Goal: Information Seeking & Learning: Find specific page/section

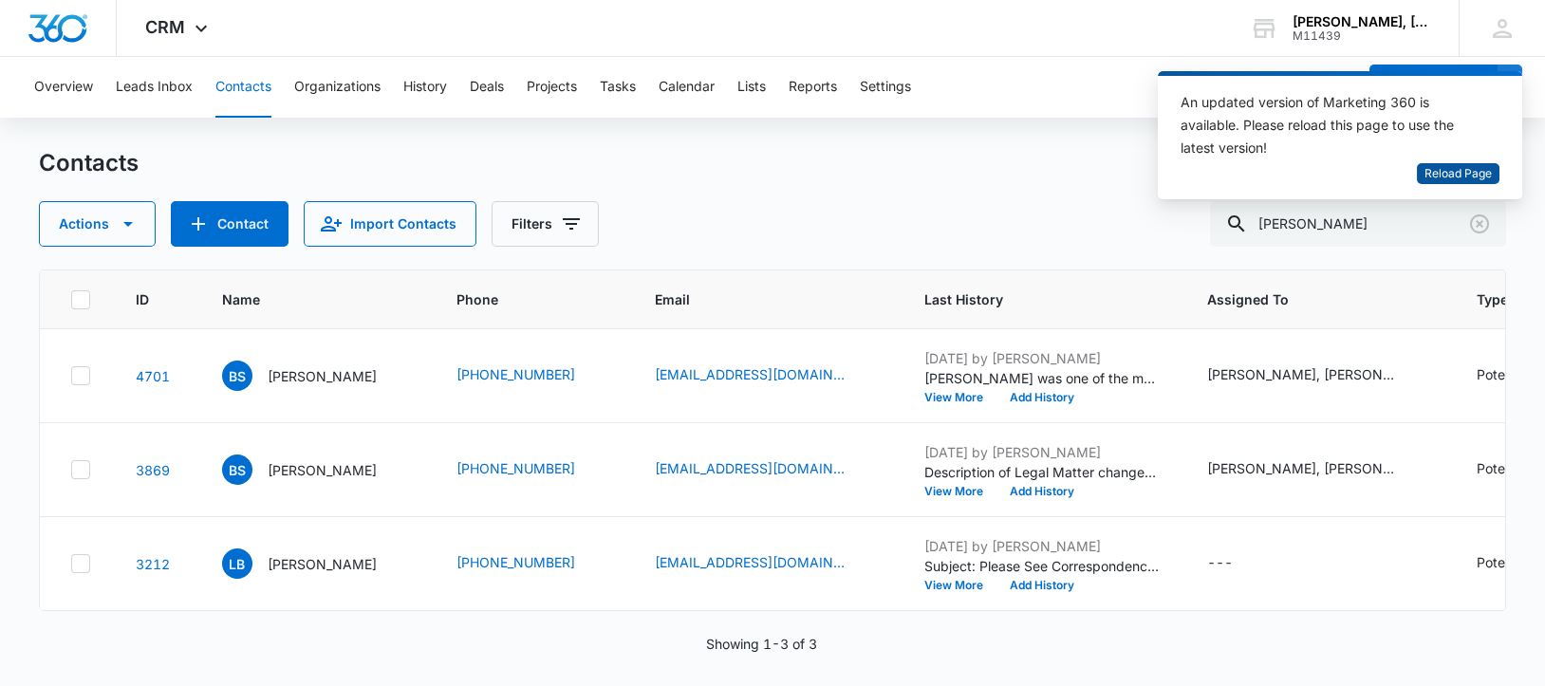
click at [1454, 177] on span "Reload Page" at bounding box center [1458, 174] width 67 height 18
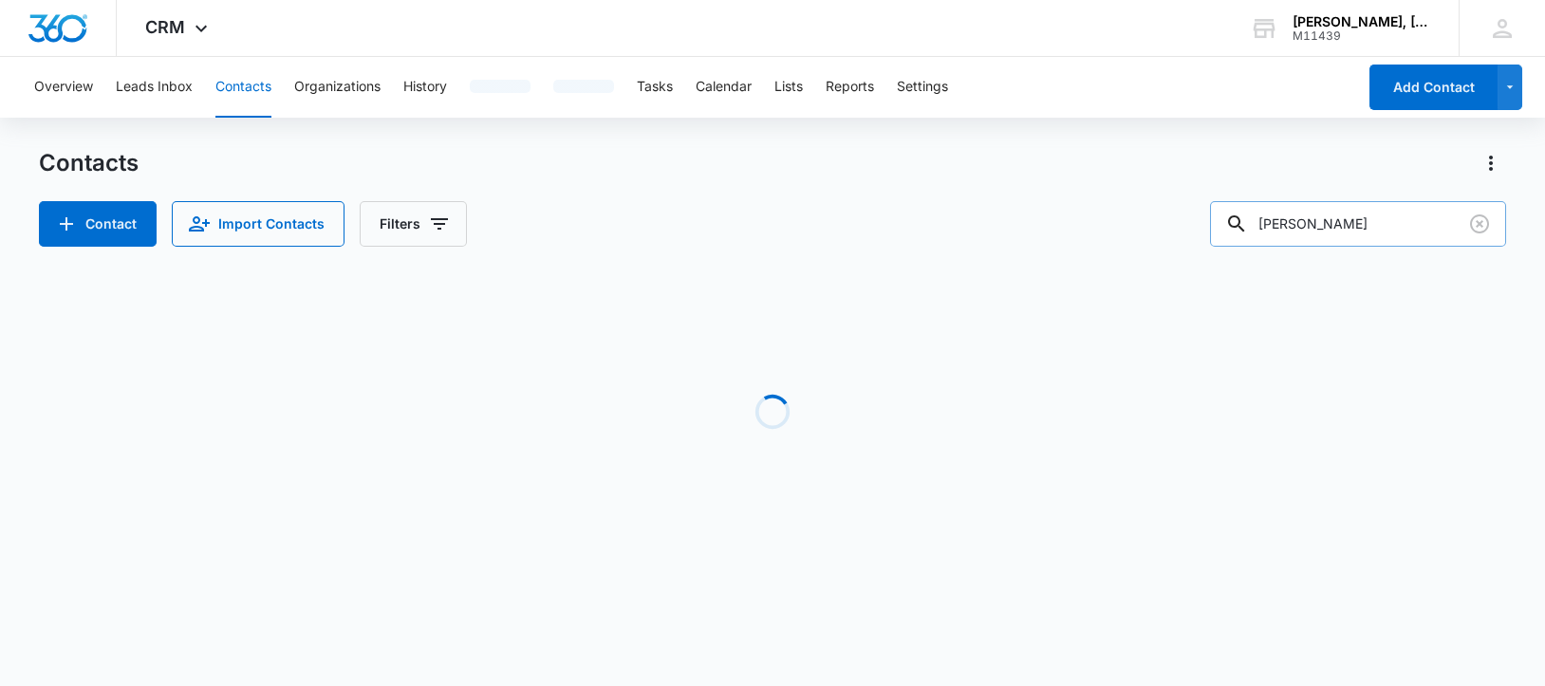
drag, startPoint x: 1375, startPoint y: 216, endPoint x: 1265, endPoint y: 221, distance: 110.2
click at [1265, 221] on div "[PERSON_NAME]" at bounding box center [1358, 224] width 296 height 46
paste input "[PERSON_NAME]"
type input "[PERSON_NAME]"
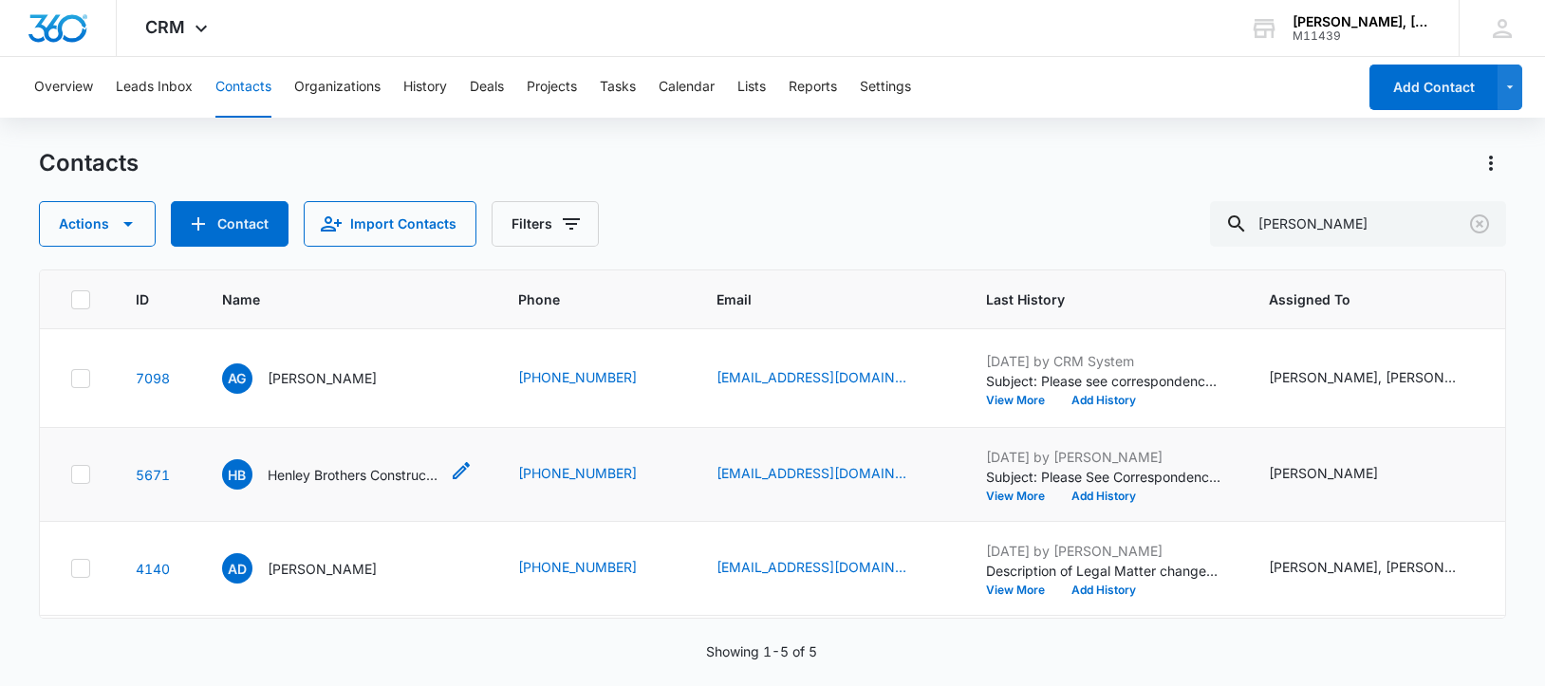
click at [336, 485] on p "Henley Brothers Construction Company" at bounding box center [353, 475] width 171 height 20
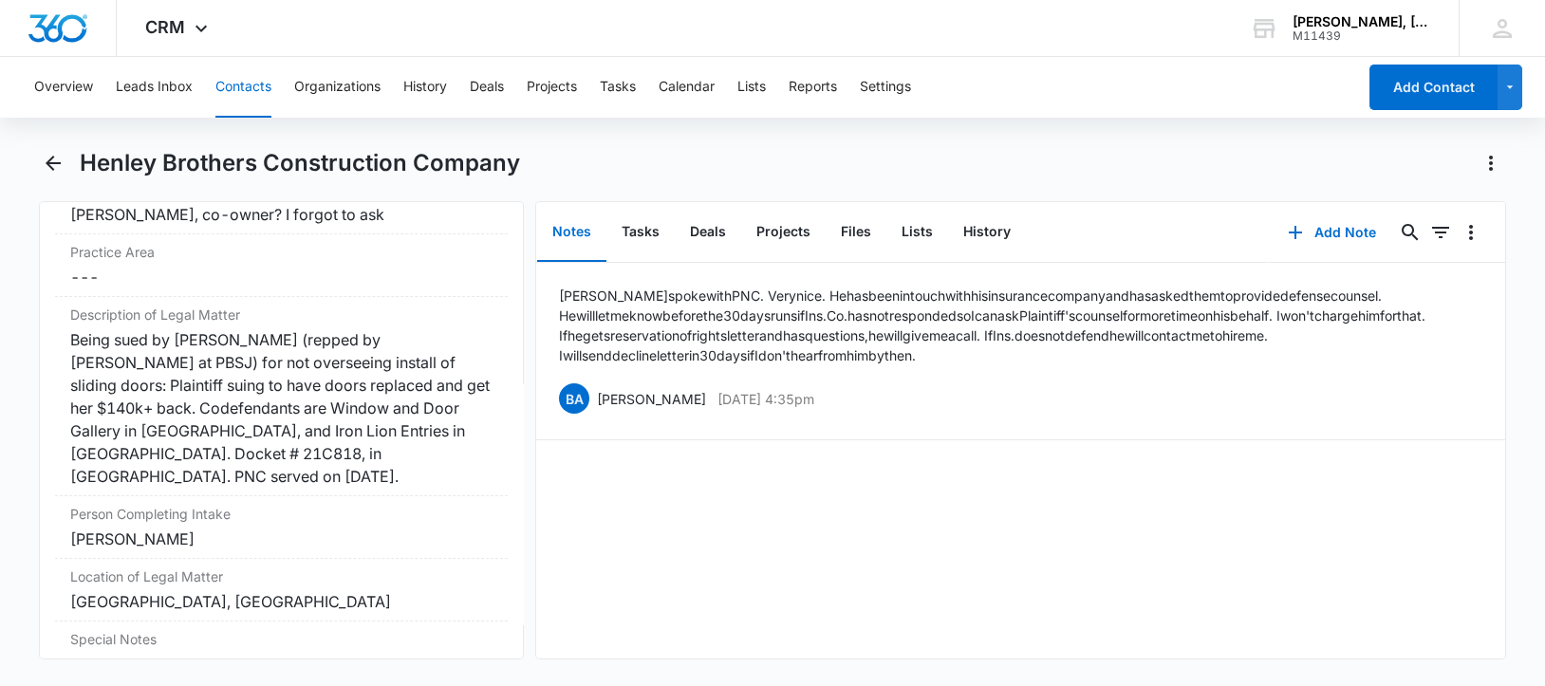
scroll to position [1541, 0]
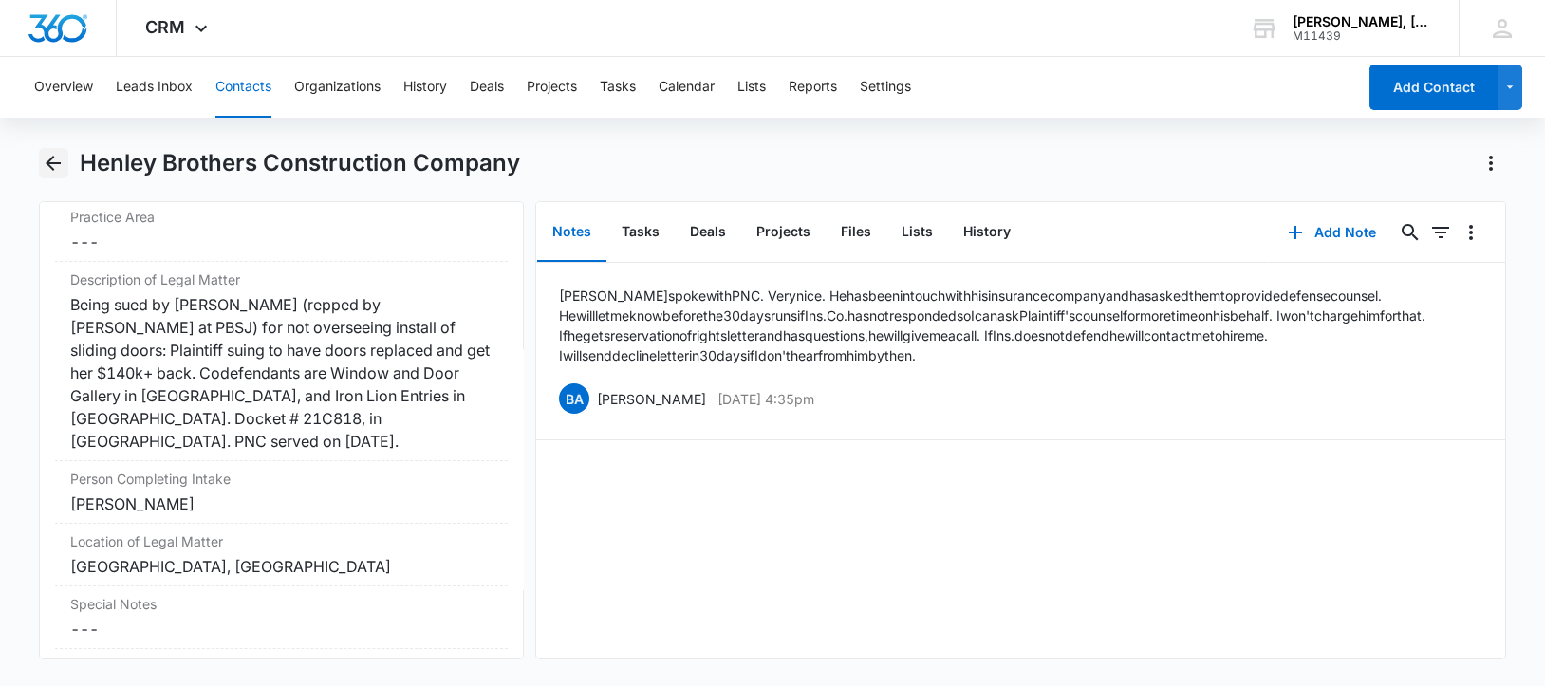
click at [47, 162] on icon "Back" at bounding box center [53, 163] width 15 height 15
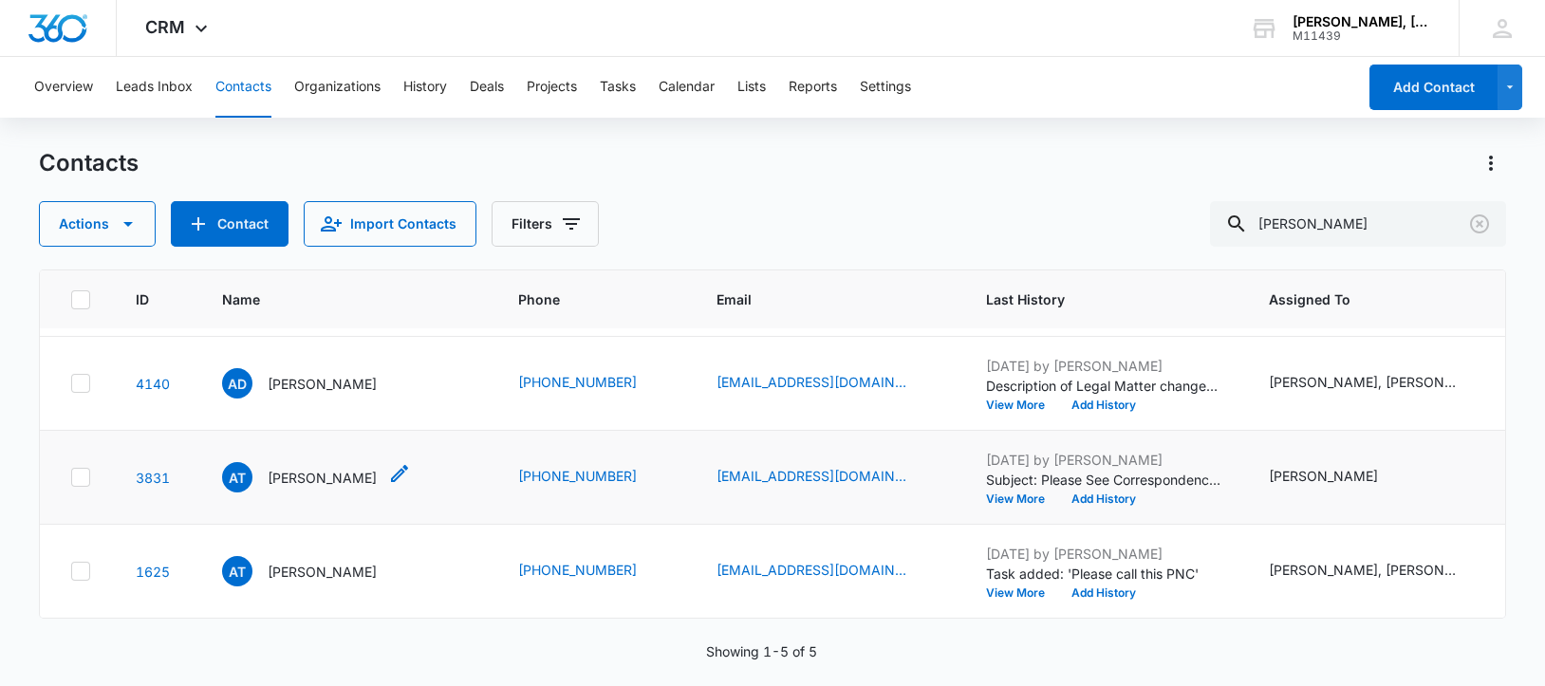
scroll to position [275, 0]
drag, startPoint x: 1283, startPoint y: 222, endPoint x: 1435, endPoint y: 234, distance: 152.4
click at [1435, 234] on input "[PERSON_NAME]" at bounding box center [1358, 224] width 296 height 46
paste input "text"
type input "[PERSON_NAME]"
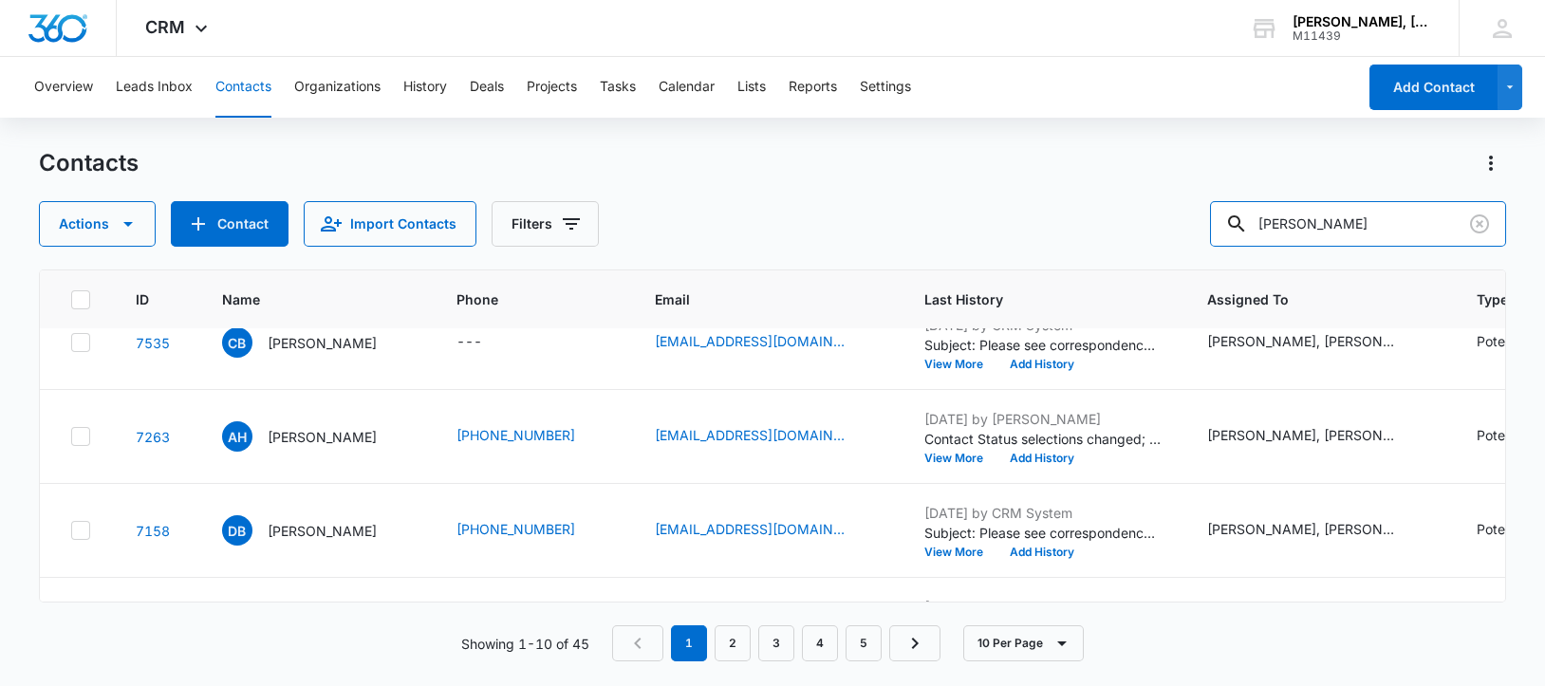
scroll to position [237, 0]
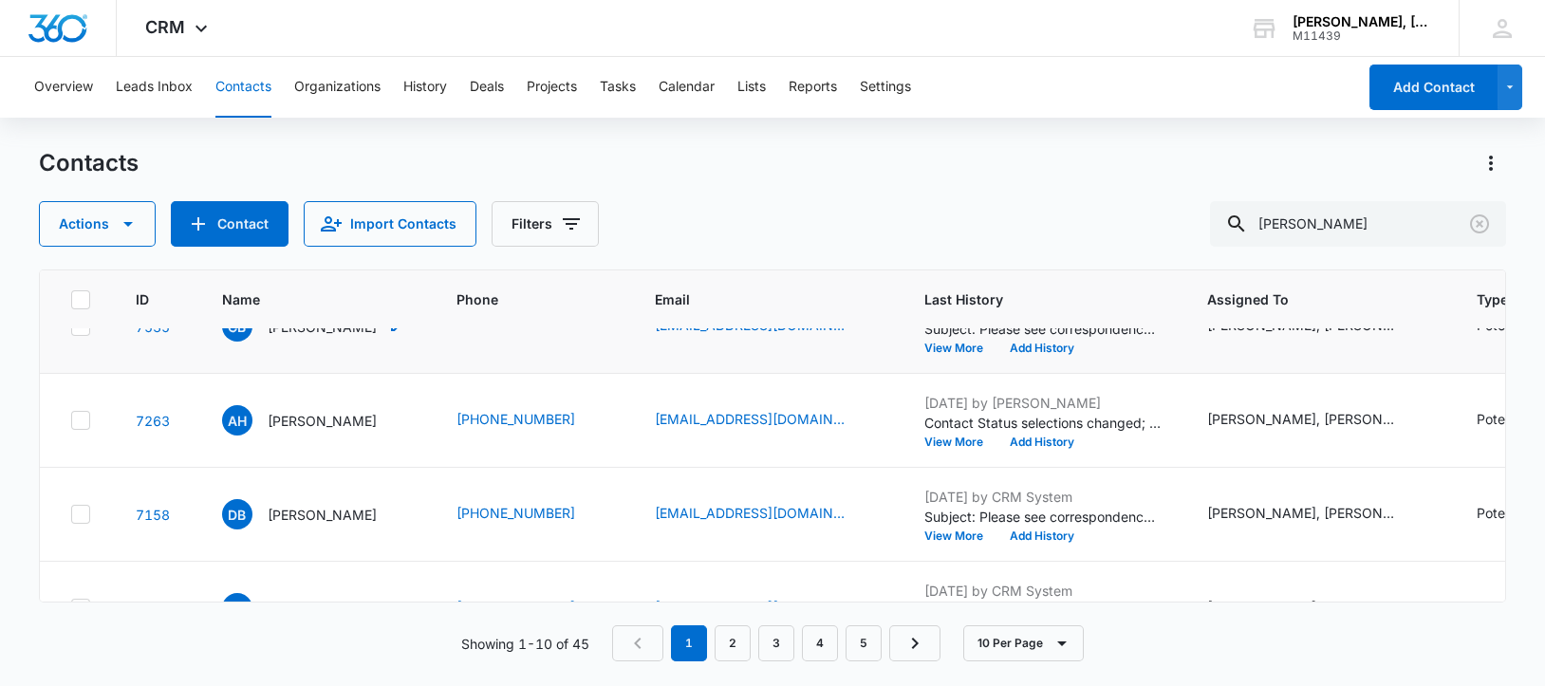
click at [330, 337] on p "[PERSON_NAME]" at bounding box center [322, 327] width 109 height 20
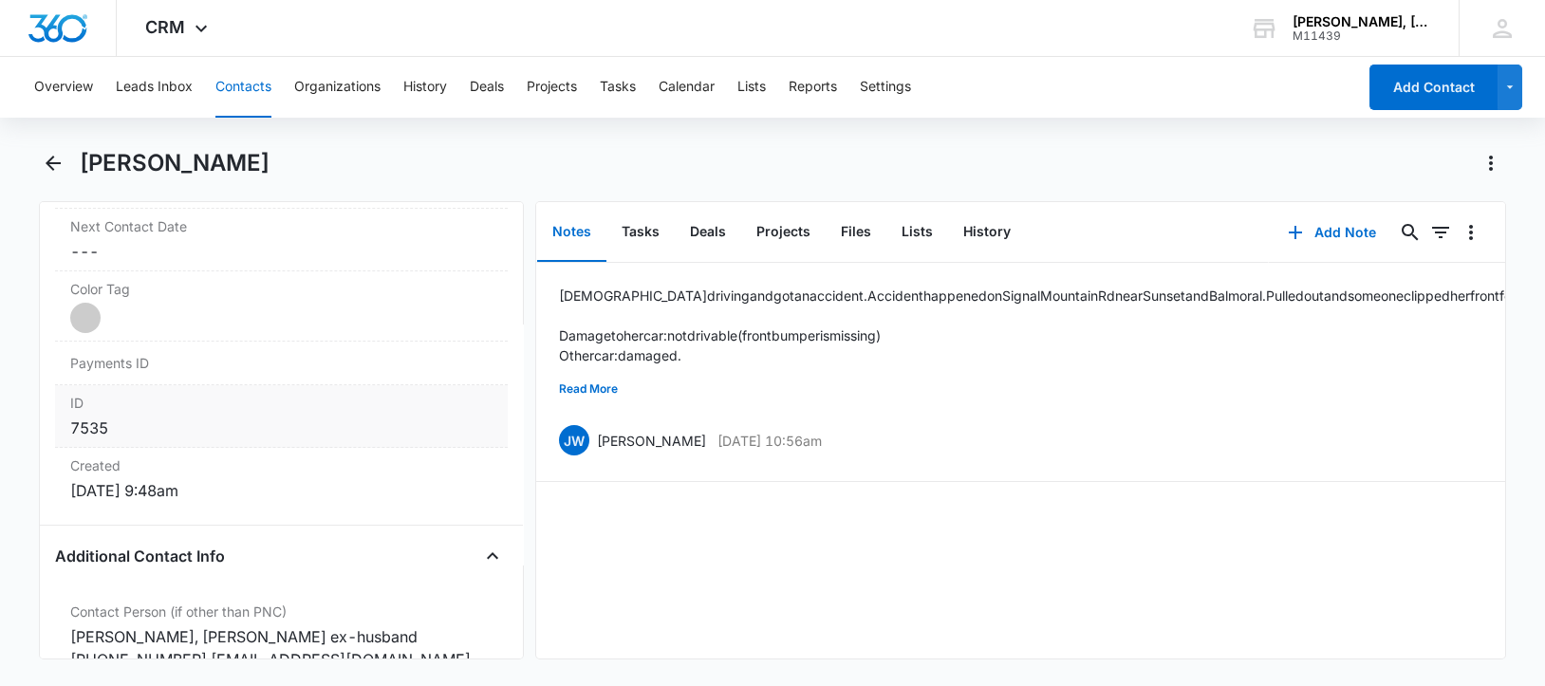
scroll to position [1424, 0]
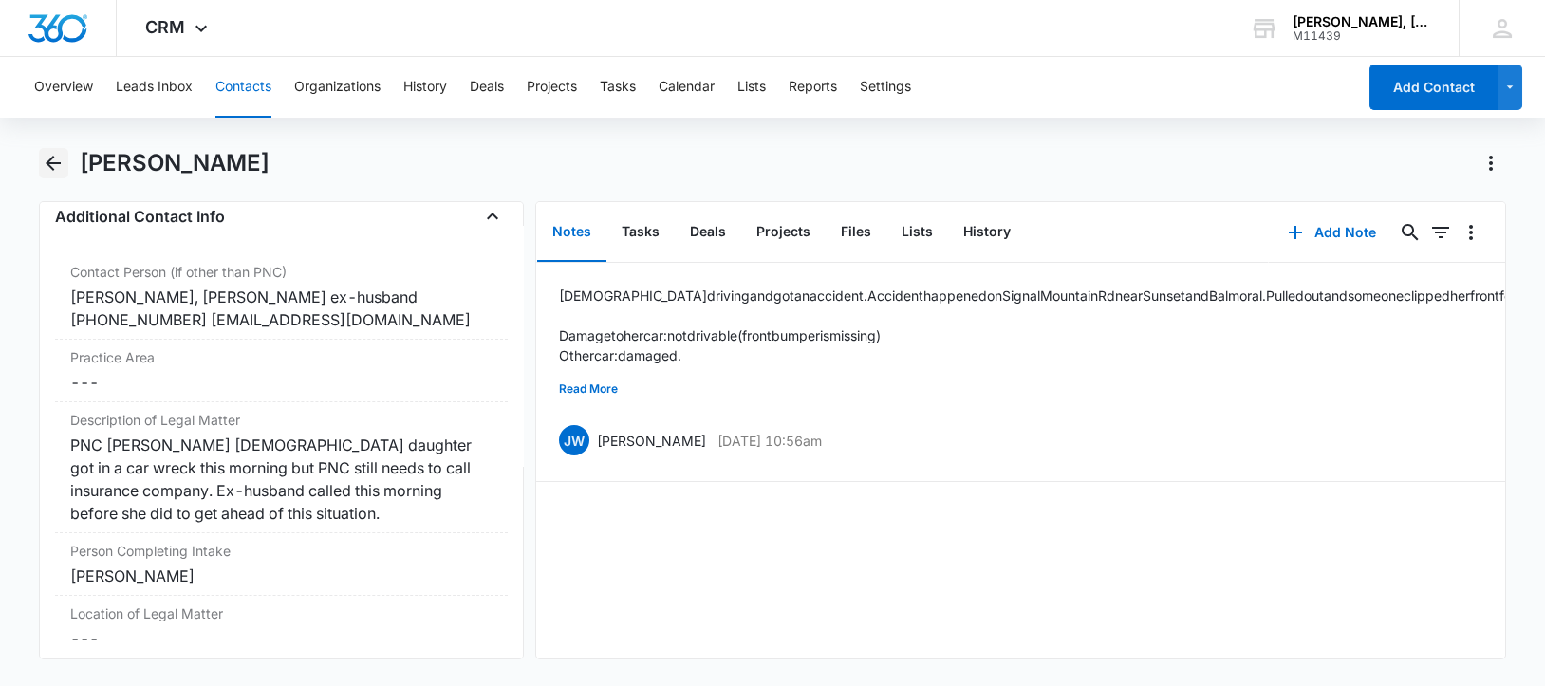
click at [52, 158] on icon "Back" at bounding box center [53, 163] width 15 height 15
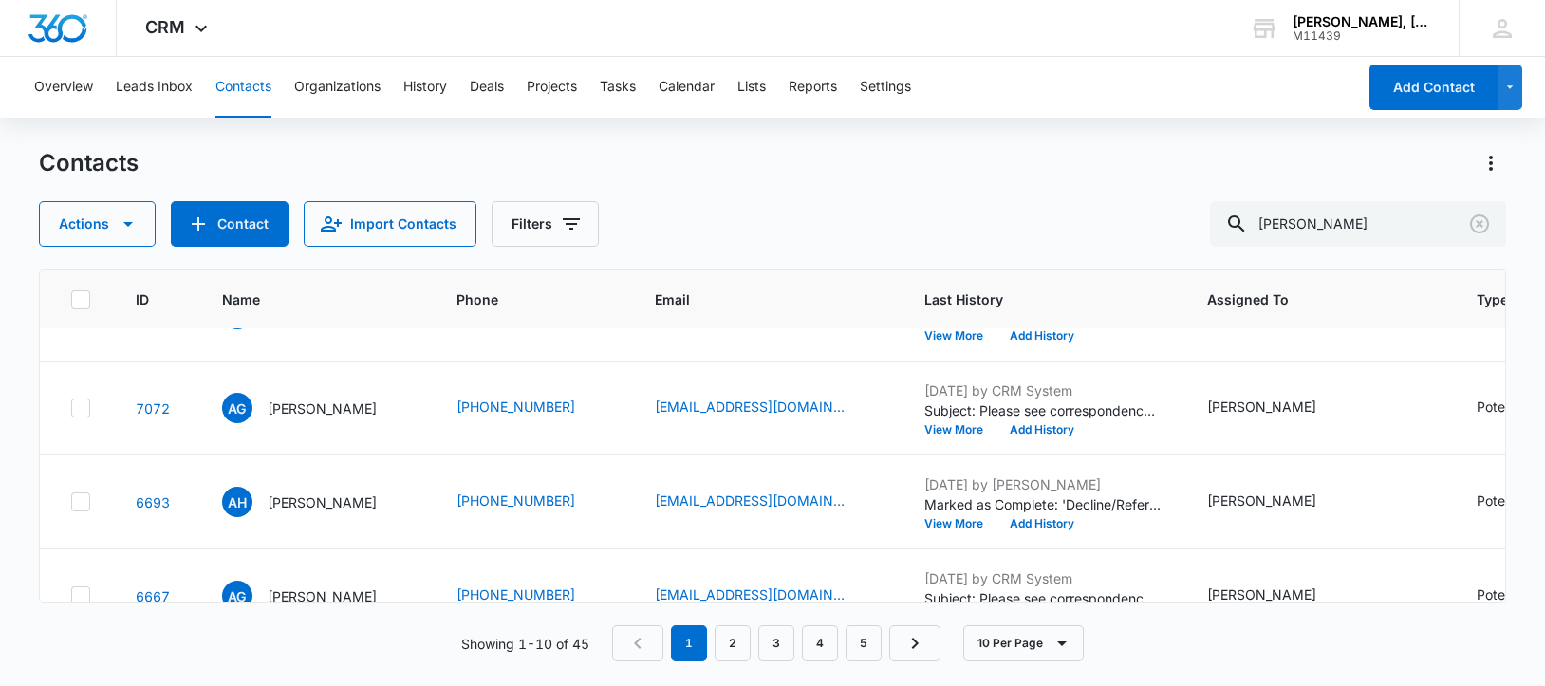
scroll to position [475, 0]
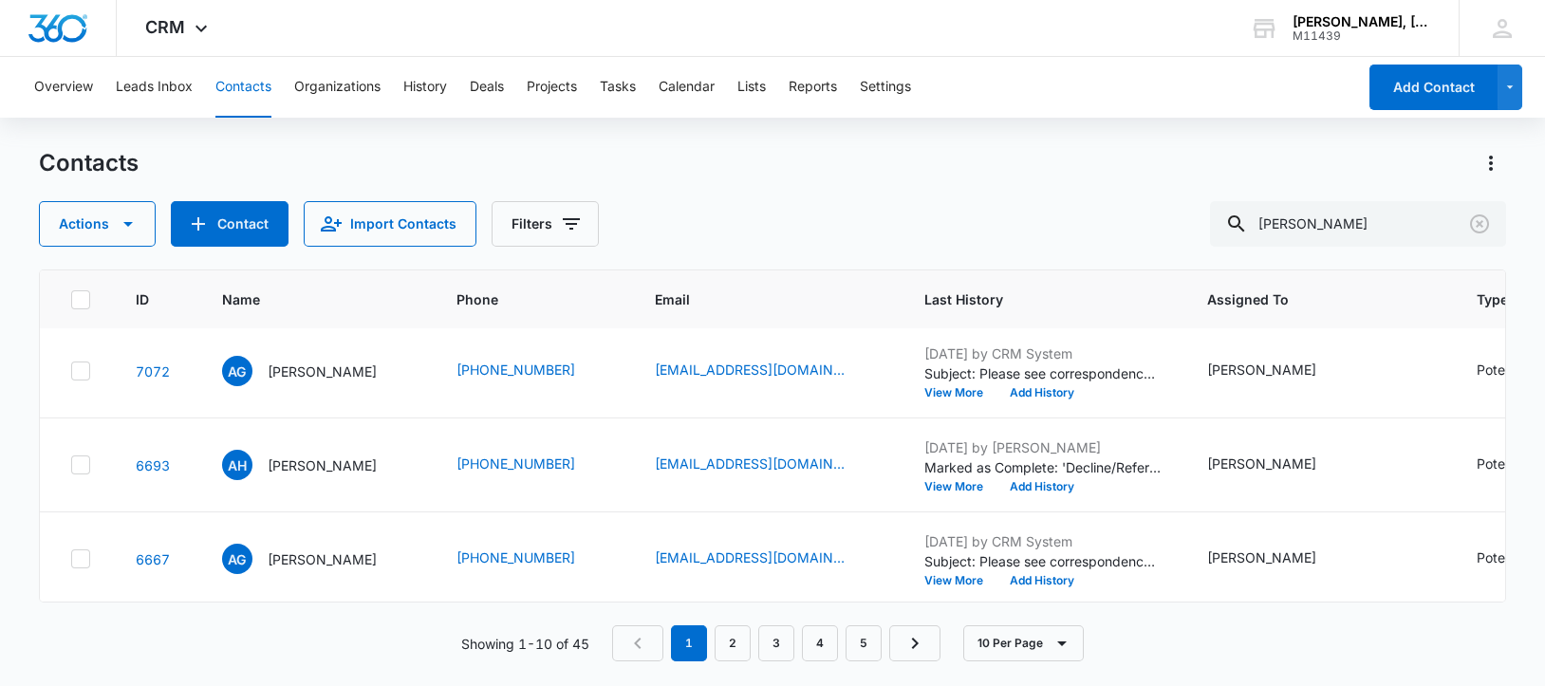
click at [305, 288] on p "[PERSON_NAME]" at bounding box center [322, 278] width 109 height 20
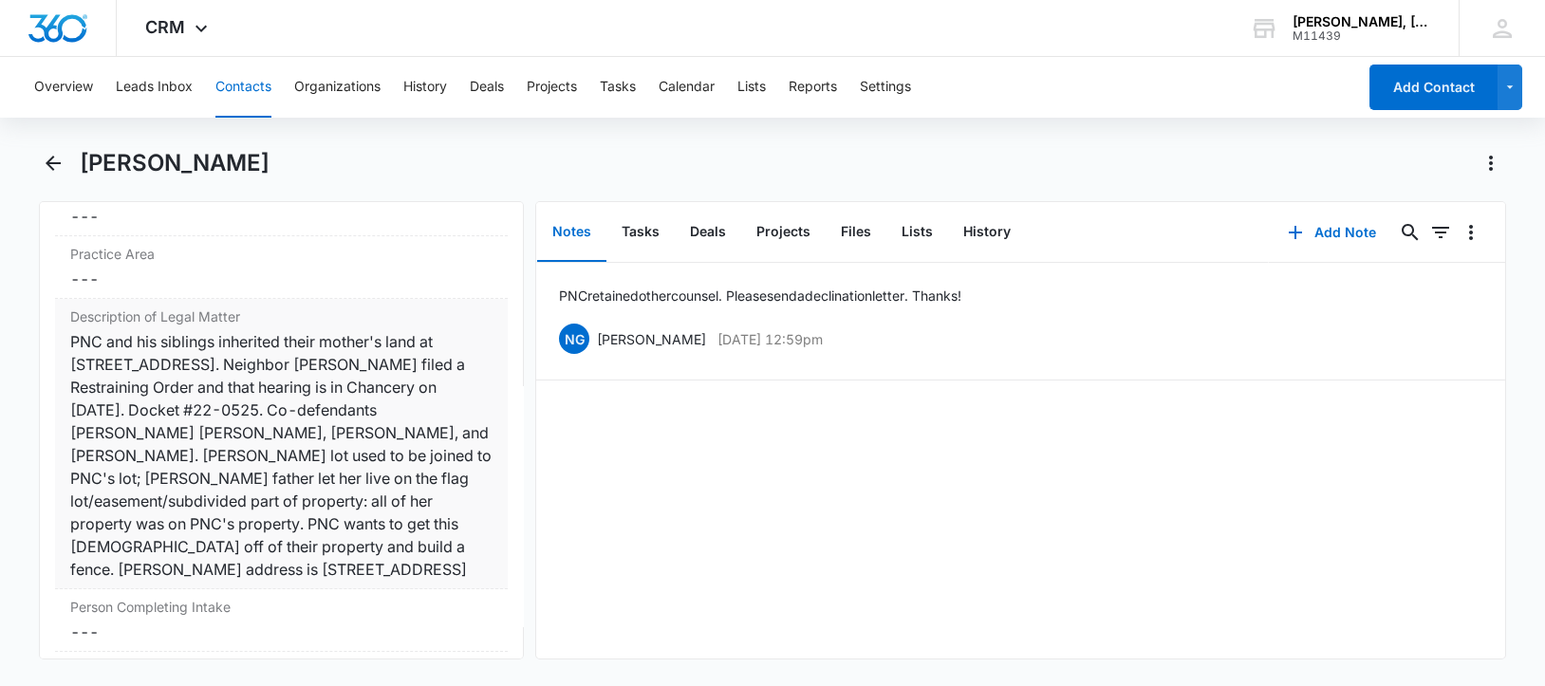
scroll to position [1541, 0]
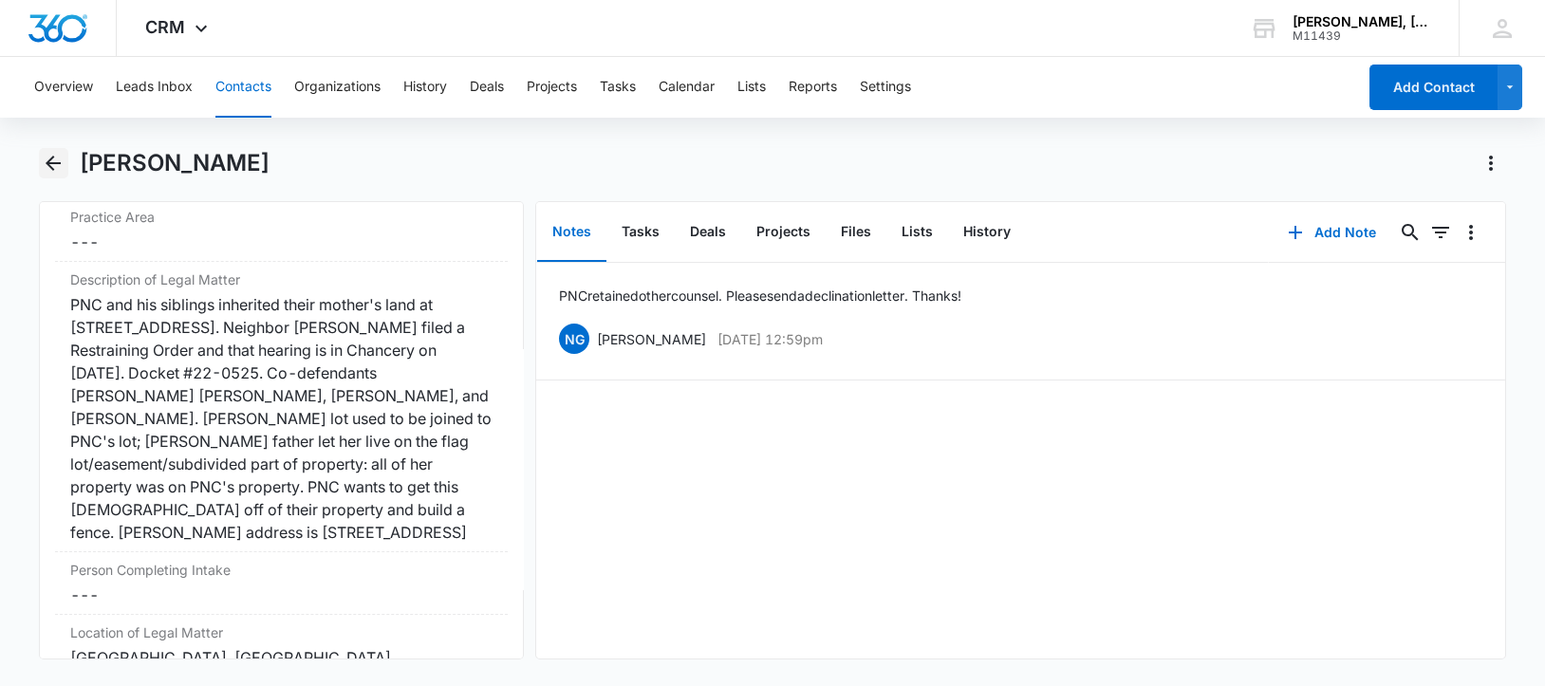
click at [52, 164] on icon "Back" at bounding box center [53, 163] width 23 height 23
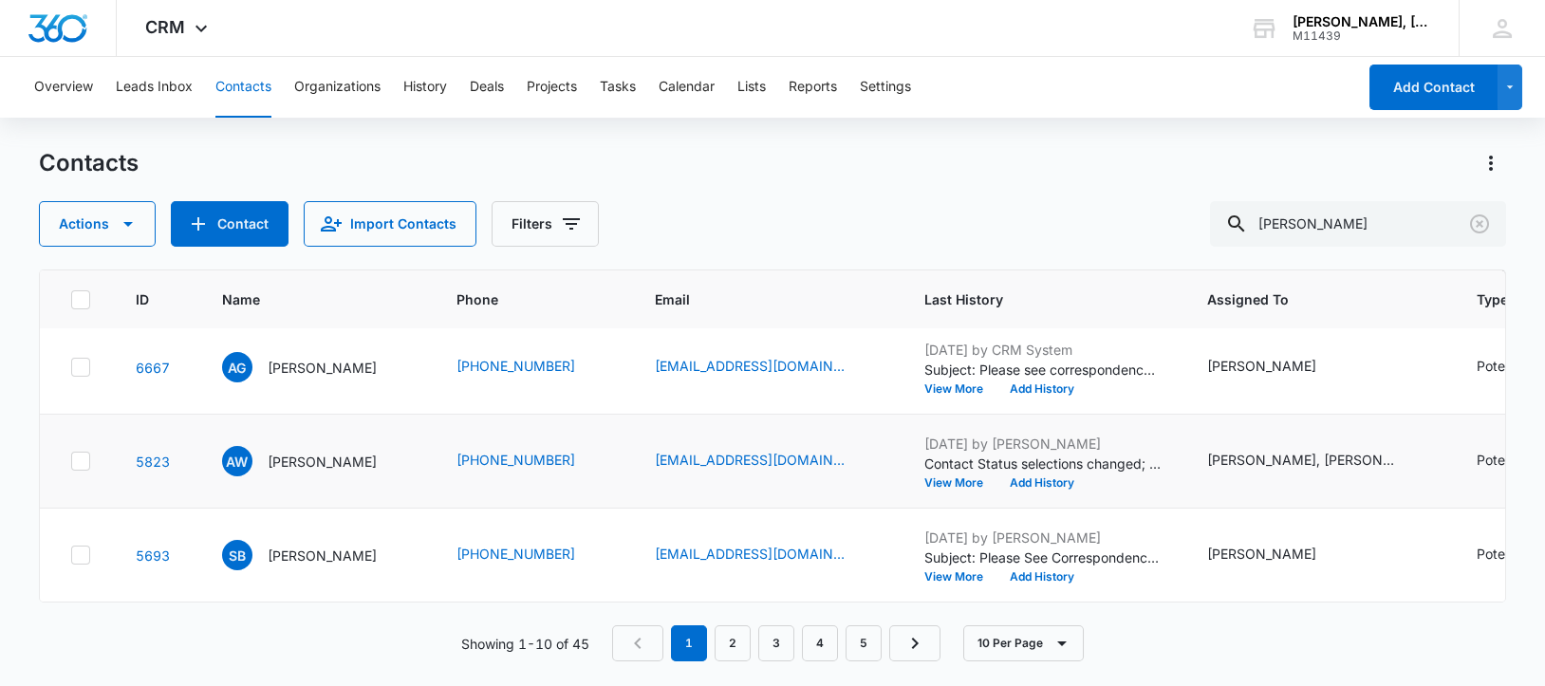
scroll to position [1123, 0]
click at [308, 546] on p "[PERSON_NAME]" at bounding box center [322, 556] width 109 height 20
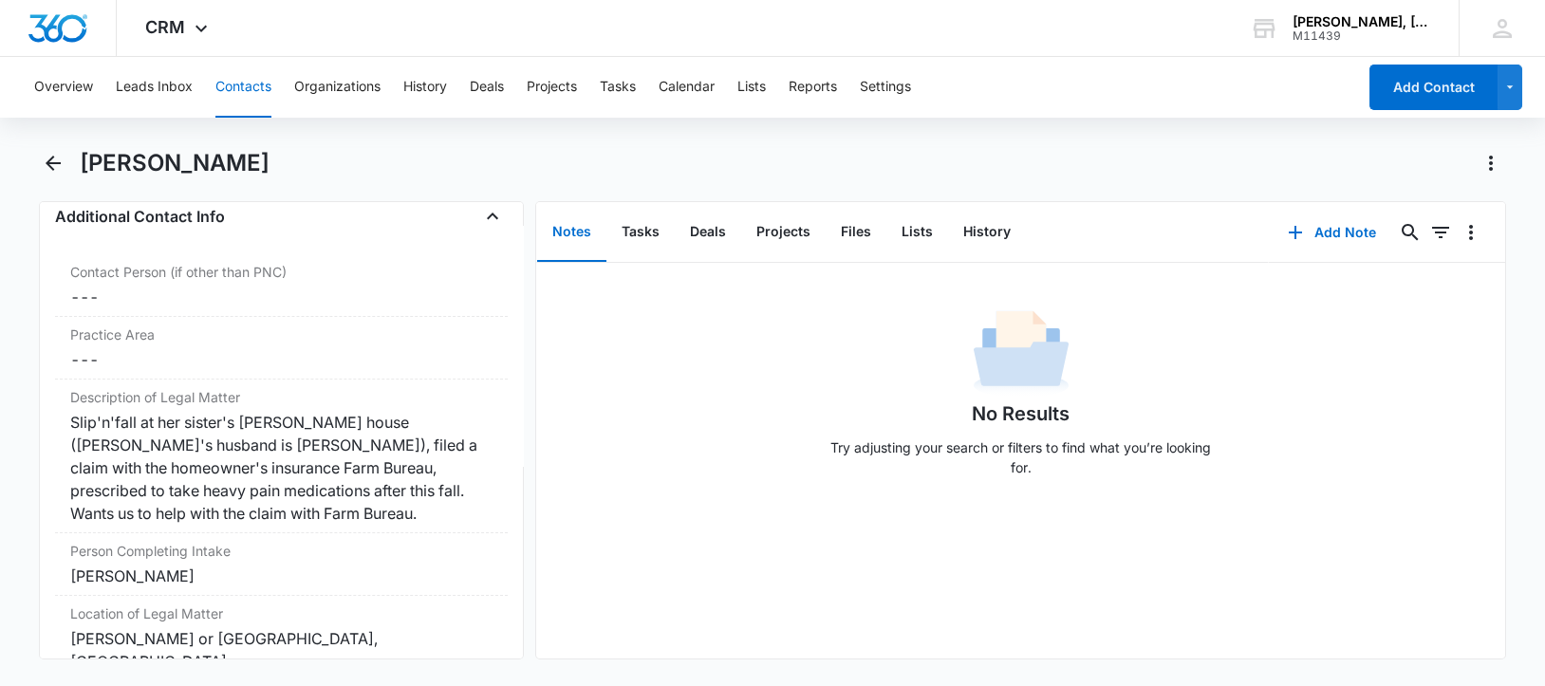
scroll to position [1541, 0]
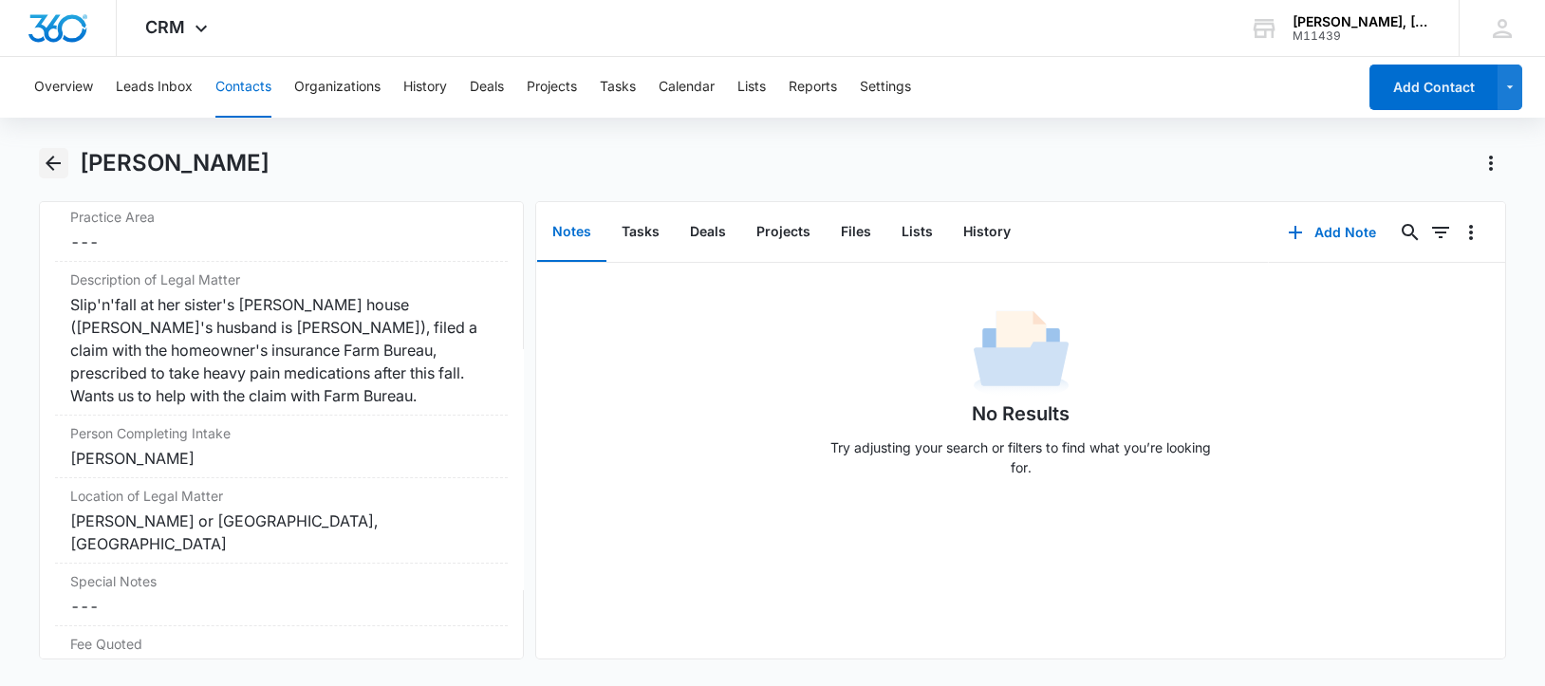
click at [57, 160] on icon "Back" at bounding box center [53, 163] width 23 height 23
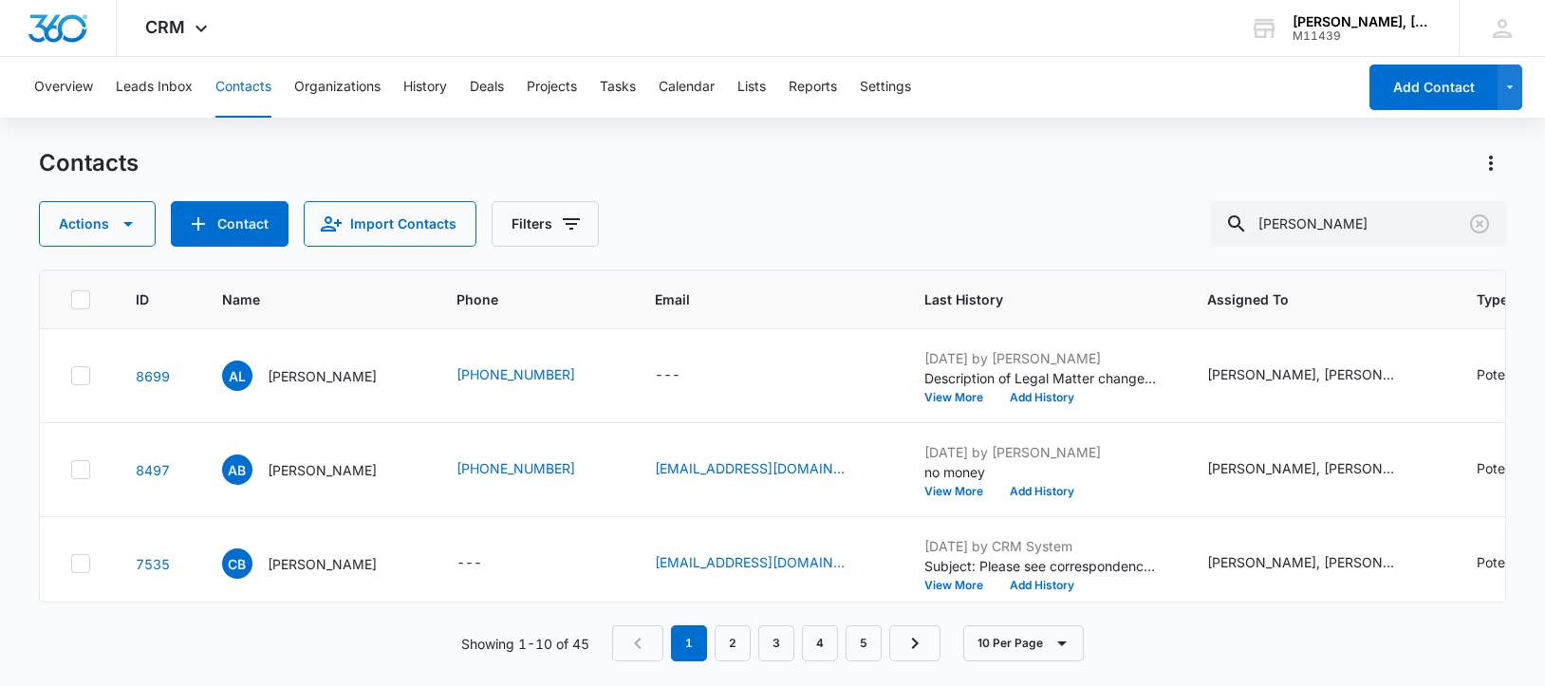
scroll to position [1123, 0]
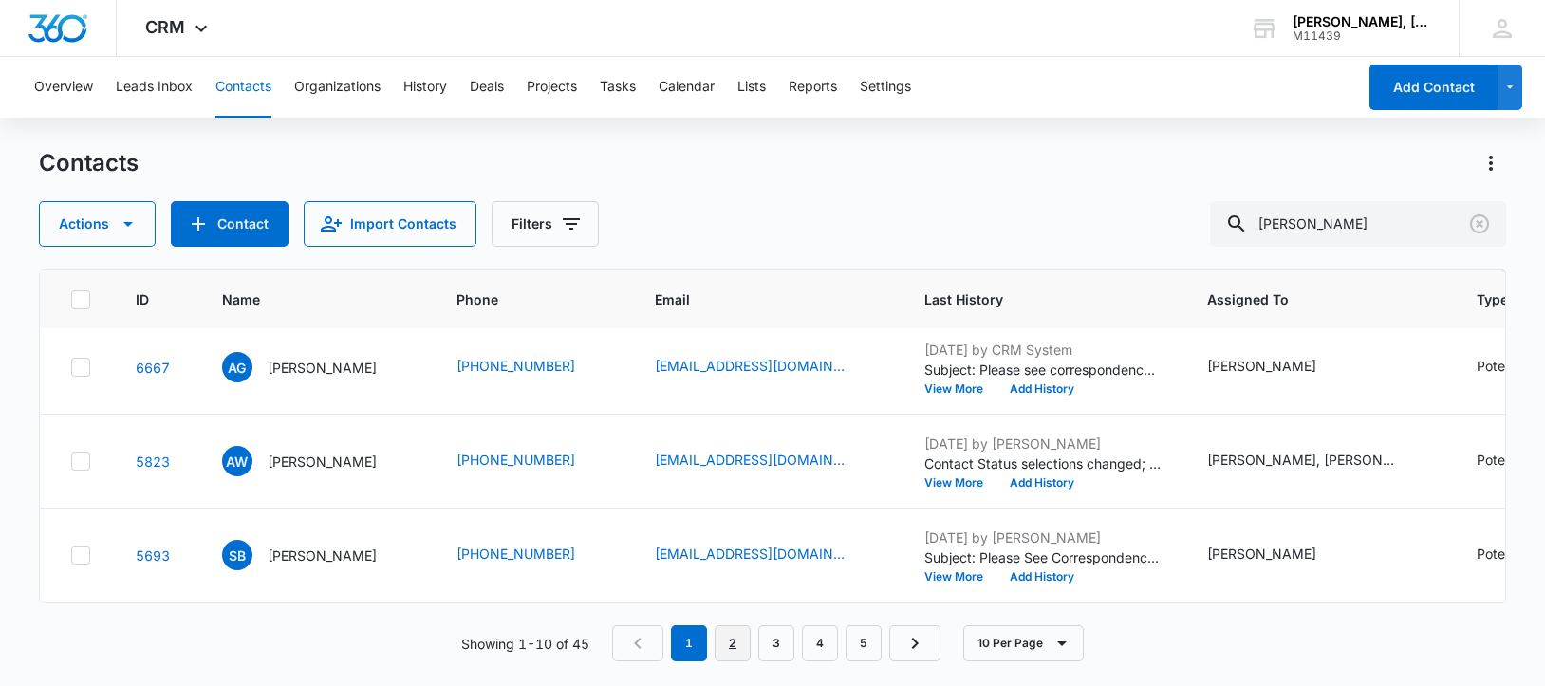
click at [728, 640] on link "2" at bounding box center [733, 643] width 36 height 36
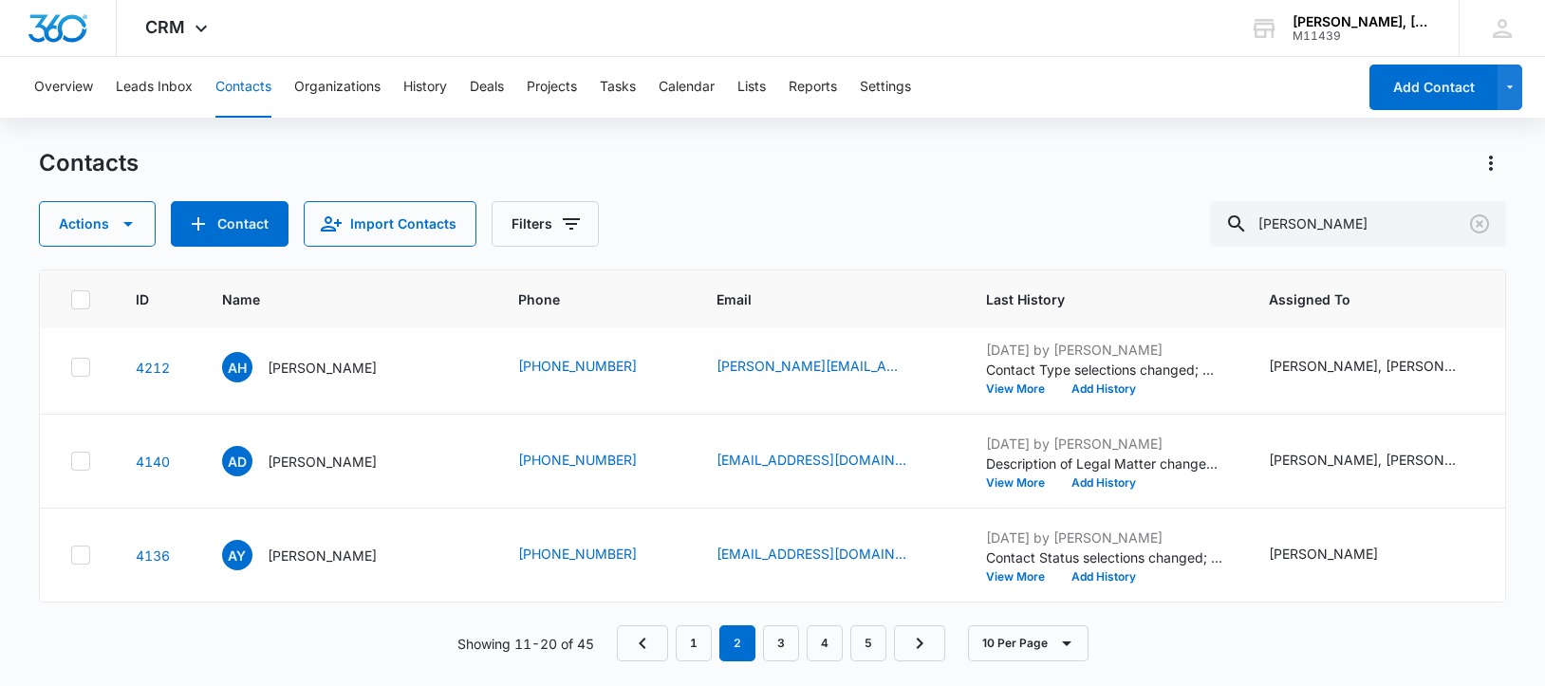
scroll to position [0, 0]
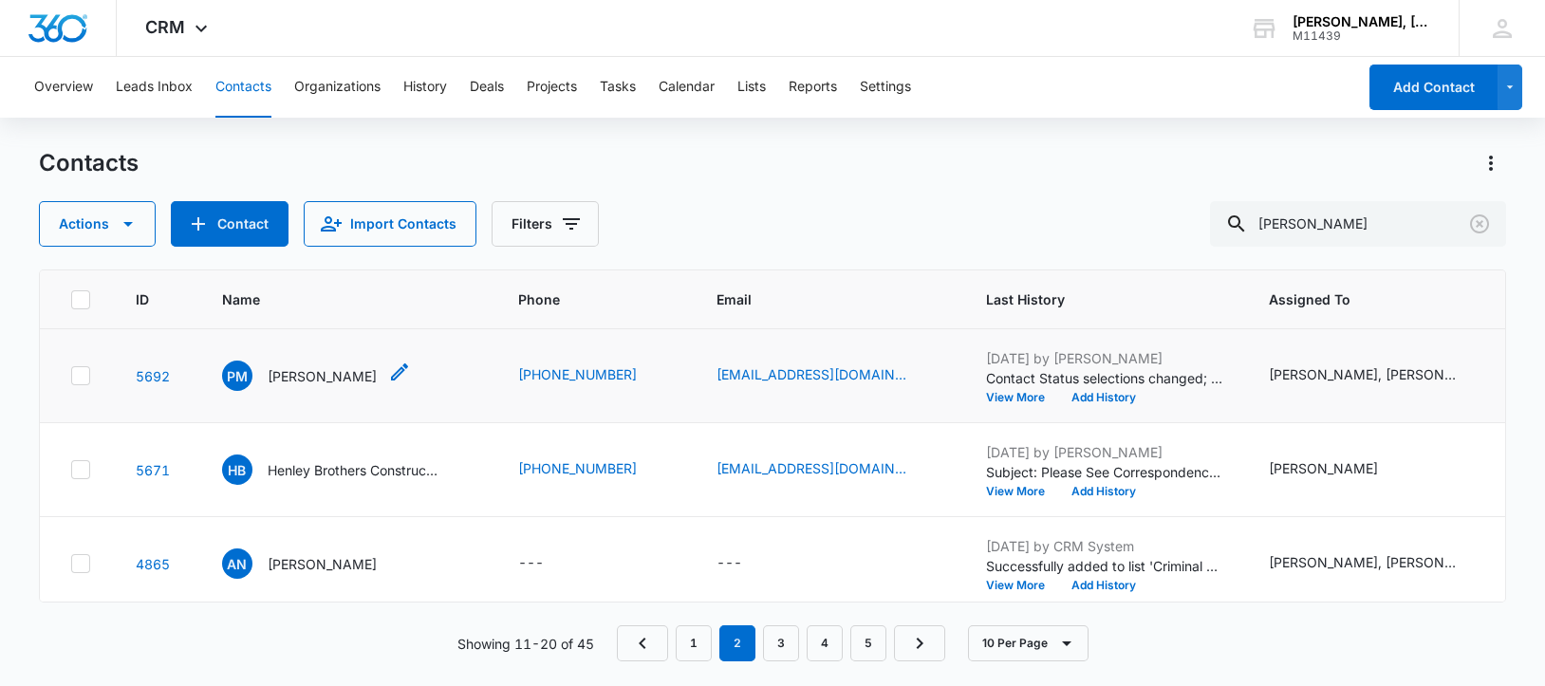
click at [280, 386] on p "[PERSON_NAME]" at bounding box center [322, 376] width 109 height 20
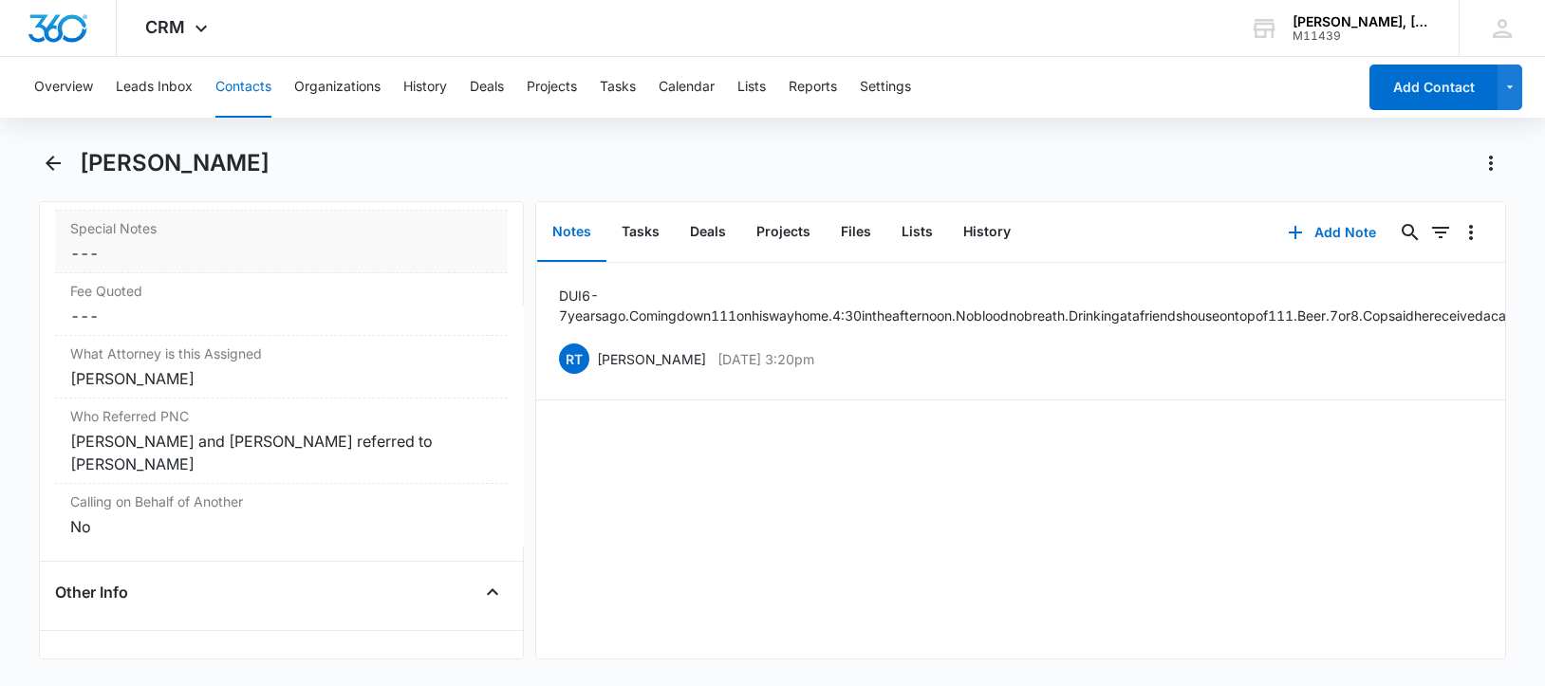
scroll to position [1872, 0]
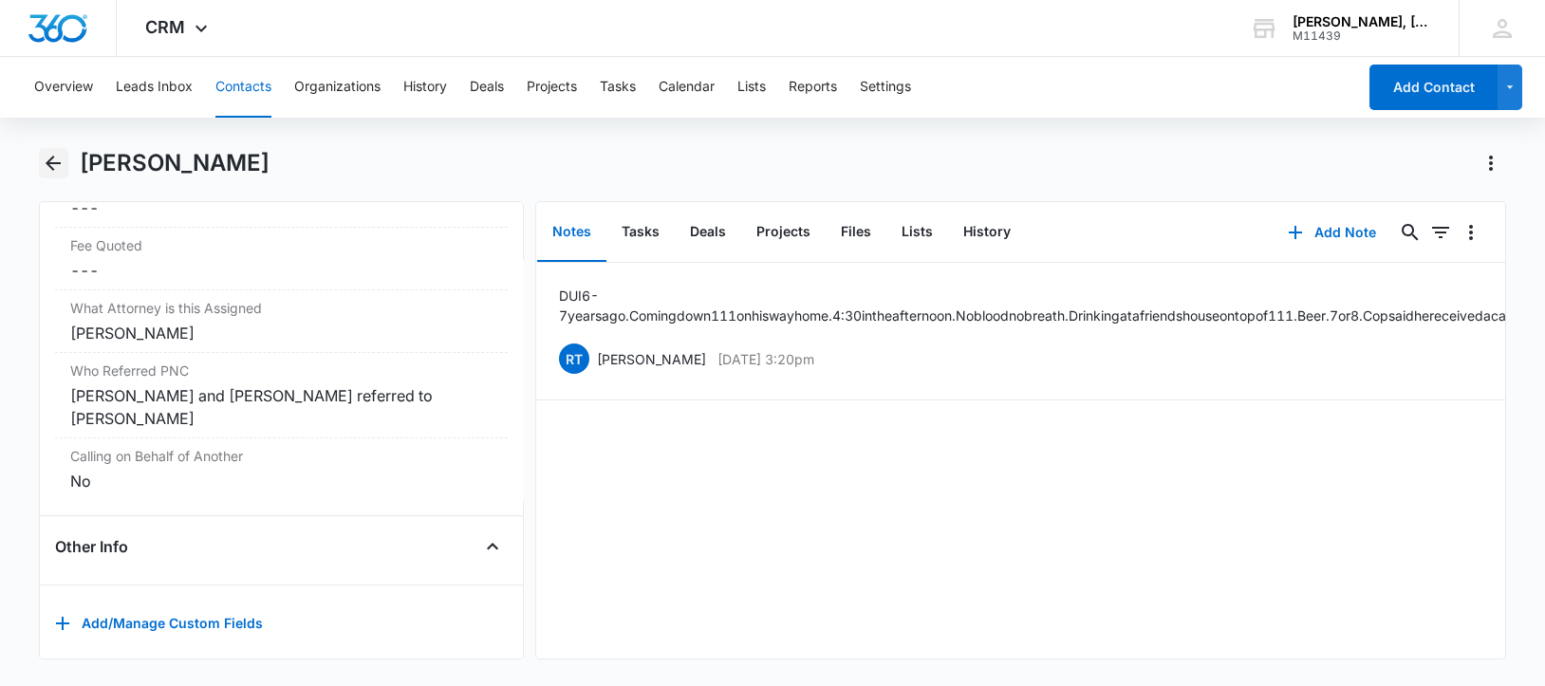
click at [51, 152] on icon "Back" at bounding box center [53, 163] width 23 height 23
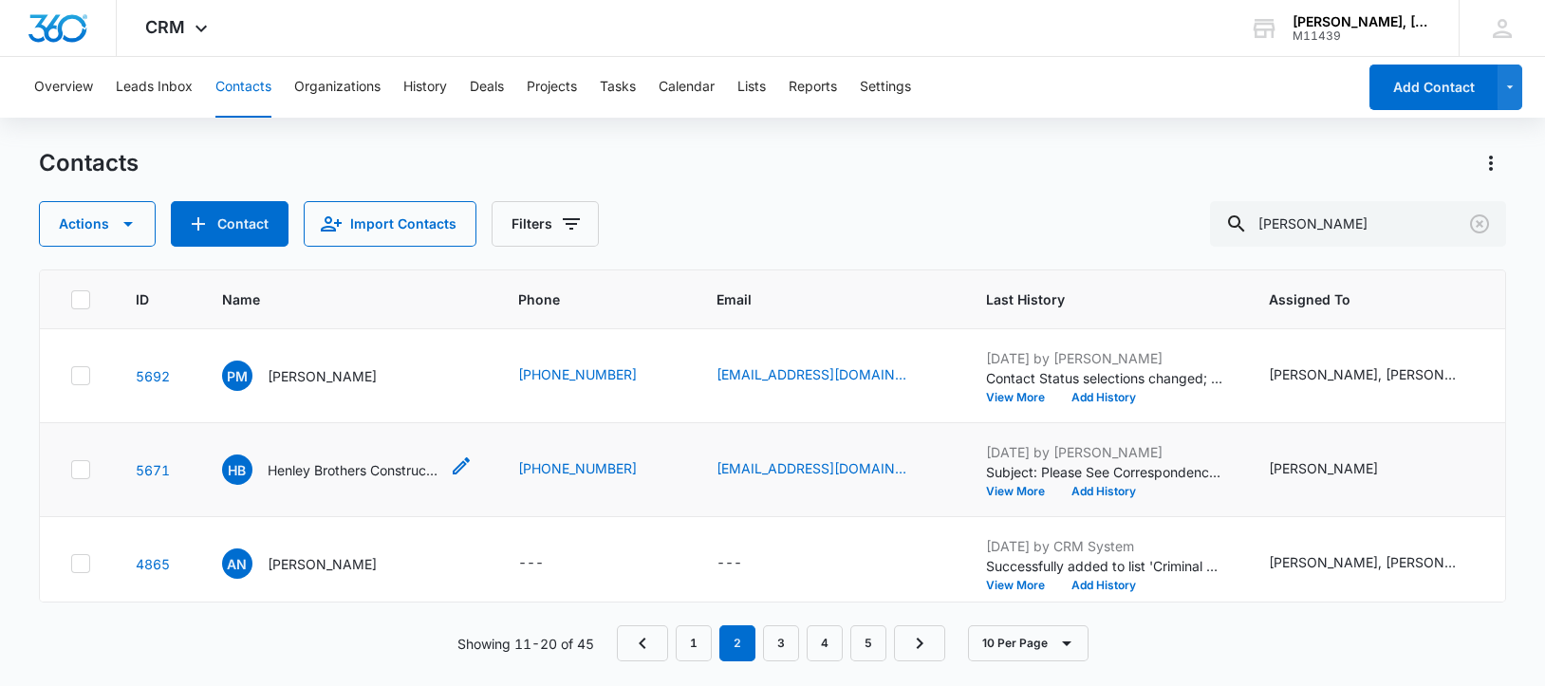
click at [295, 480] on p "Henley Brothers Construction Company" at bounding box center [353, 470] width 171 height 20
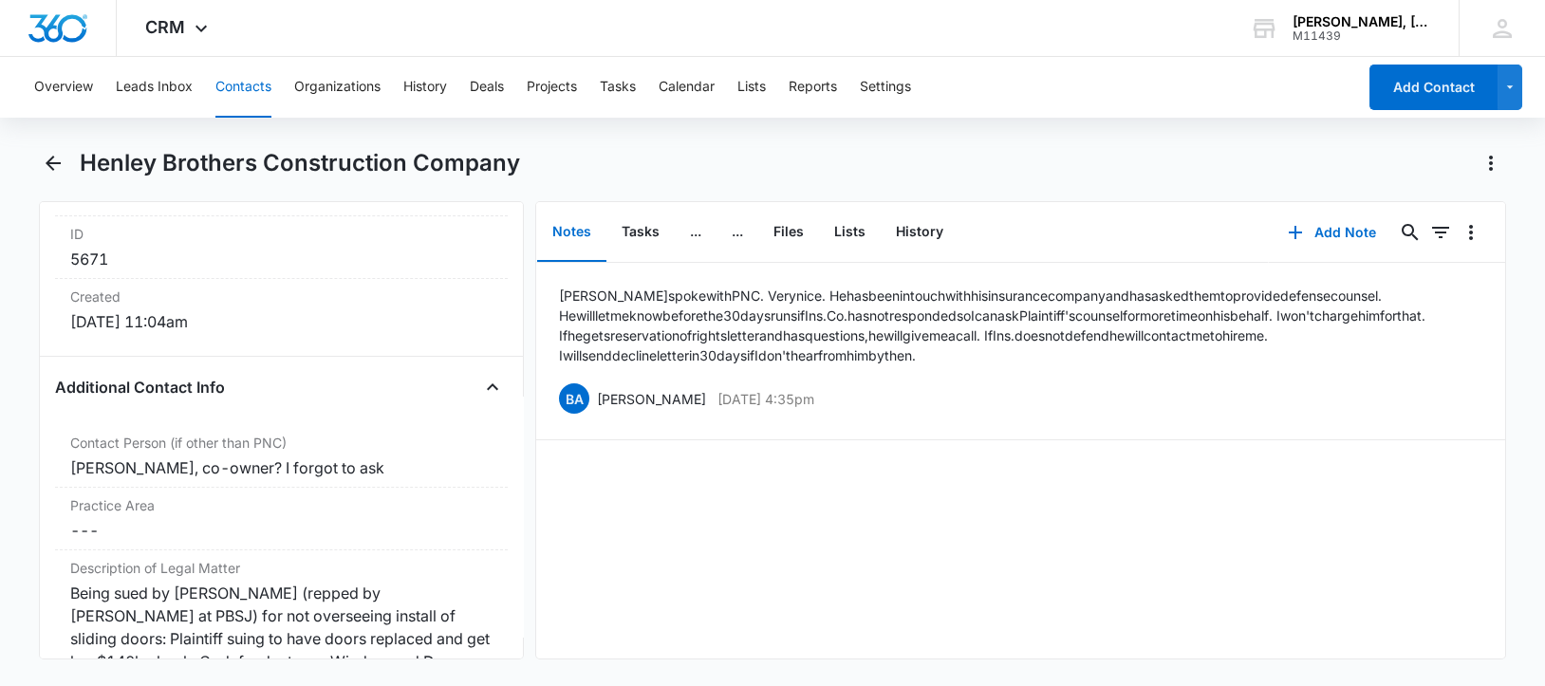
scroll to position [1304, 0]
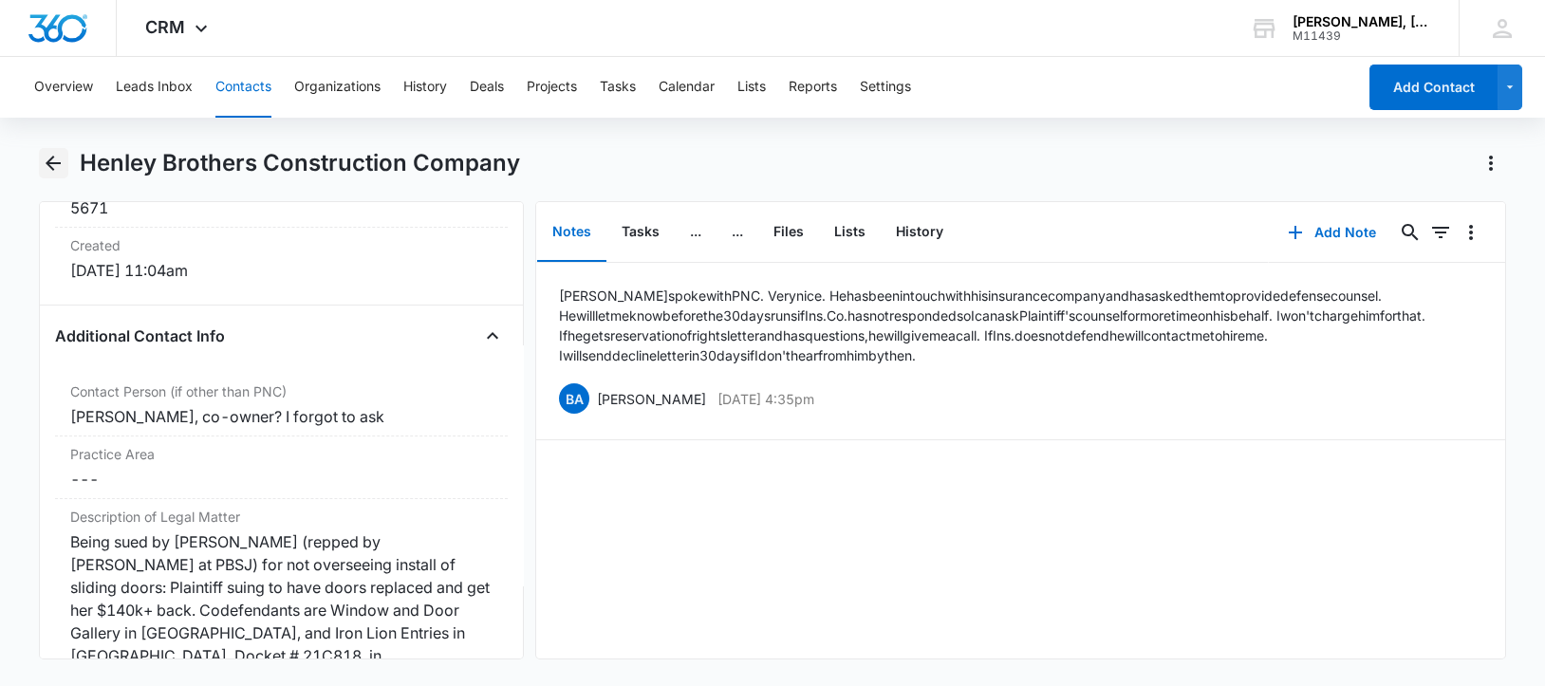
click at [52, 163] on icon "Back" at bounding box center [53, 163] width 15 height 15
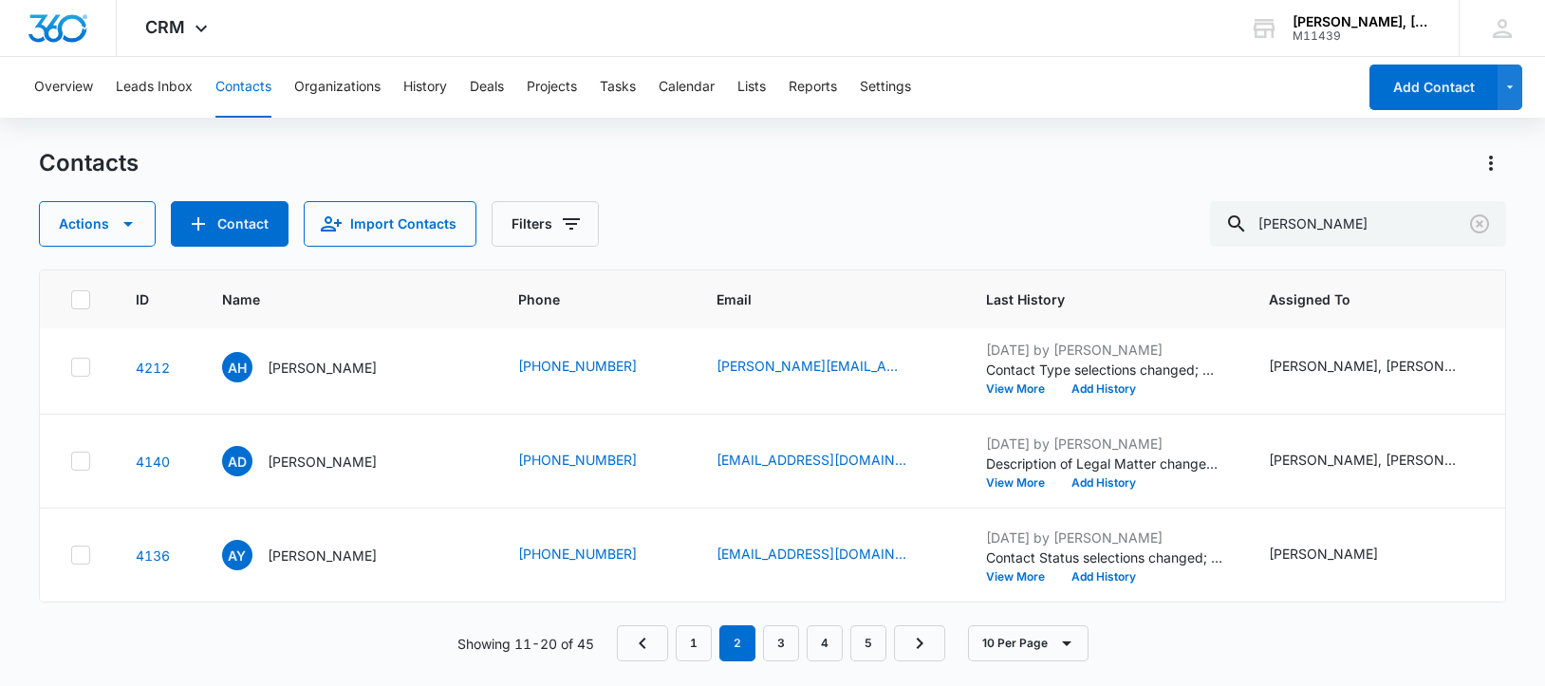
scroll to position [963, 0]
click at [782, 643] on link "3" at bounding box center [781, 643] width 36 height 36
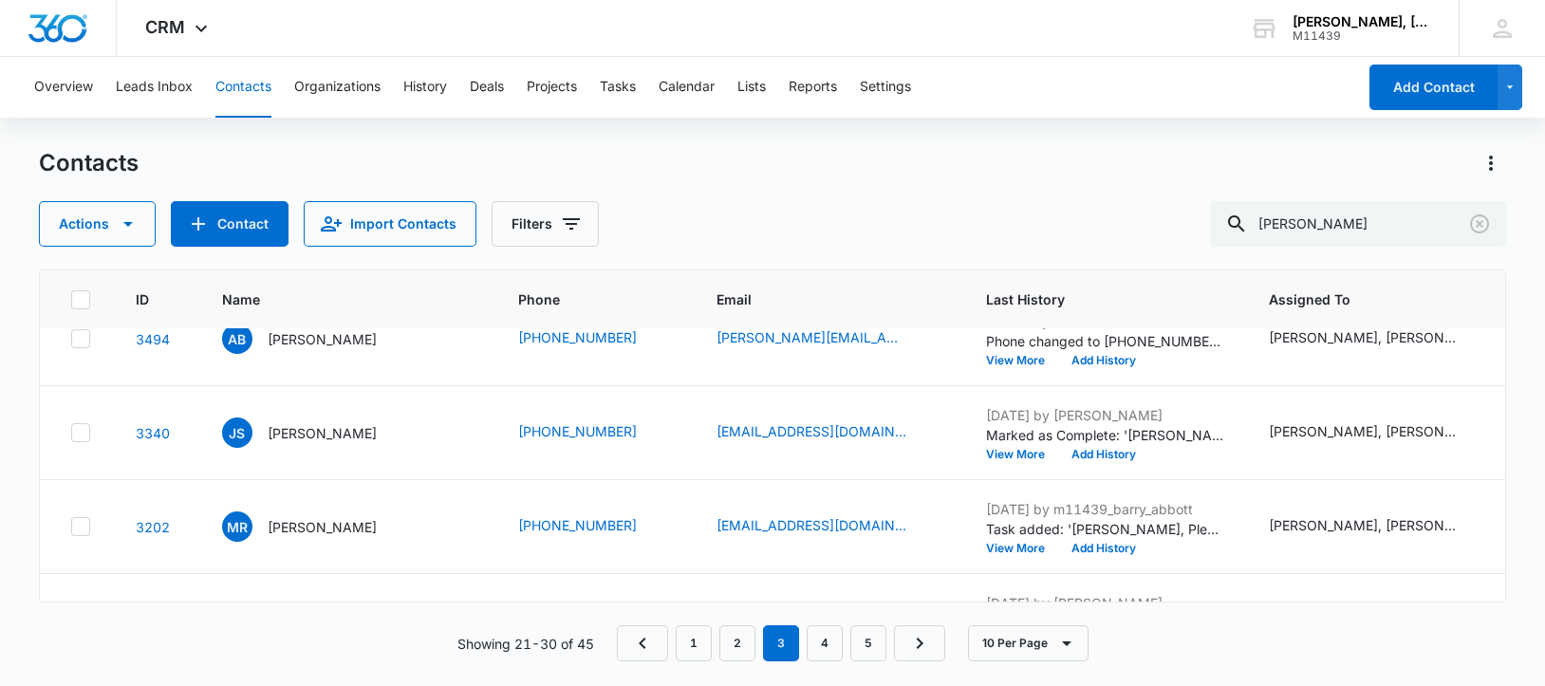
scroll to position [355, 0]
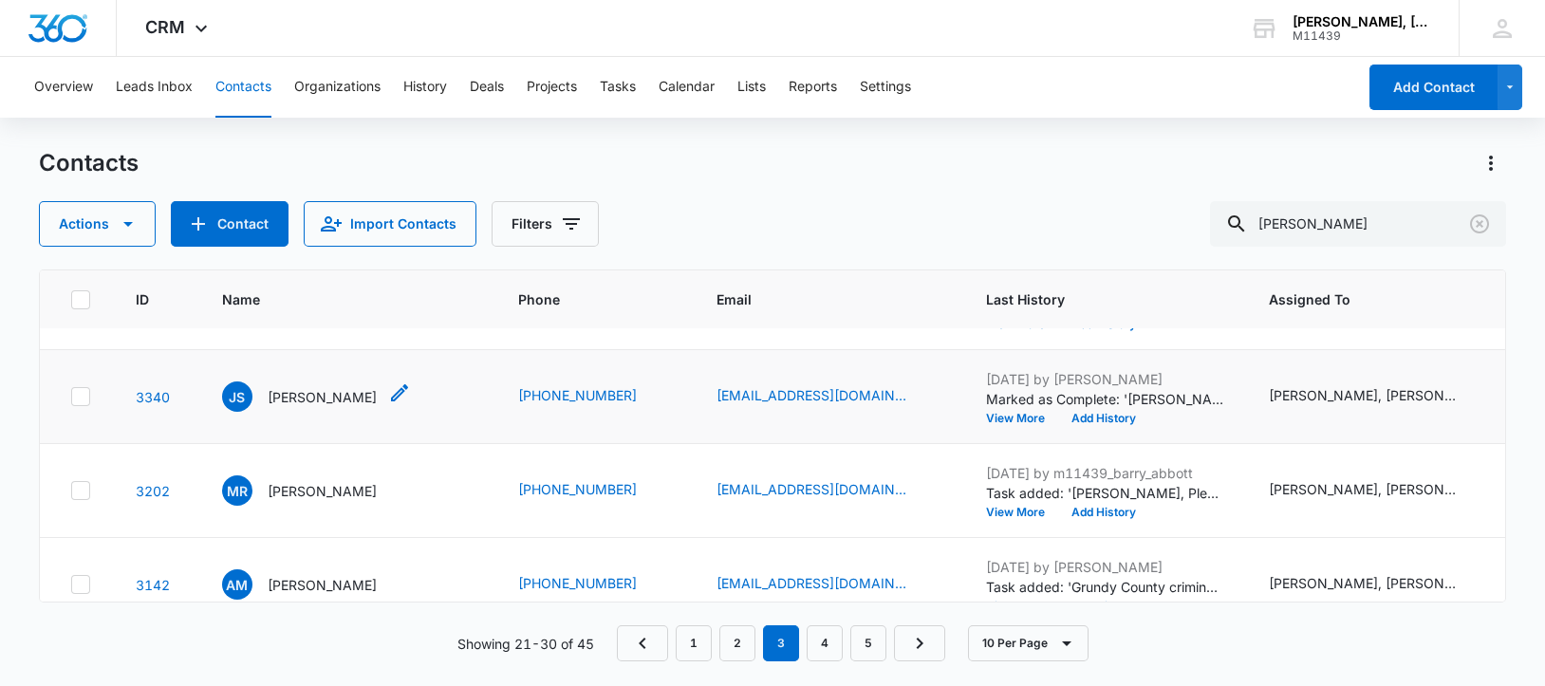
click at [316, 407] on p "[PERSON_NAME]" at bounding box center [322, 397] width 109 height 20
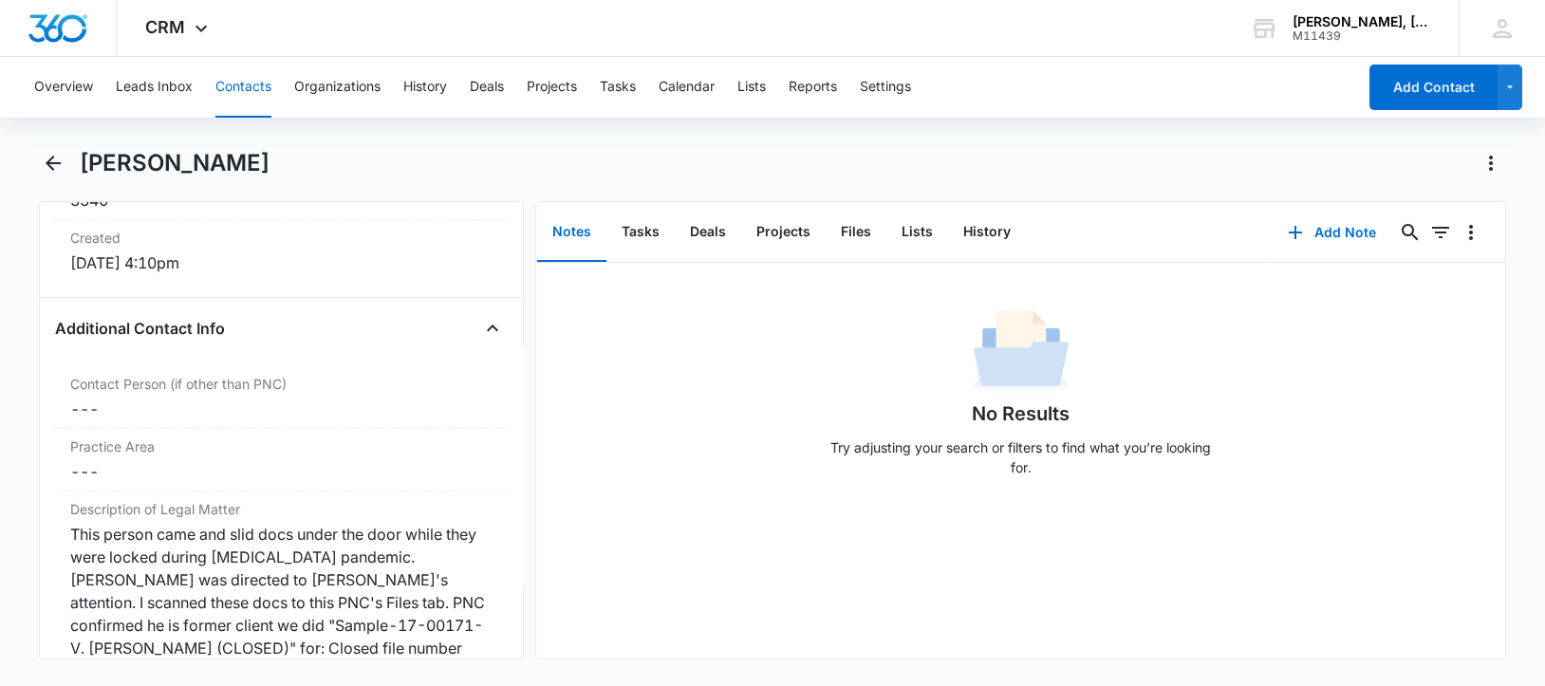
scroll to position [1424, 0]
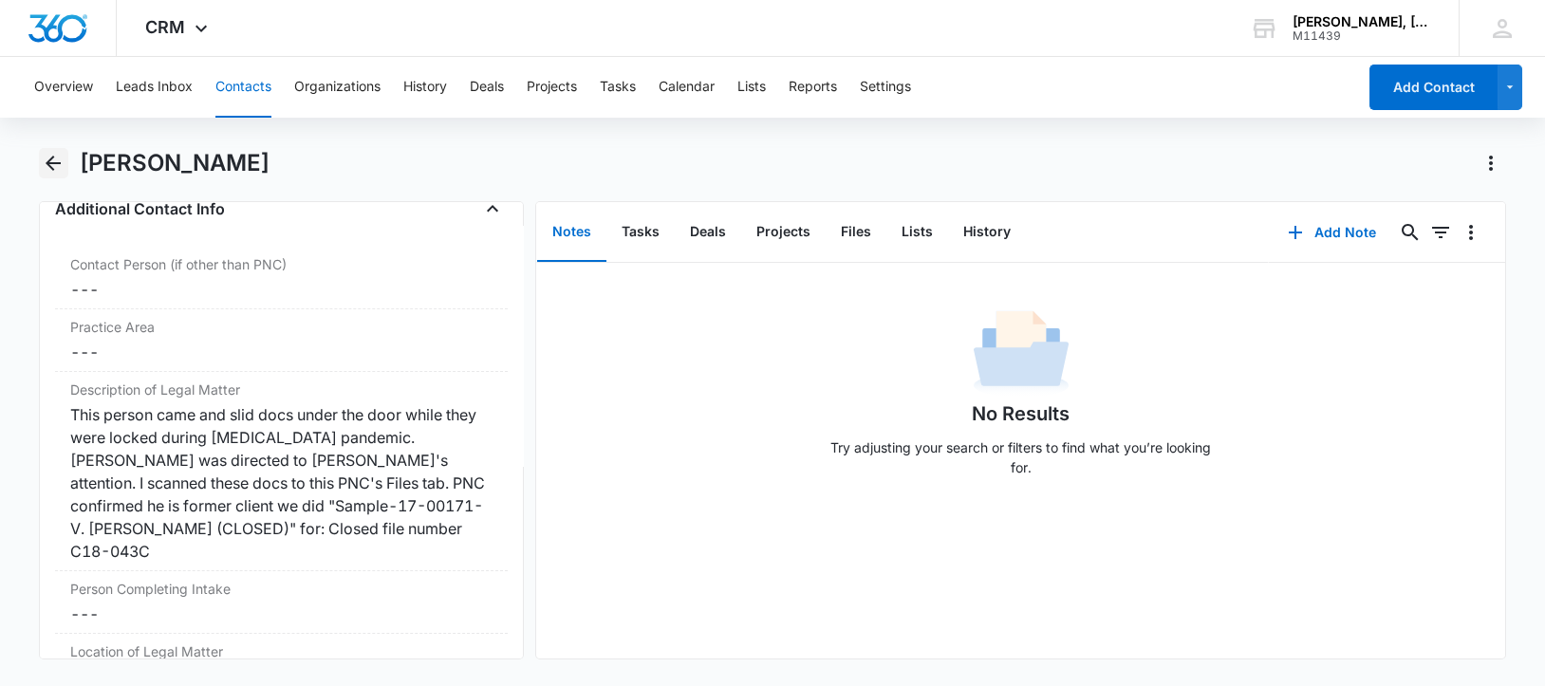
click at [51, 156] on icon "Back" at bounding box center [53, 163] width 23 height 23
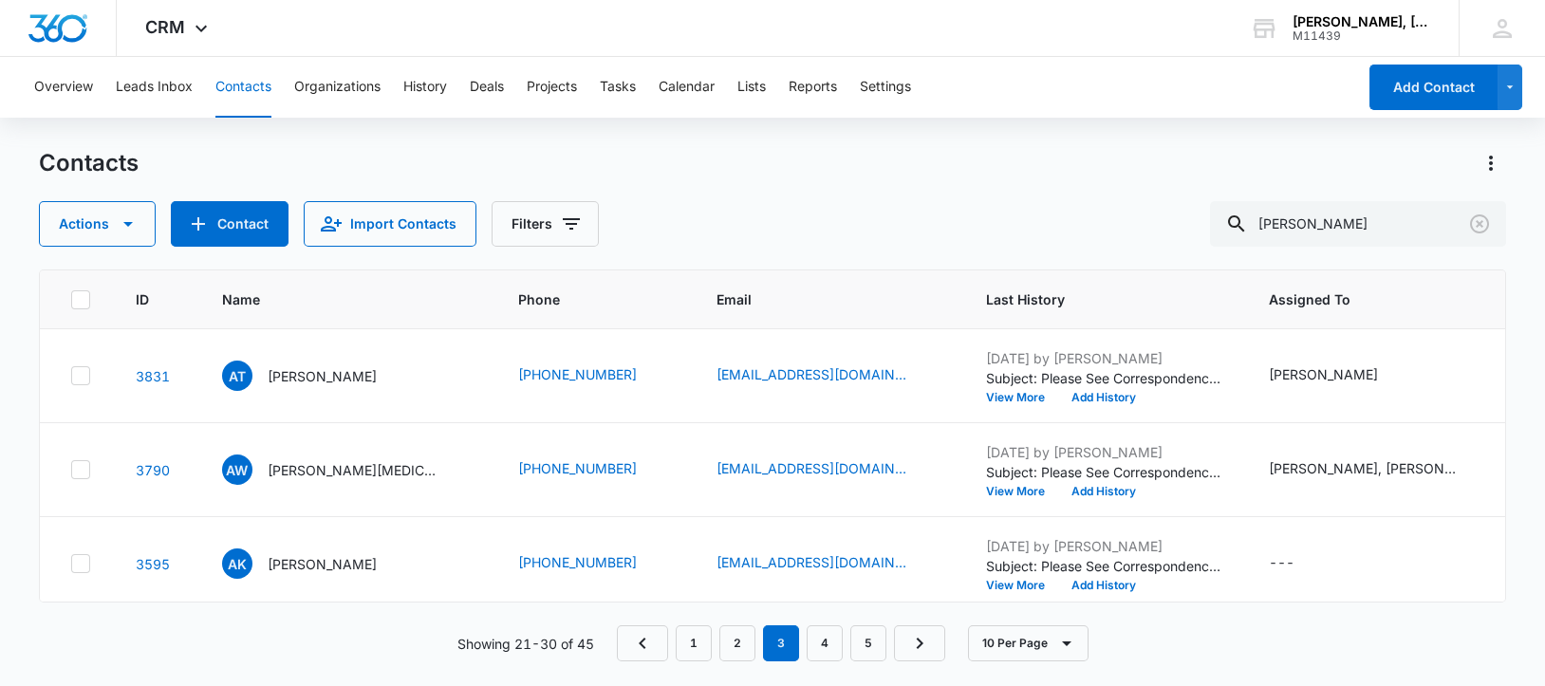
scroll to position [355, 0]
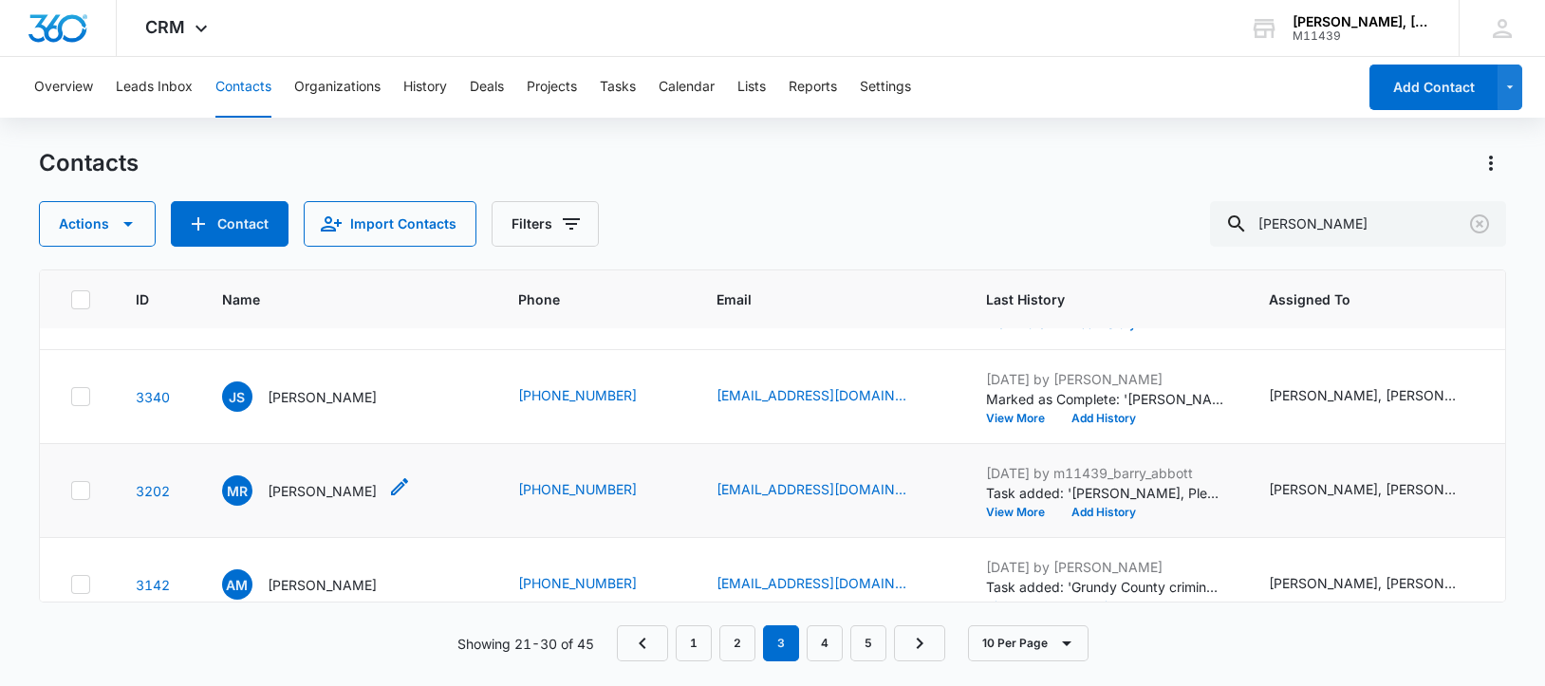
click at [292, 501] on p "[PERSON_NAME]" at bounding box center [322, 491] width 109 height 20
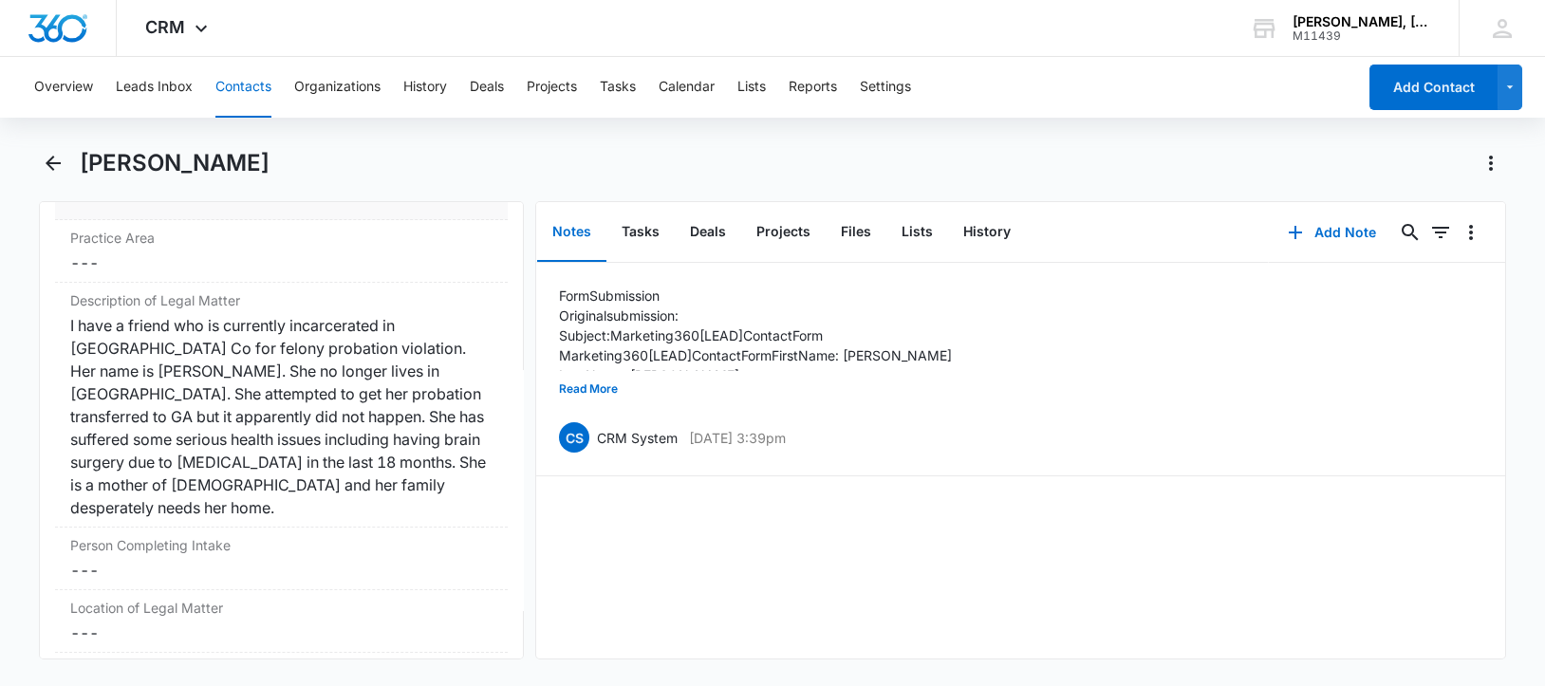
scroll to position [1541, 0]
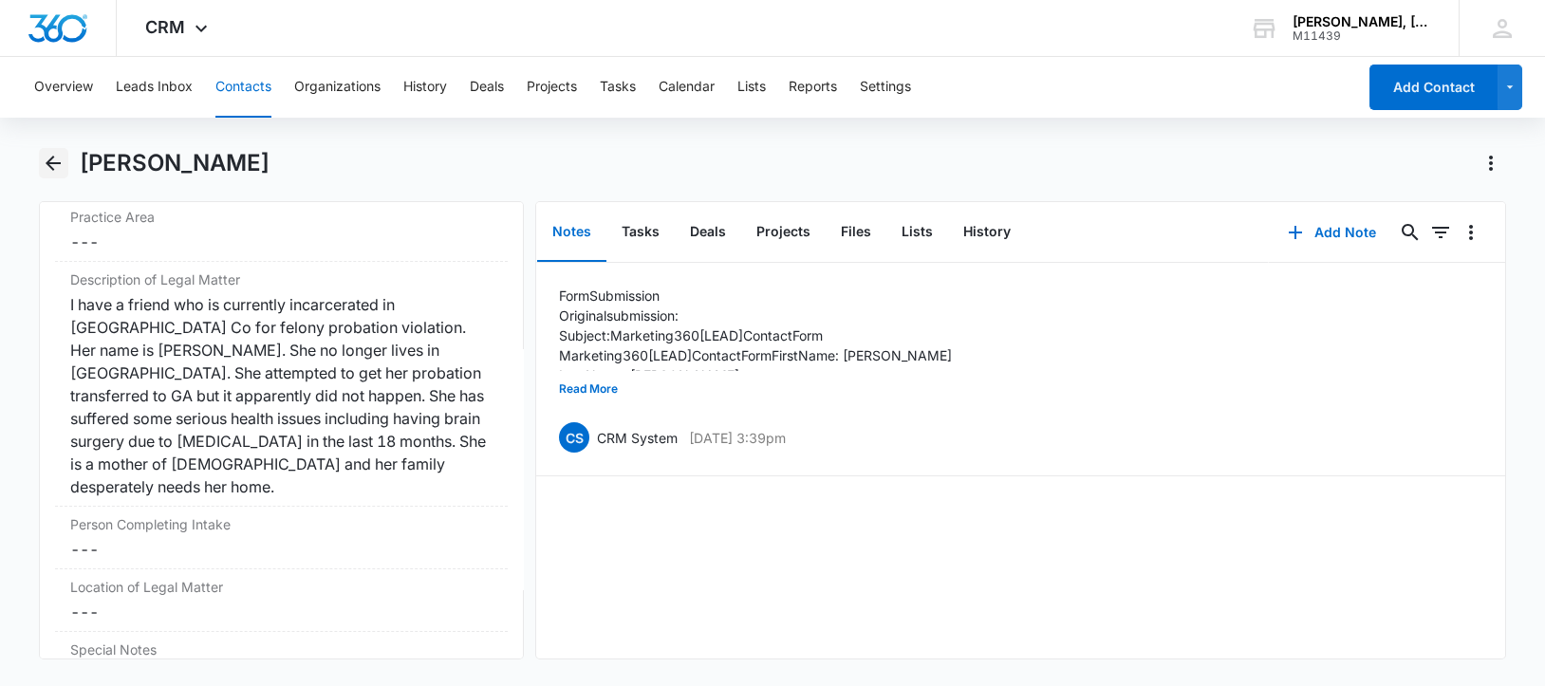
click at [53, 167] on icon "Back" at bounding box center [53, 163] width 23 height 23
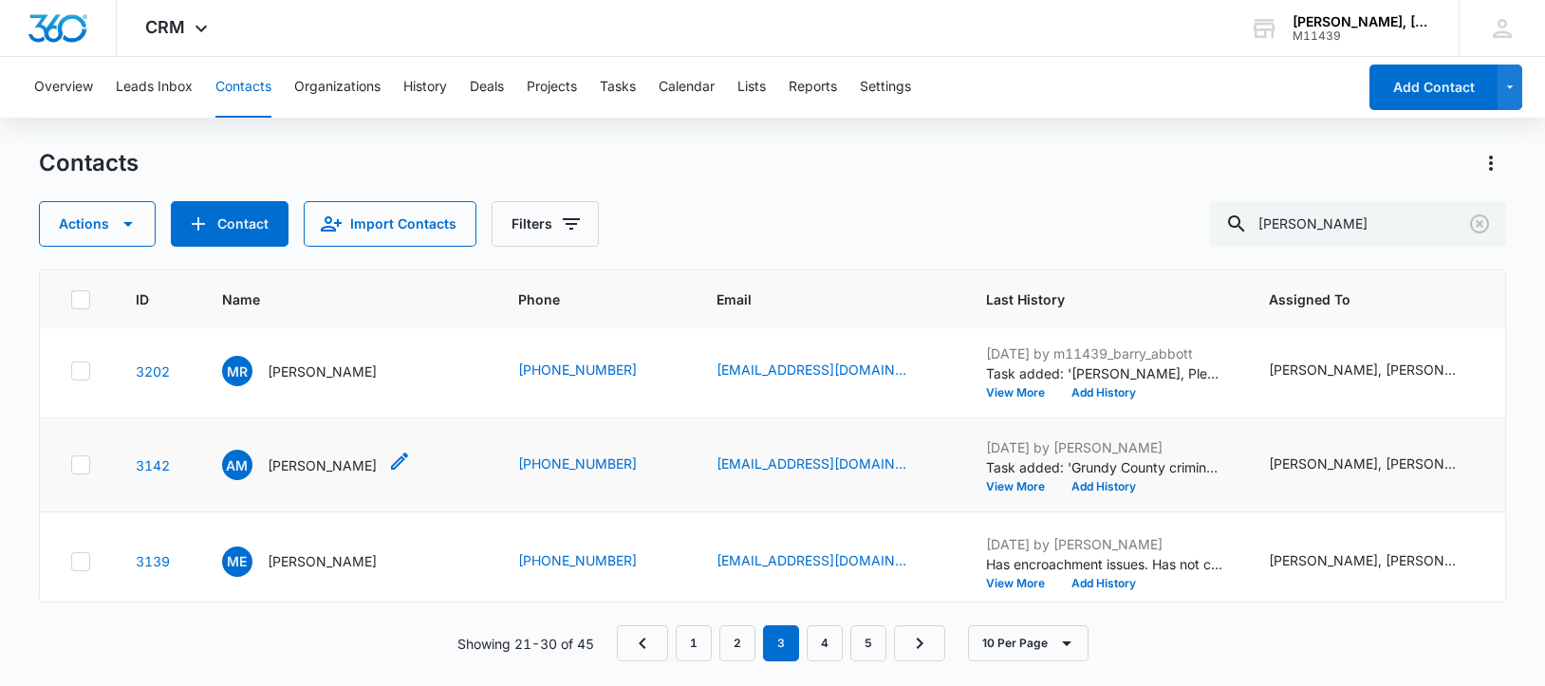
scroll to position [592, 0]
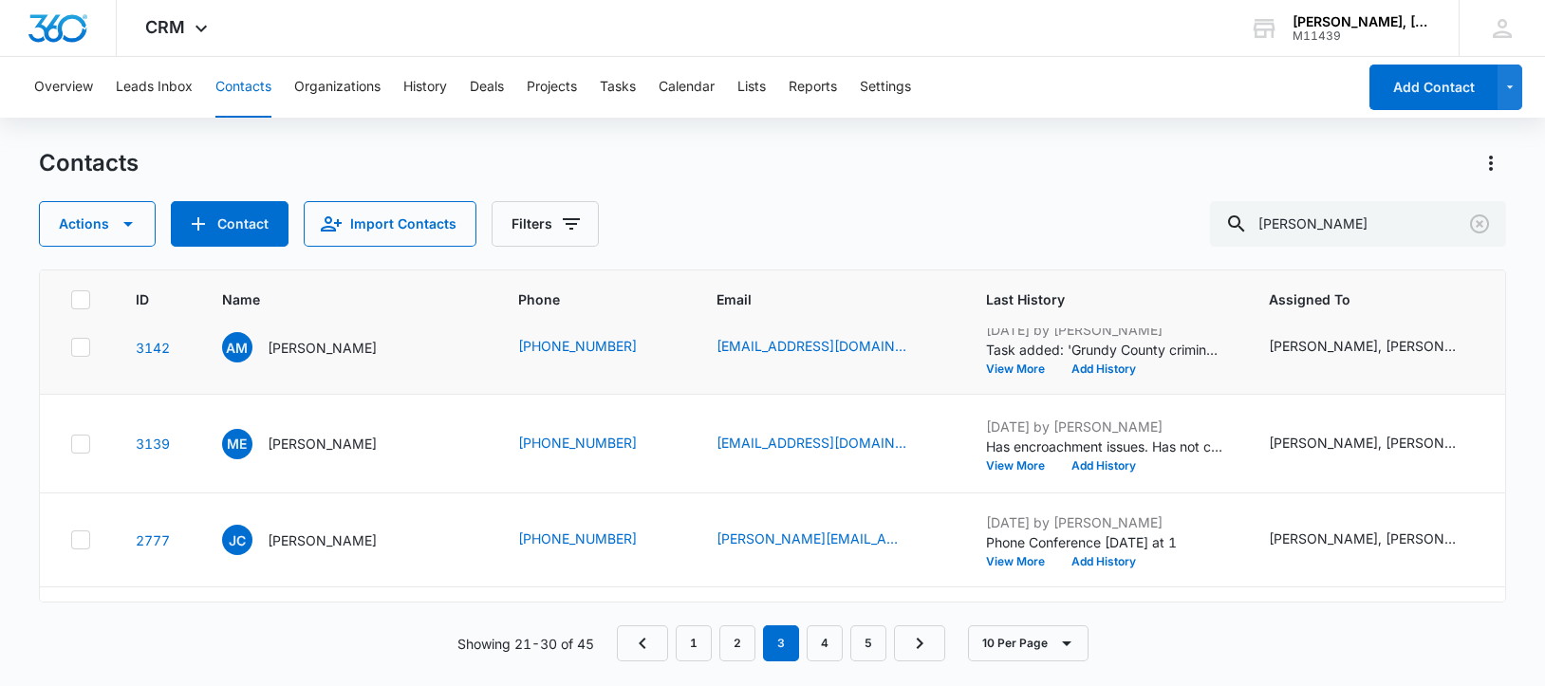
click at [317, 454] on p "[PERSON_NAME]" at bounding box center [322, 444] width 109 height 20
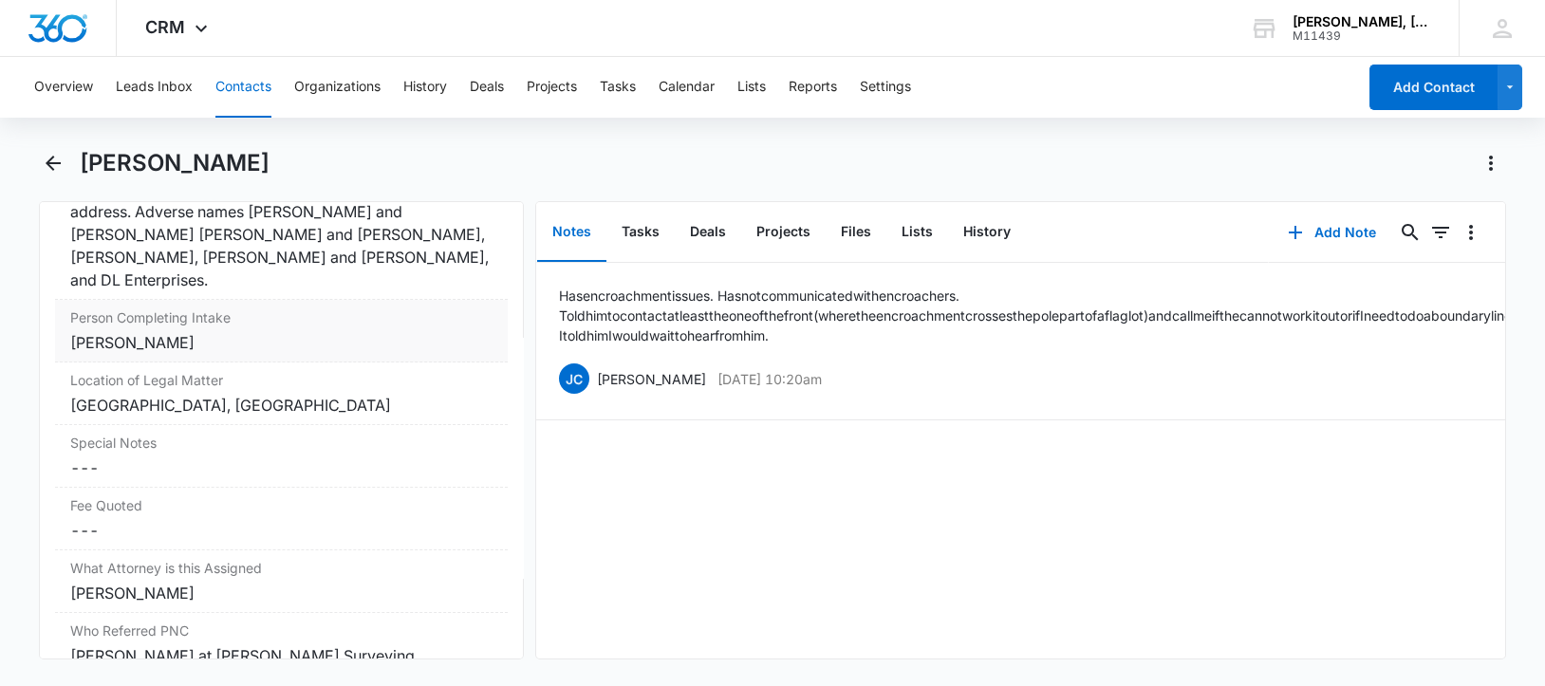
scroll to position [1661, 0]
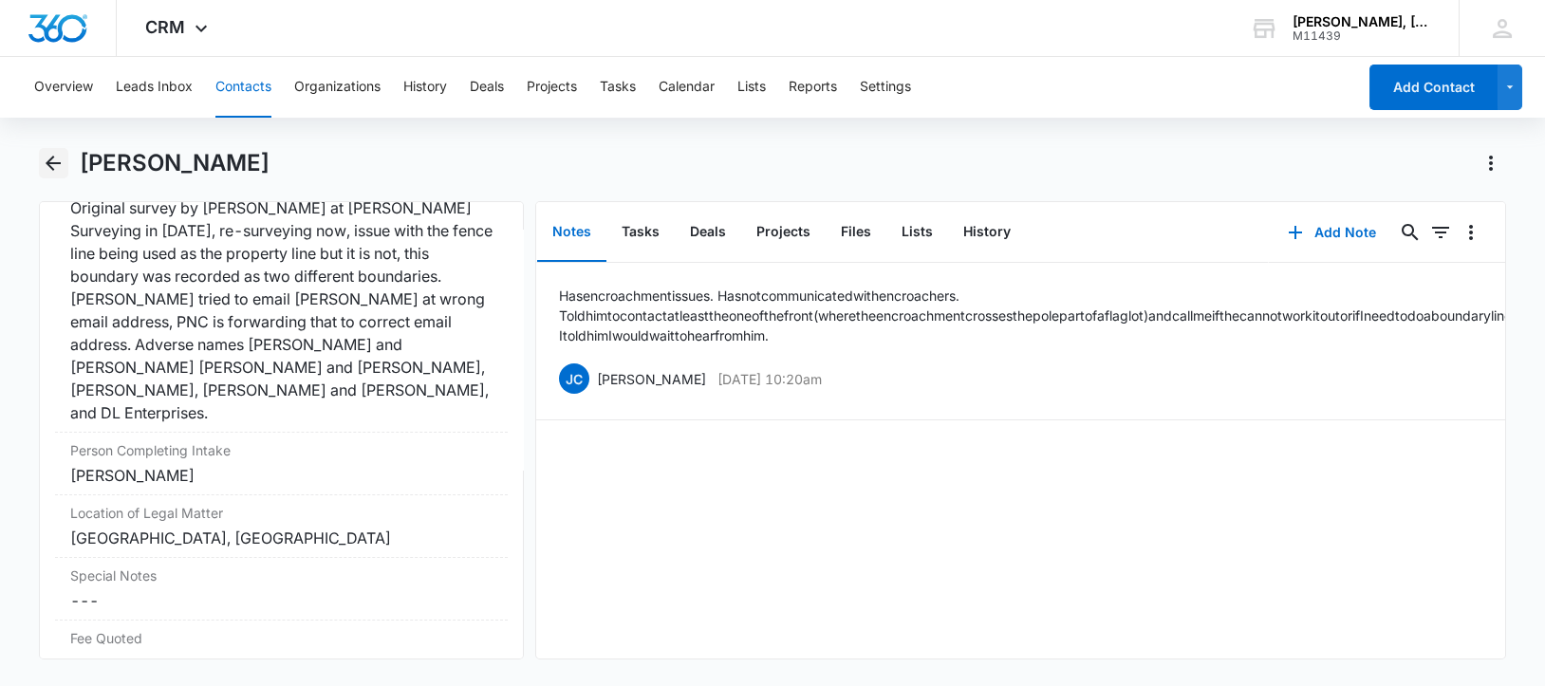
click at [52, 169] on icon "Back" at bounding box center [53, 163] width 15 height 15
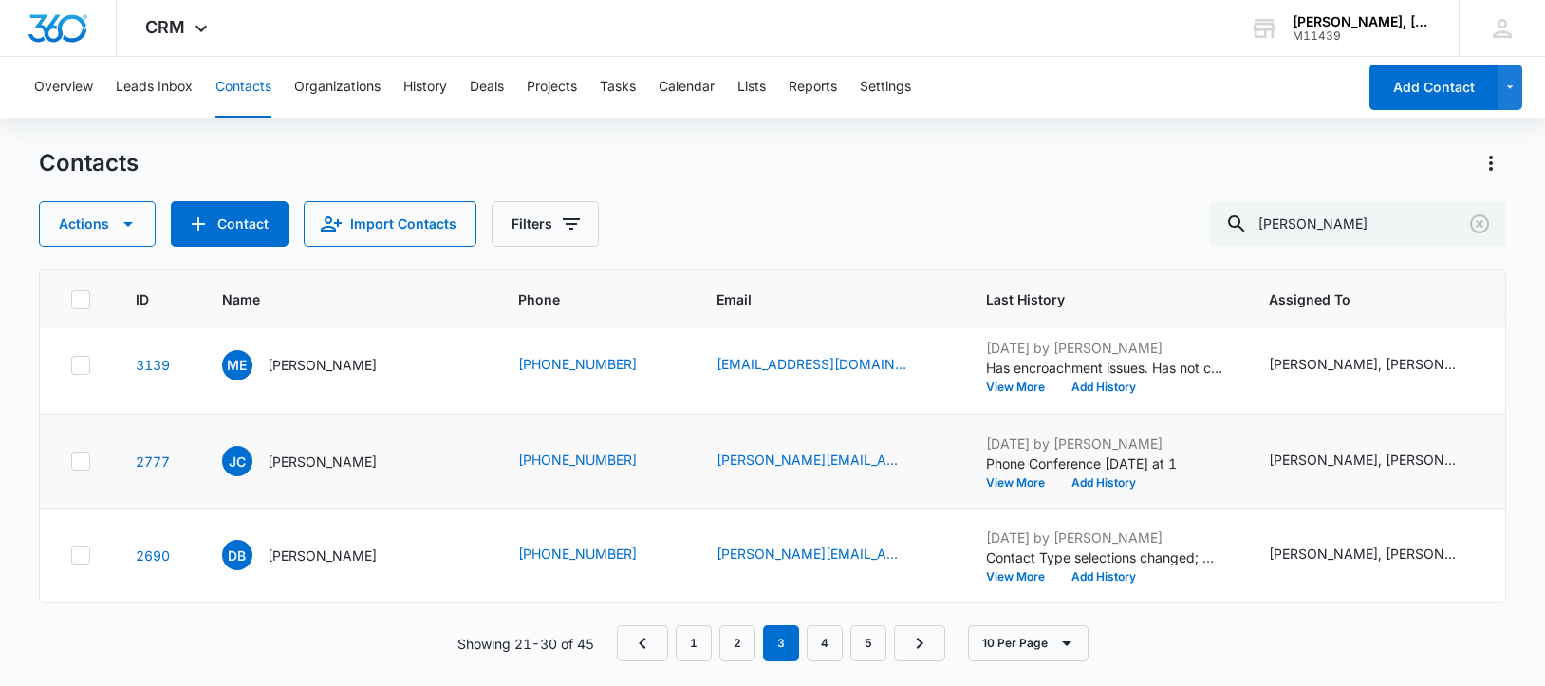
scroll to position [800, 0]
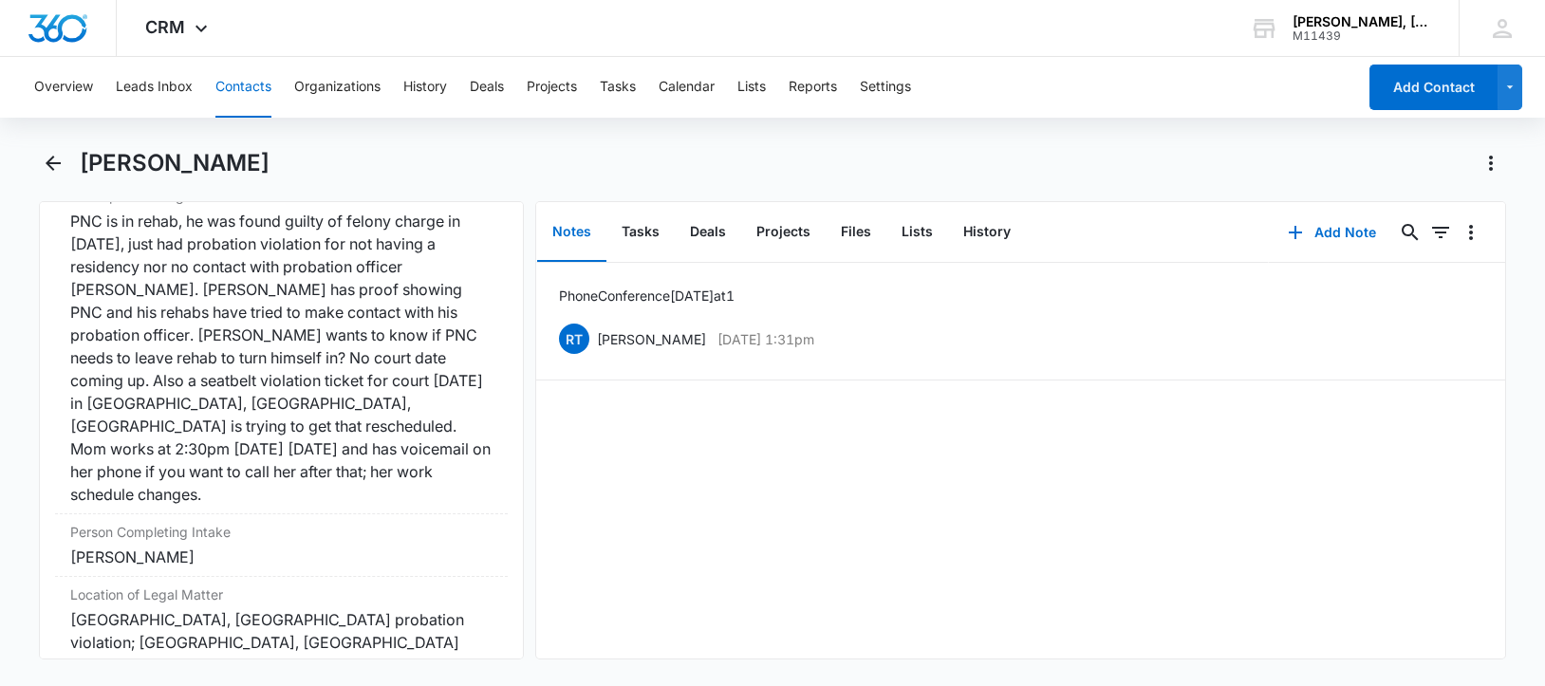
scroll to position [1567, 0]
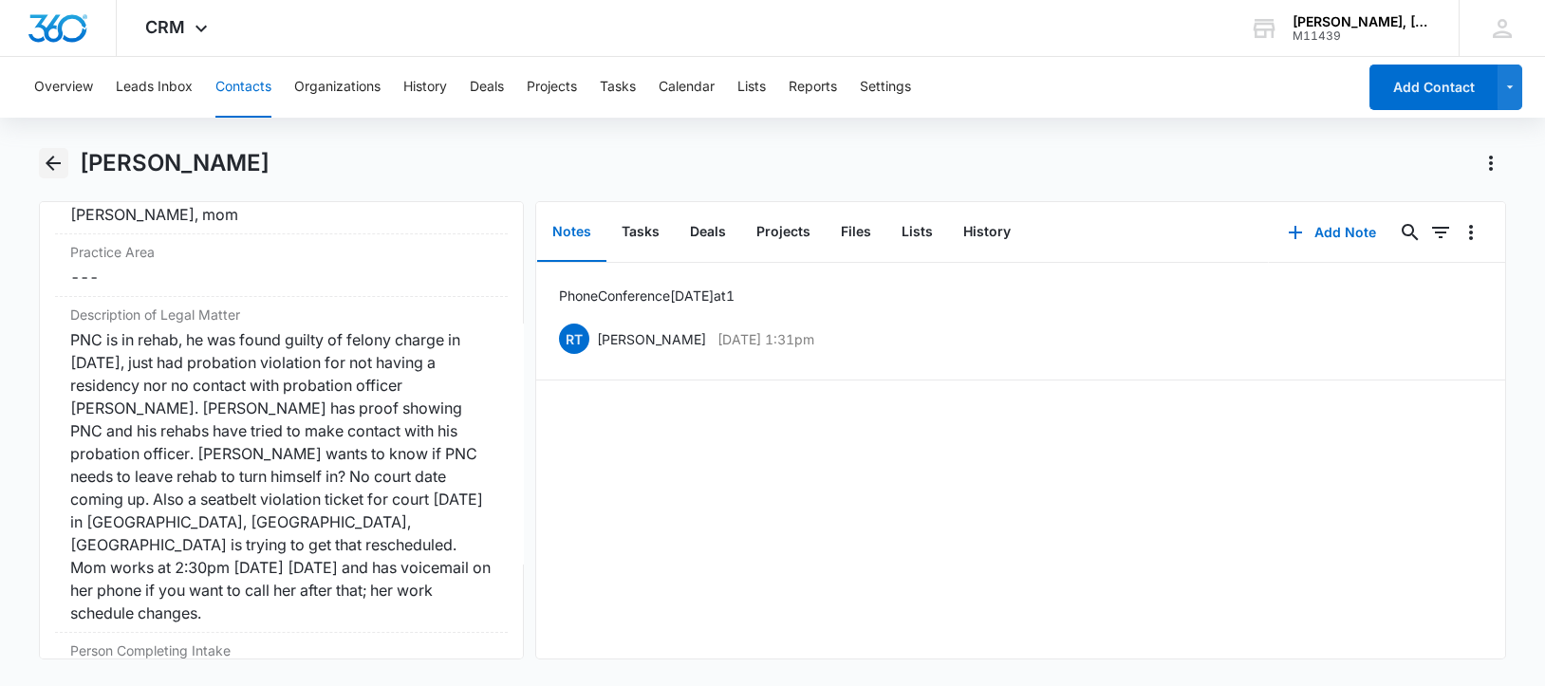
click at [54, 162] on icon "Back" at bounding box center [53, 163] width 15 height 15
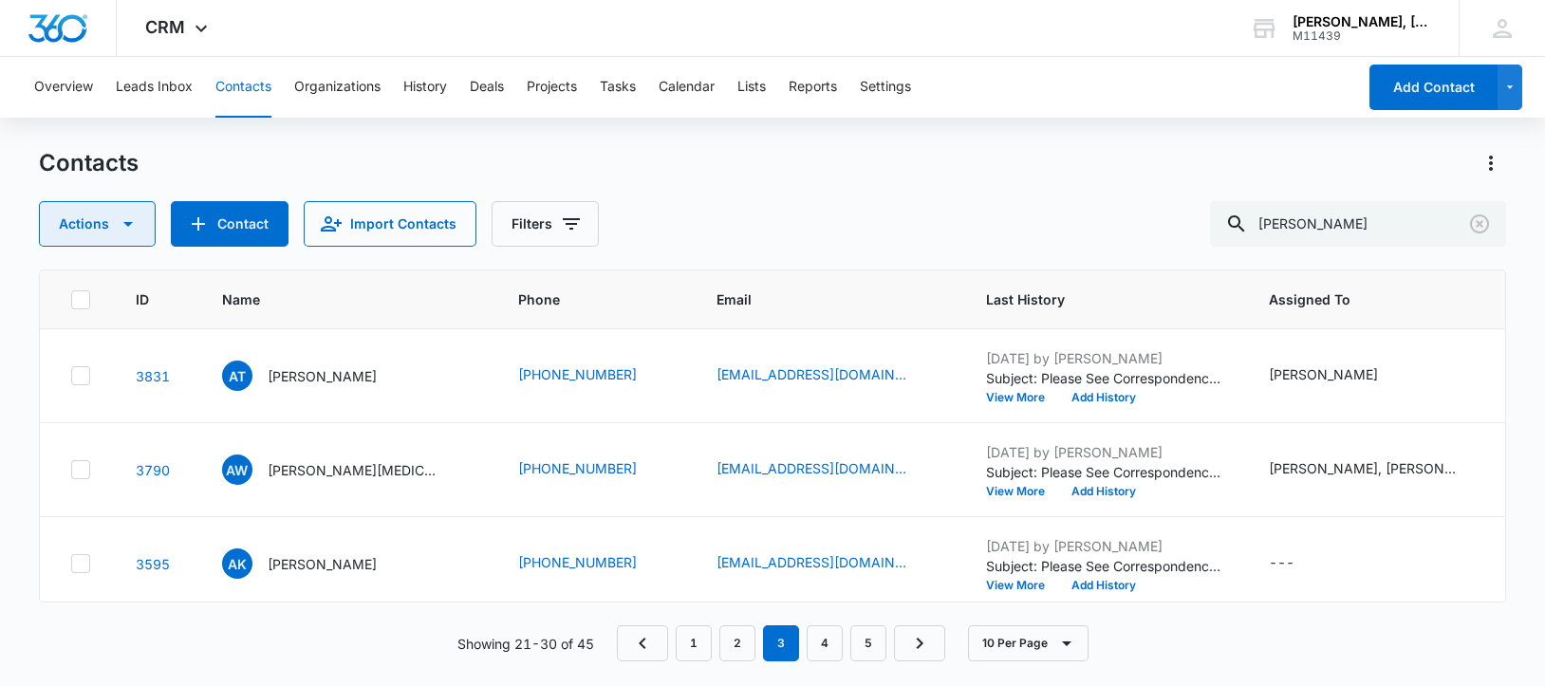
scroll to position [800, 0]
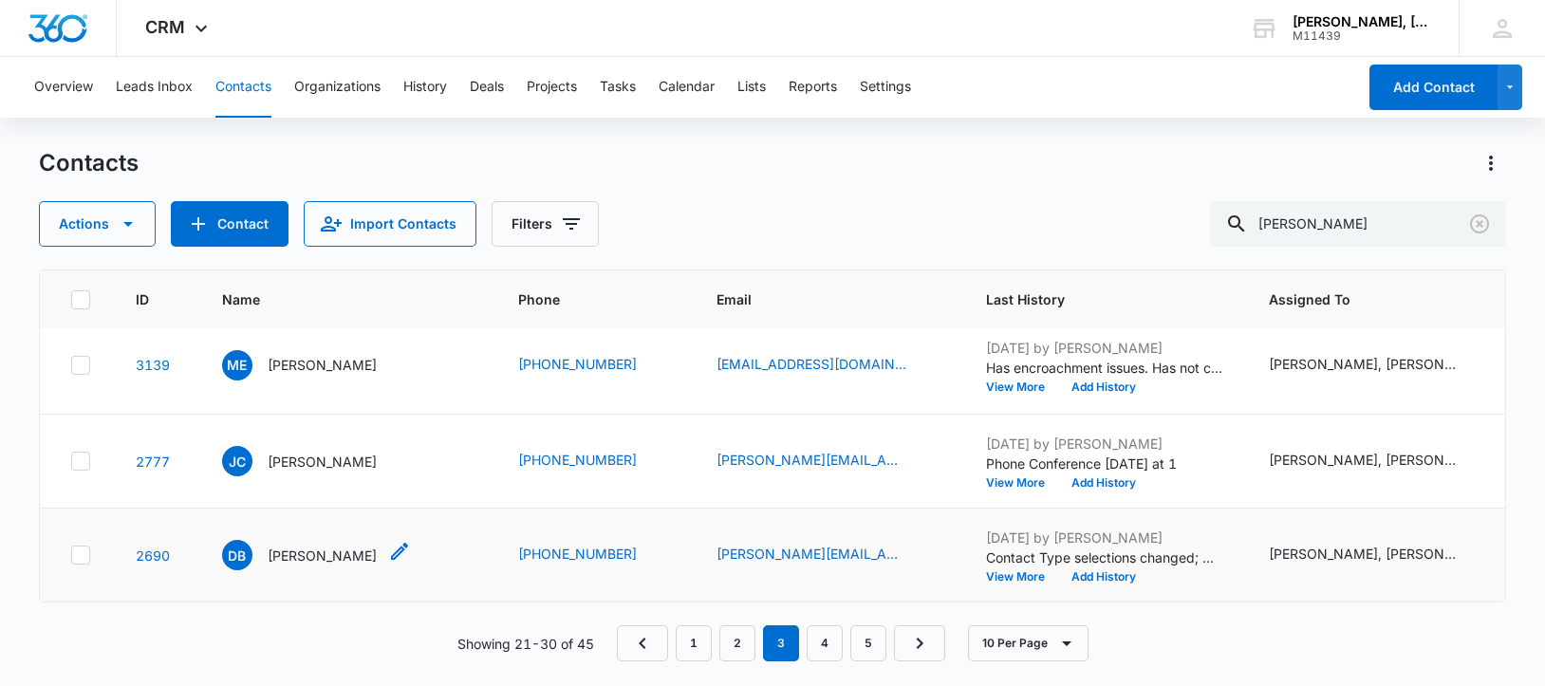
click at [307, 546] on p "[PERSON_NAME]" at bounding box center [322, 556] width 109 height 20
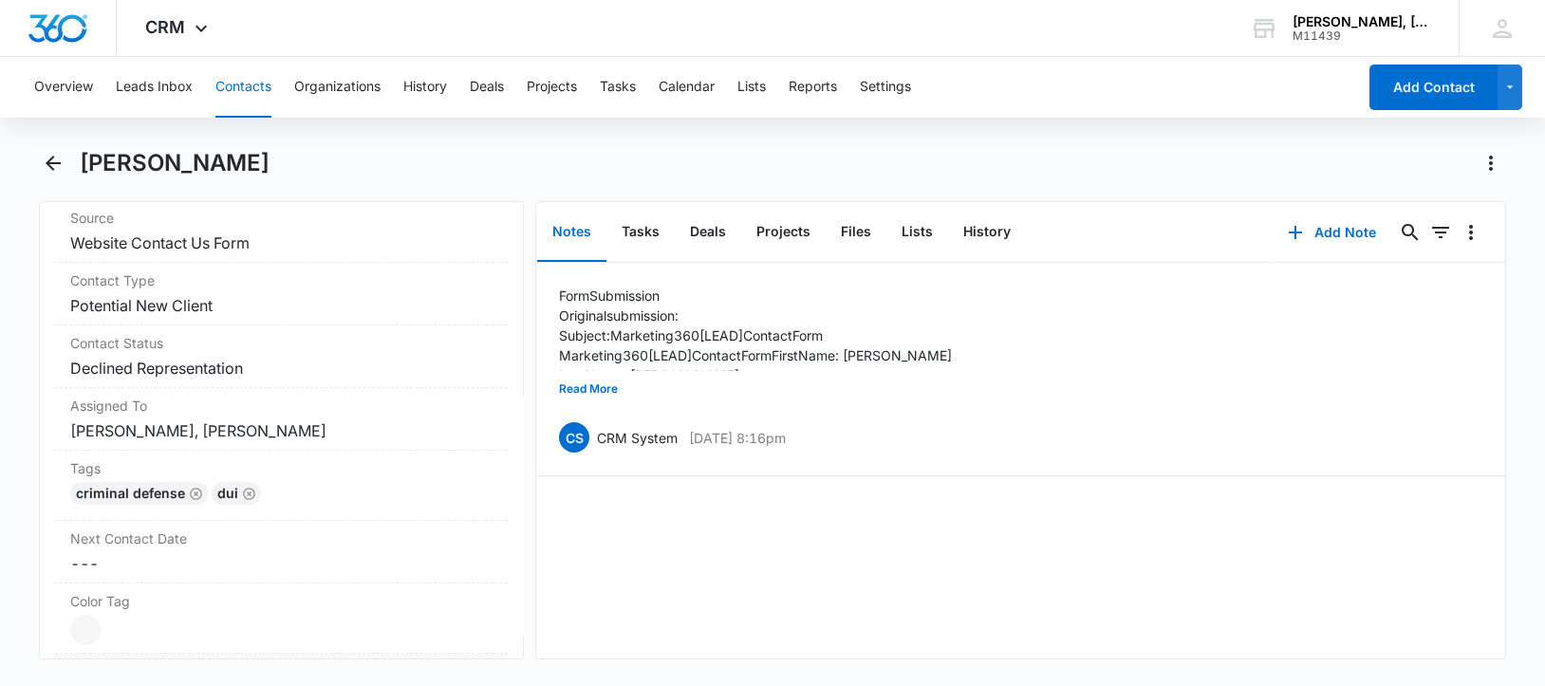
scroll to position [653, 0]
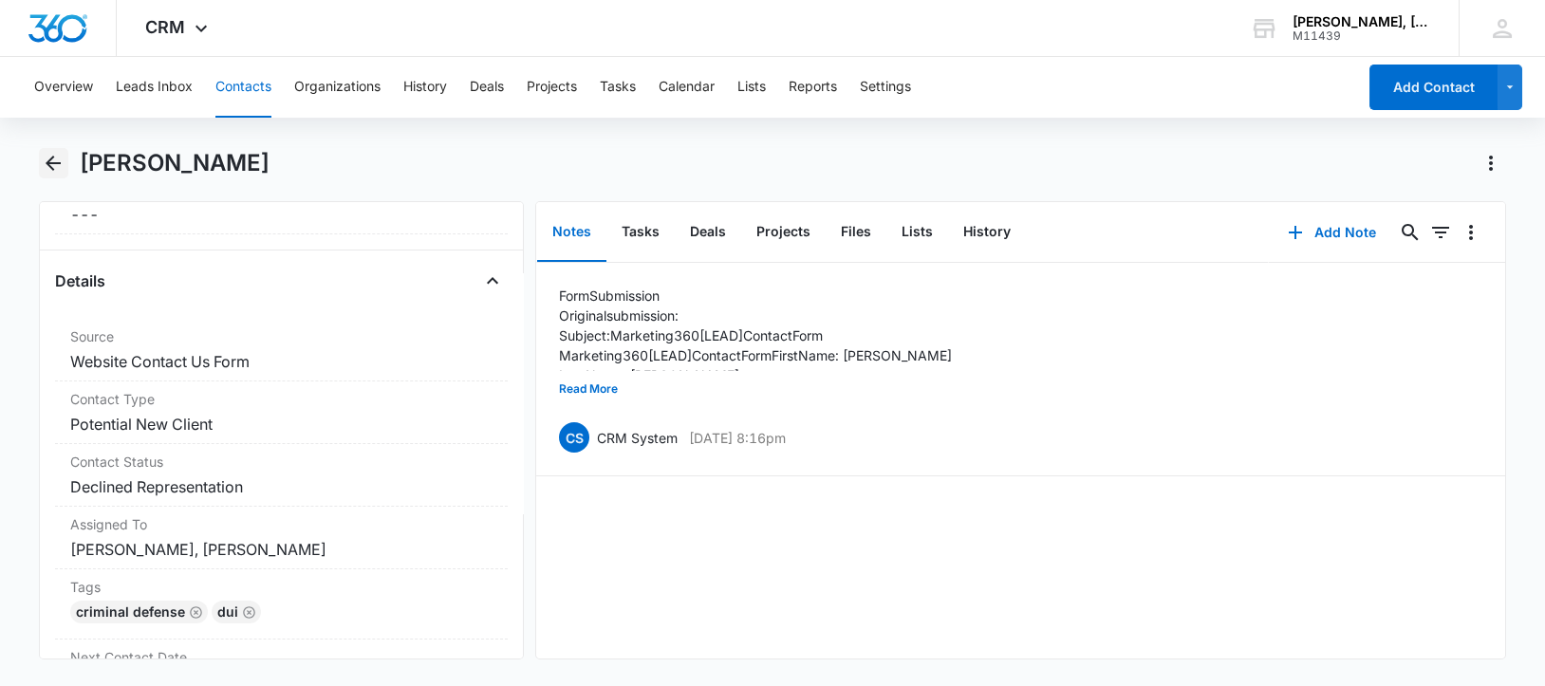
click at [52, 164] on icon "Back" at bounding box center [53, 163] width 23 height 23
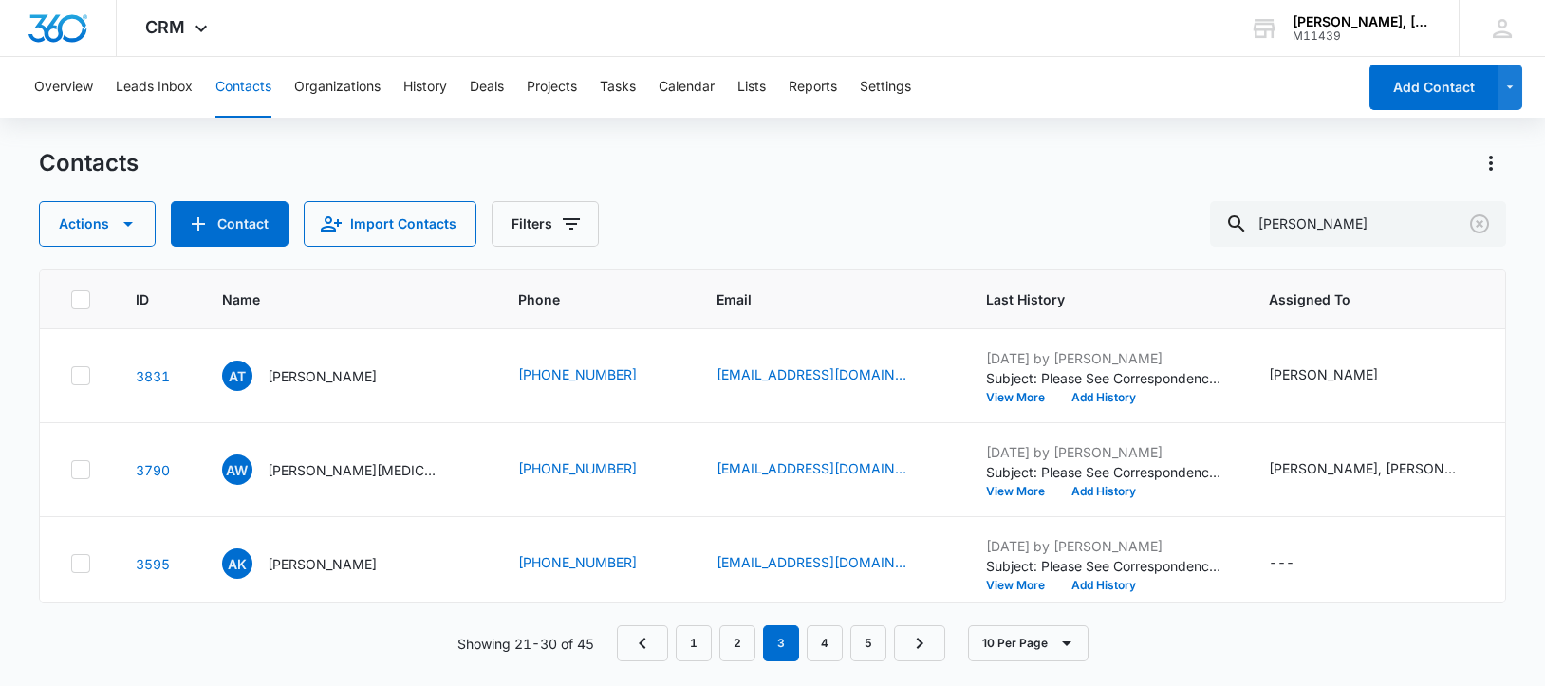
scroll to position [800, 0]
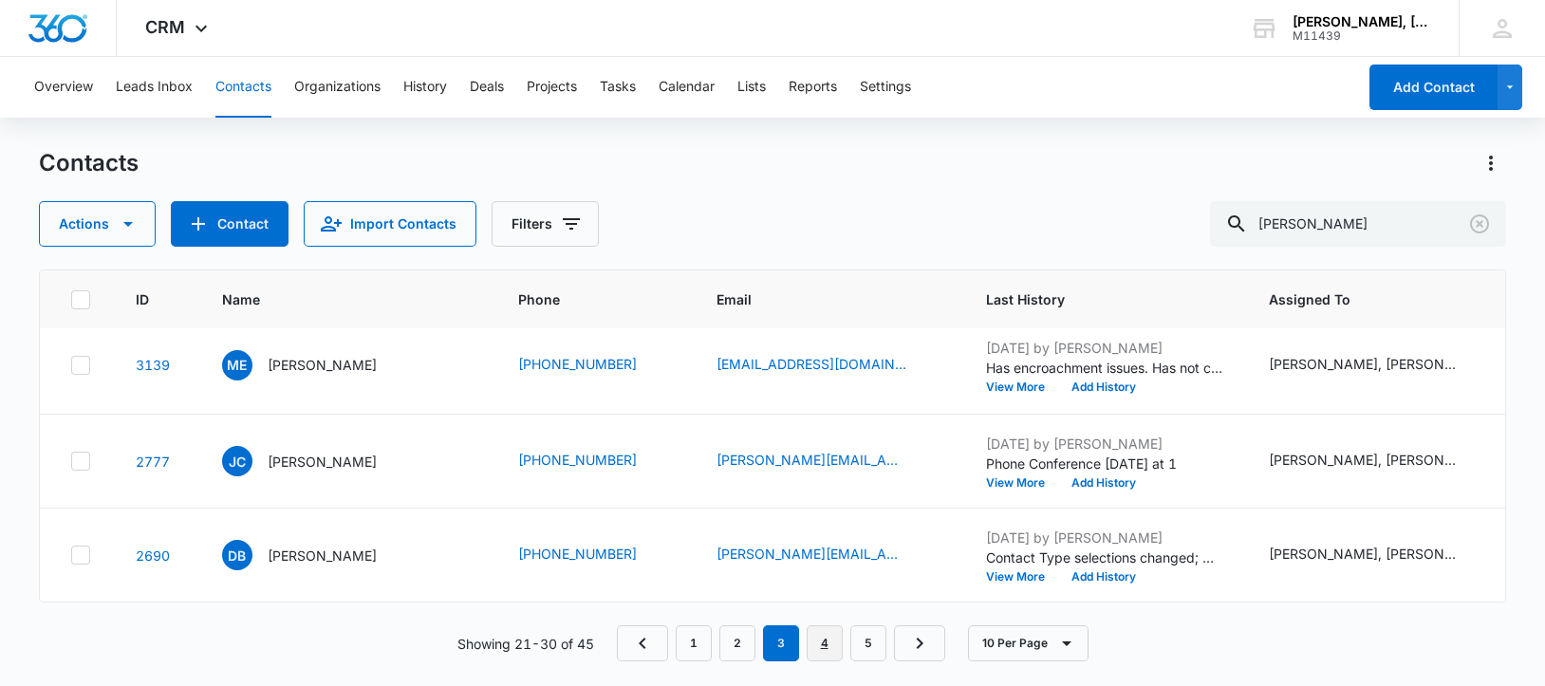
click at [825, 650] on link "4" at bounding box center [825, 643] width 36 height 36
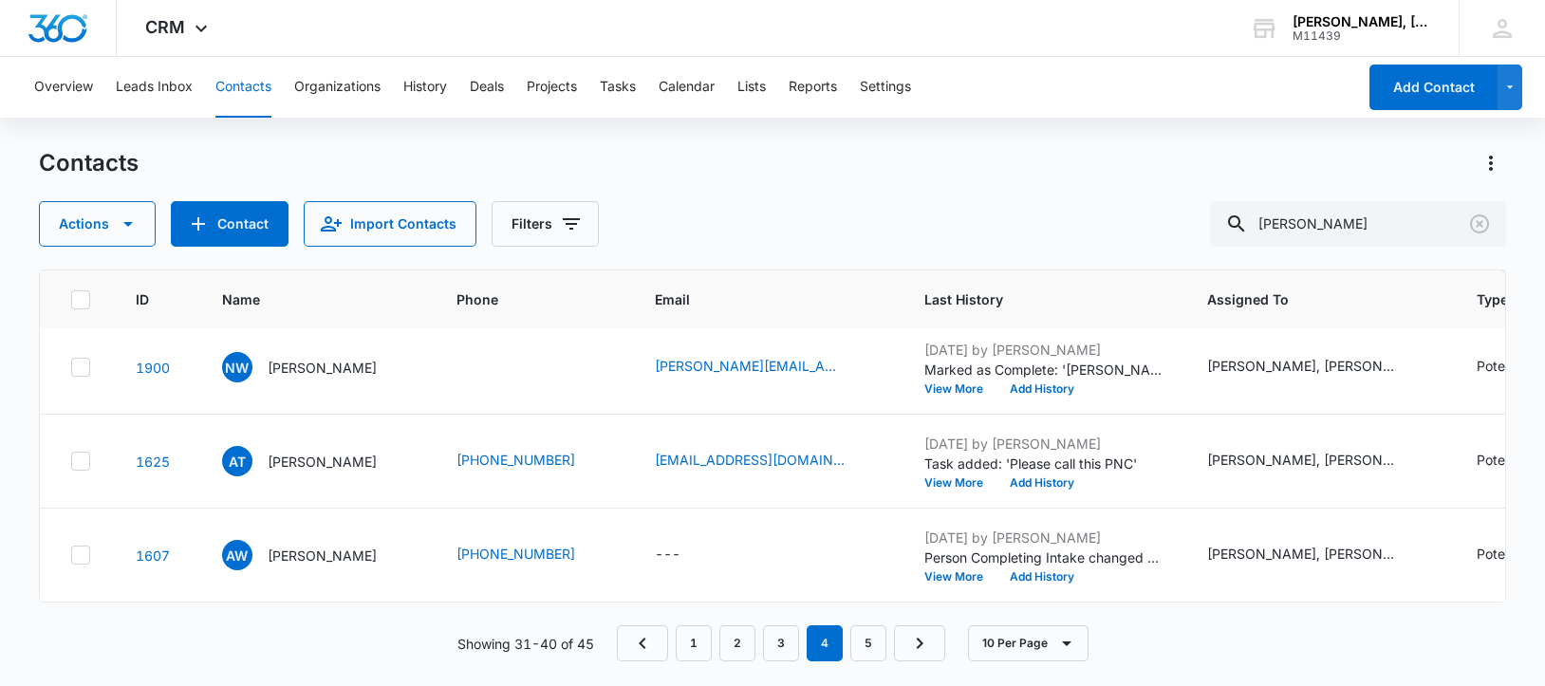
scroll to position [0, 0]
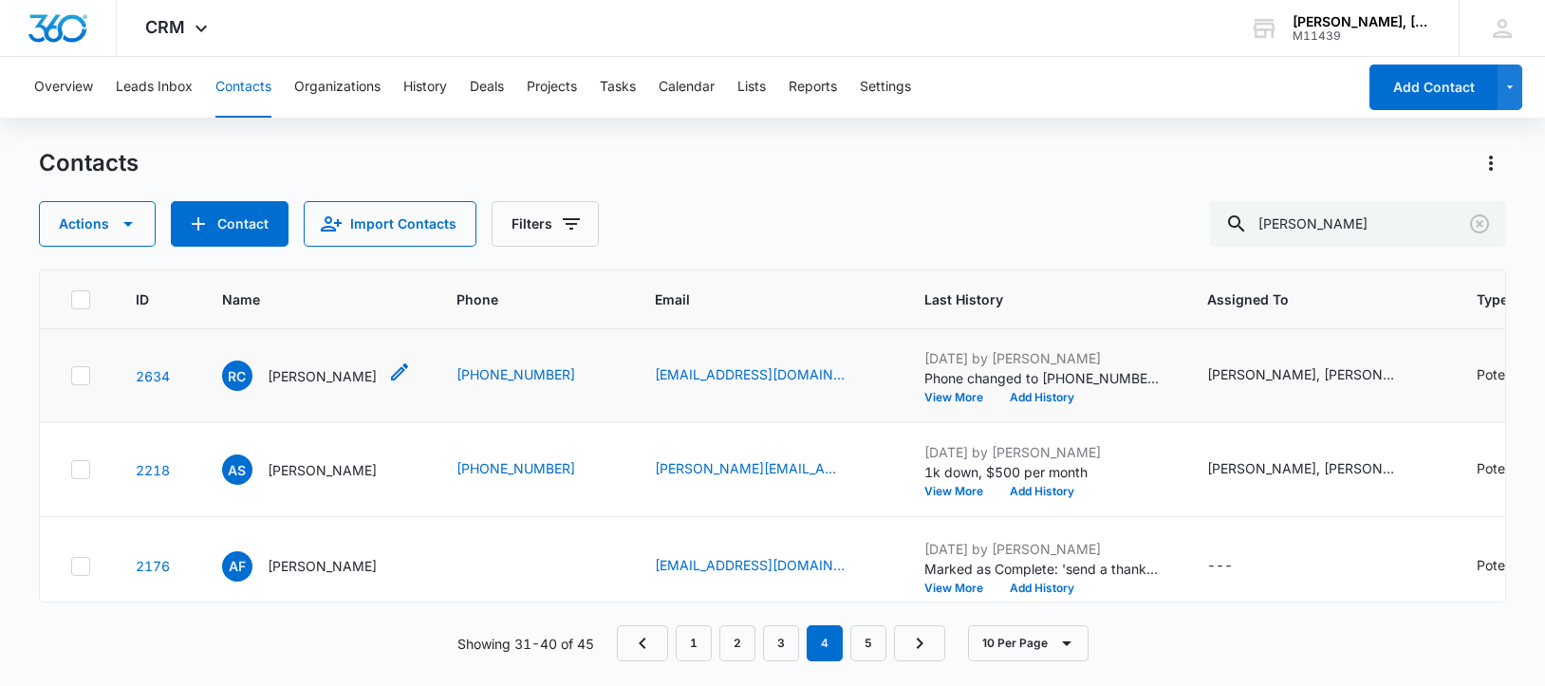
click at [318, 386] on p "[PERSON_NAME]" at bounding box center [322, 376] width 109 height 20
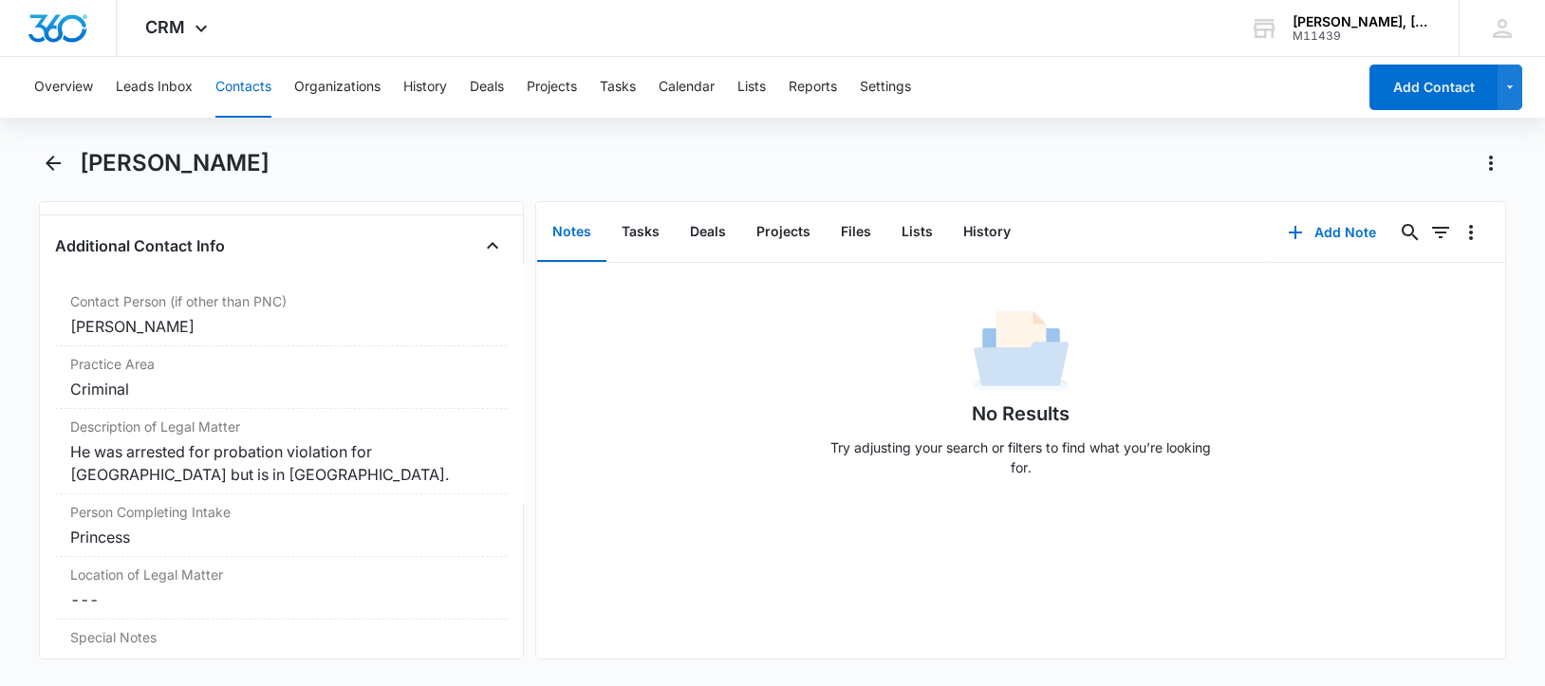
scroll to position [1424, 0]
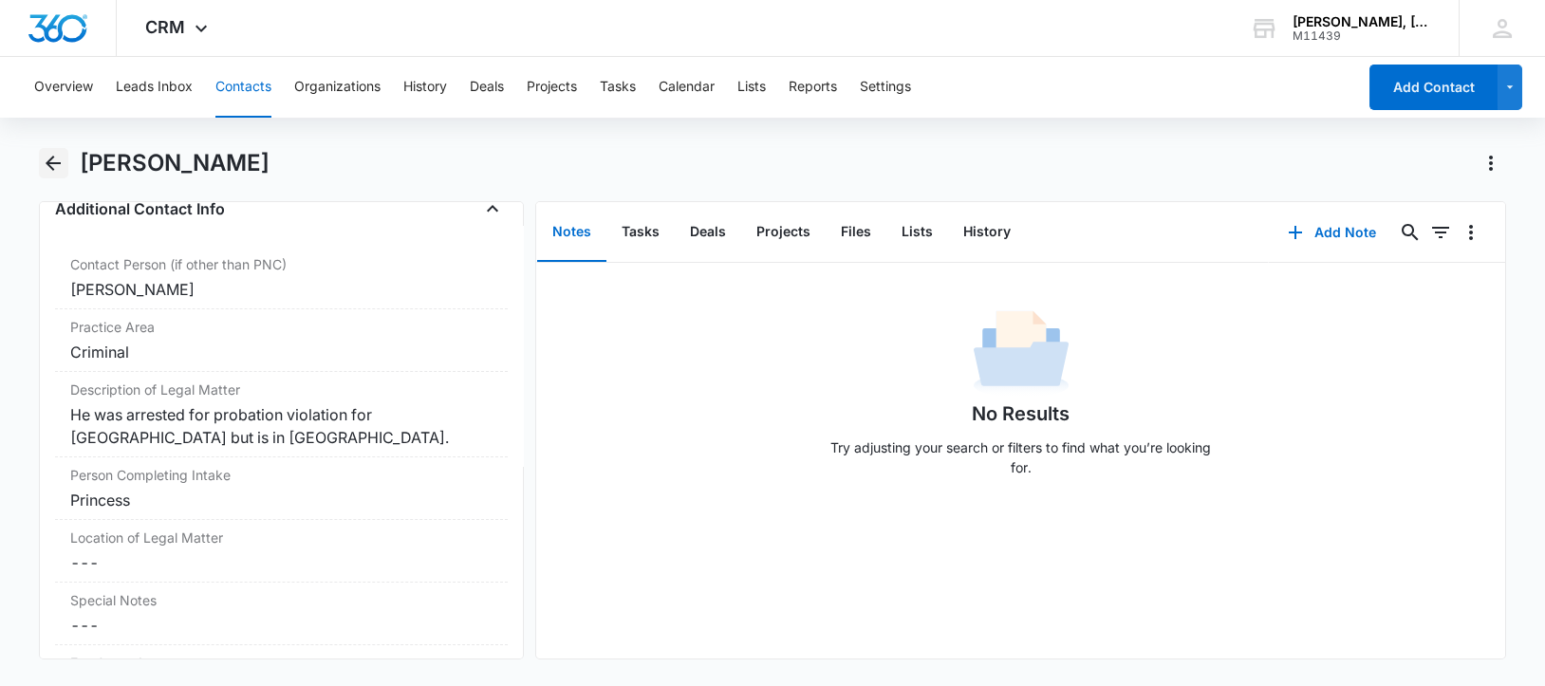
click at [58, 161] on icon "Back" at bounding box center [53, 163] width 23 height 23
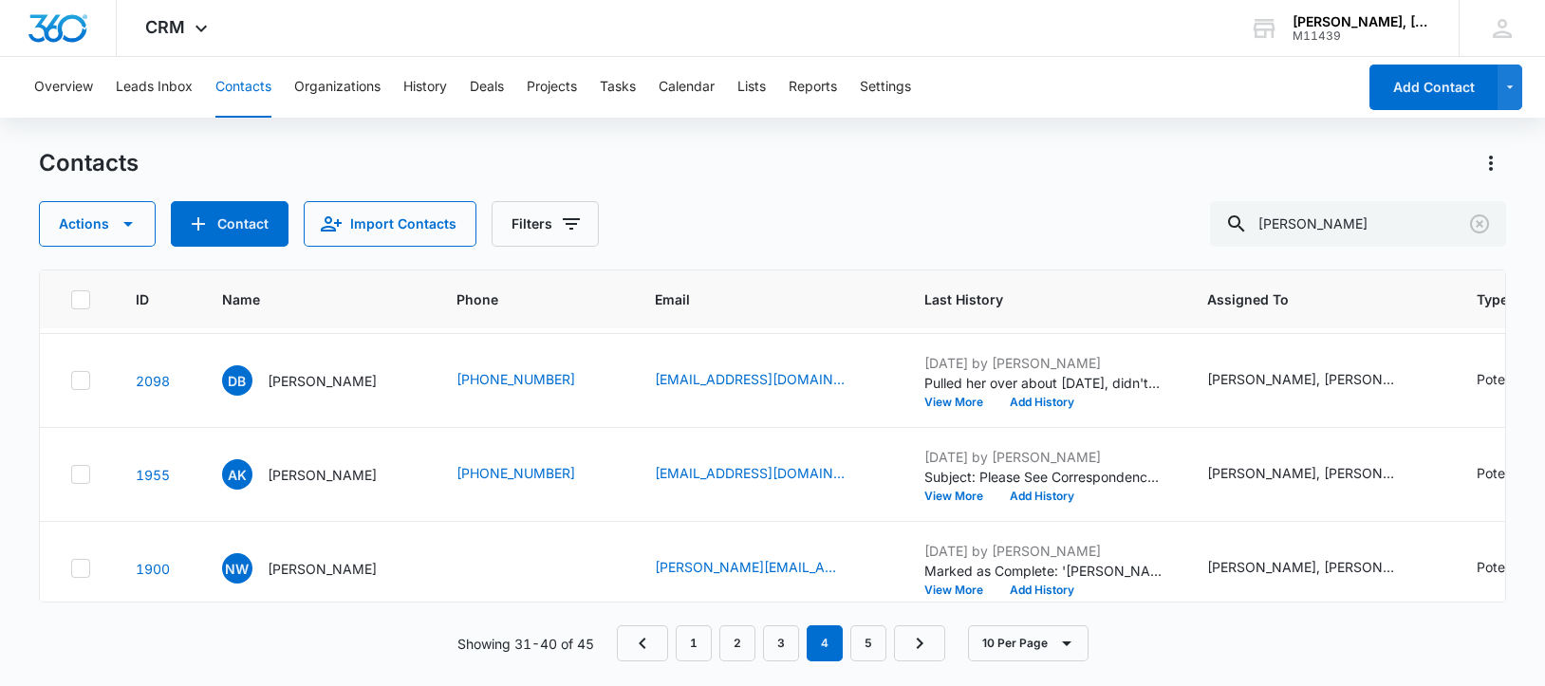
scroll to position [475, 0]
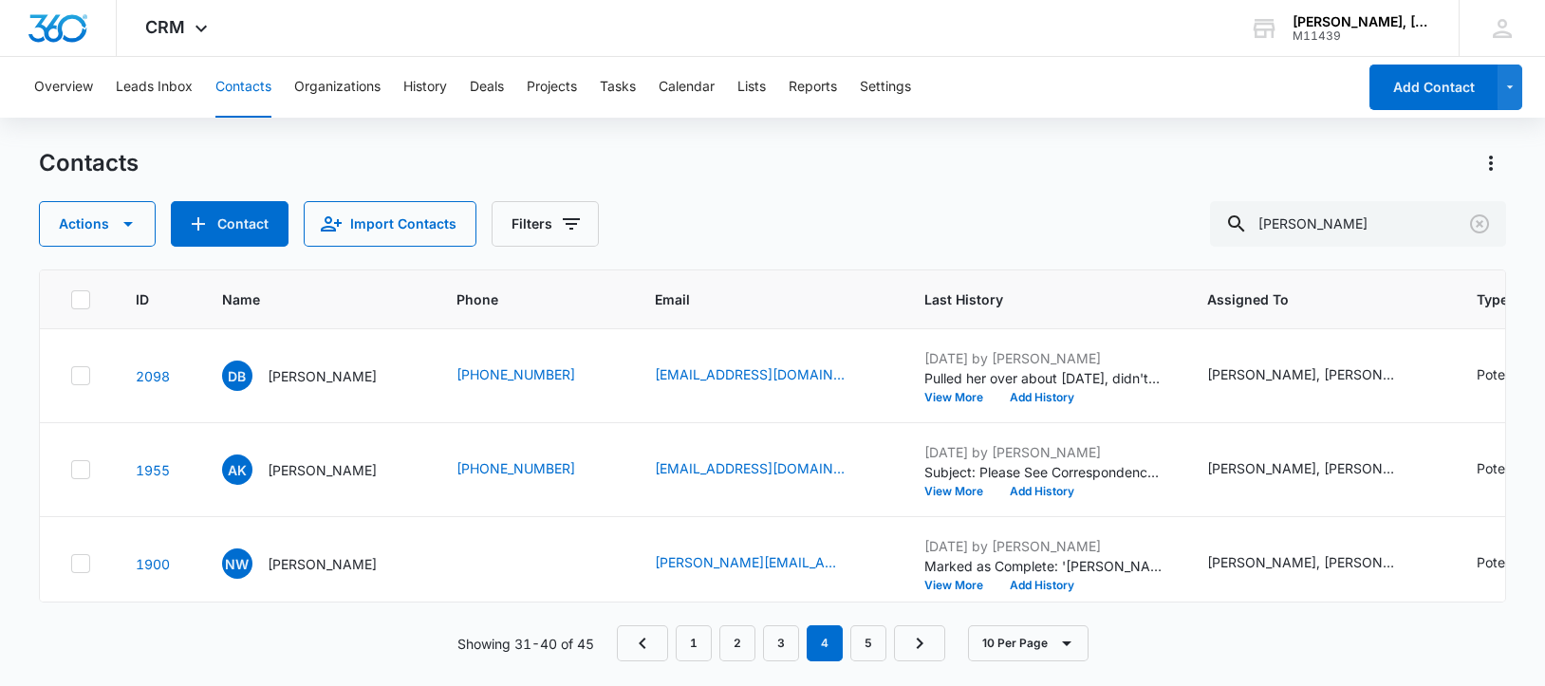
click at [307, 292] on p "[PERSON_NAME]" at bounding box center [322, 282] width 109 height 20
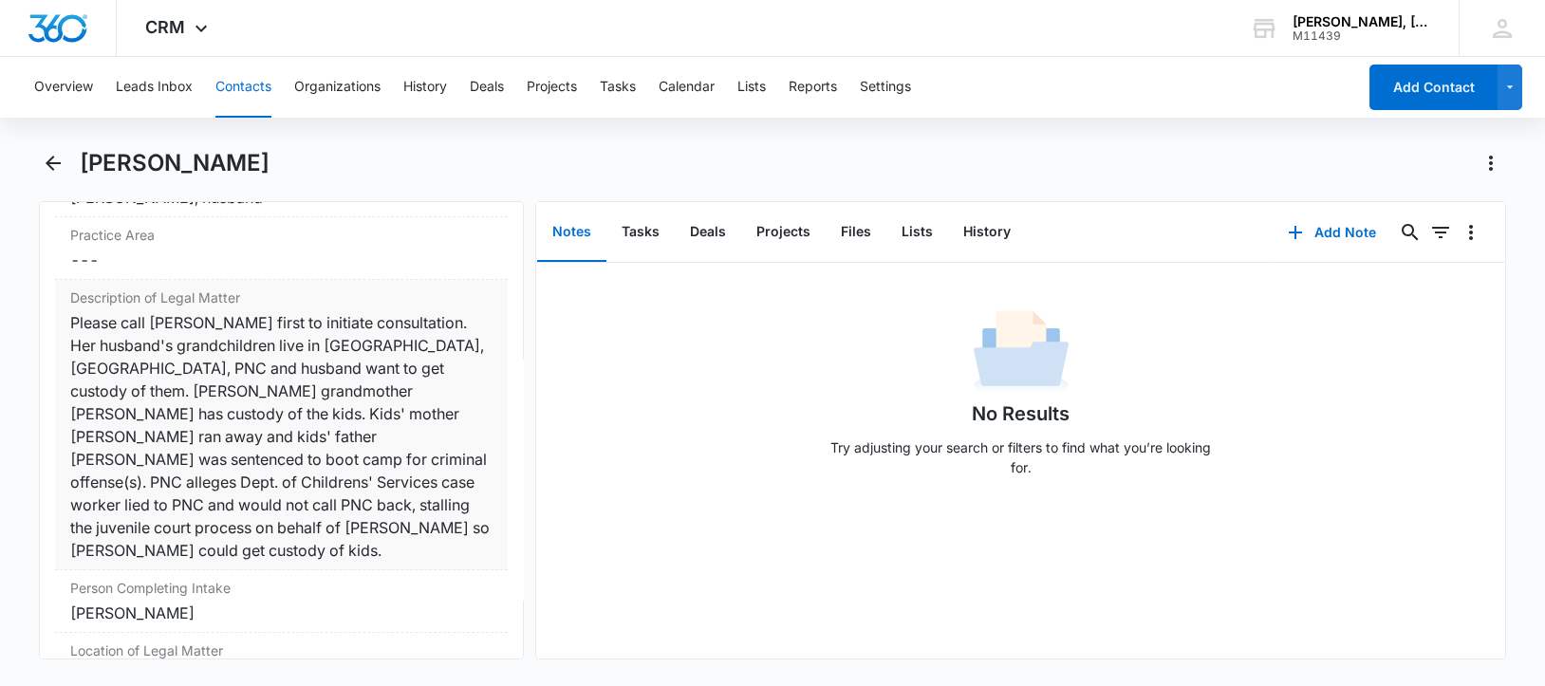
scroll to position [1541, 0]
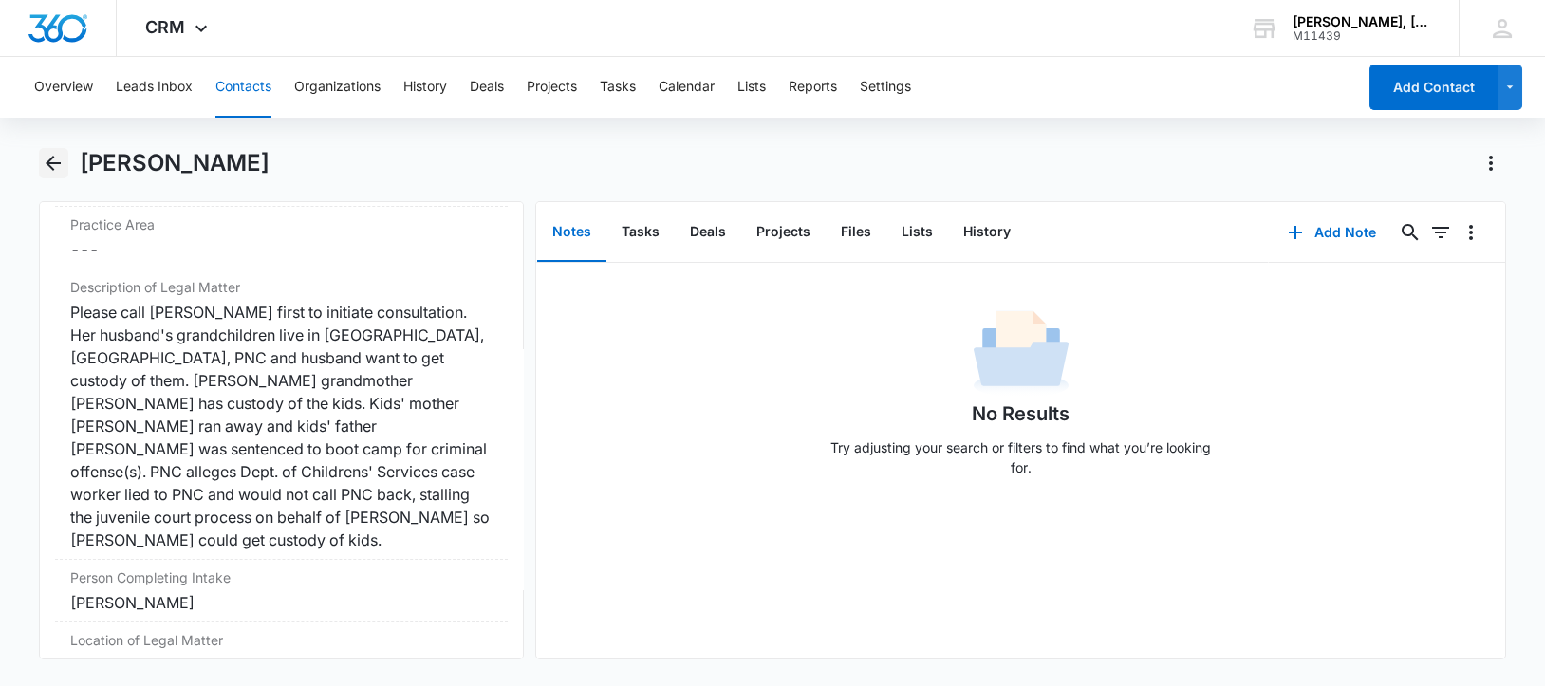
click at [52, 162] on icon "Back" at bounding box center [53, 163] width 15 height 15
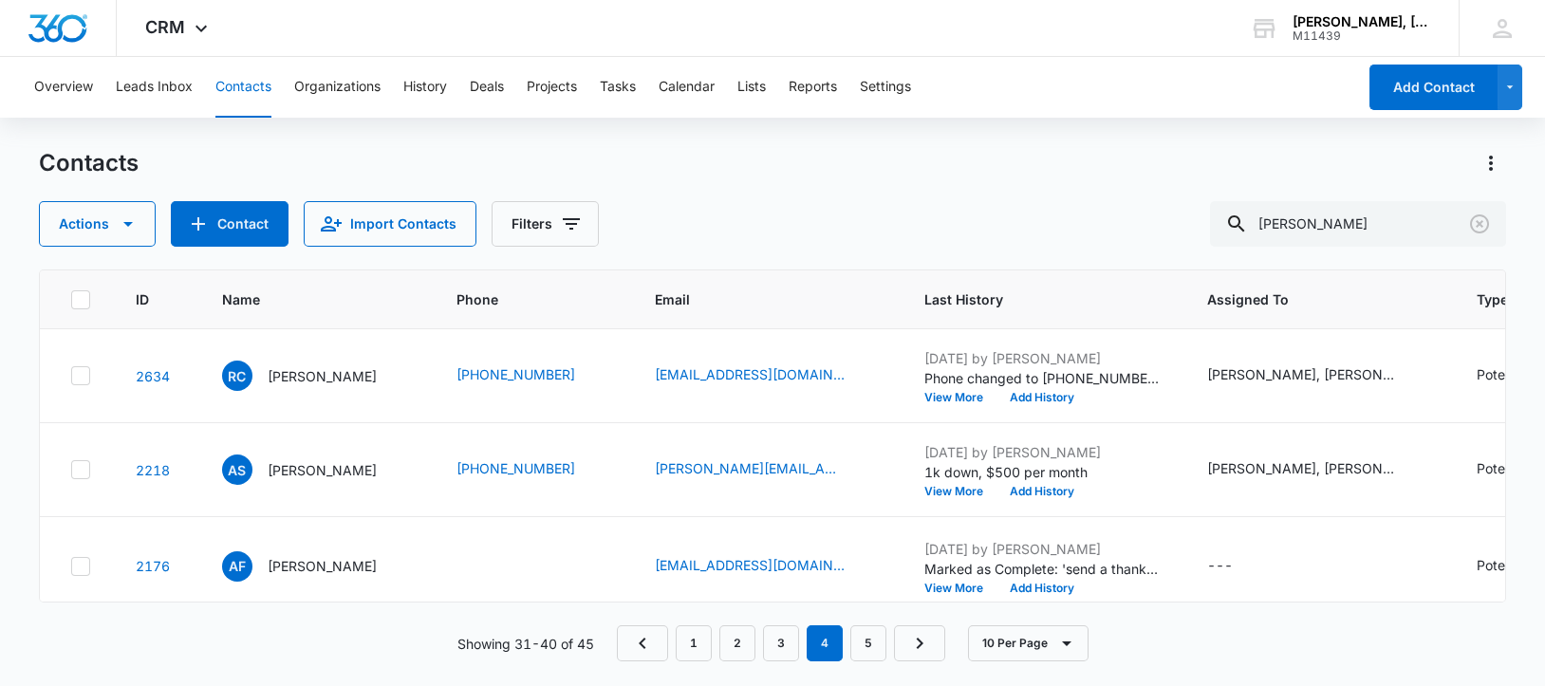
scroll to position [475, 0]
click at [300, 386] on p "[PERSON_NAME]" at bounding box center [322, 376] width 109 height 20
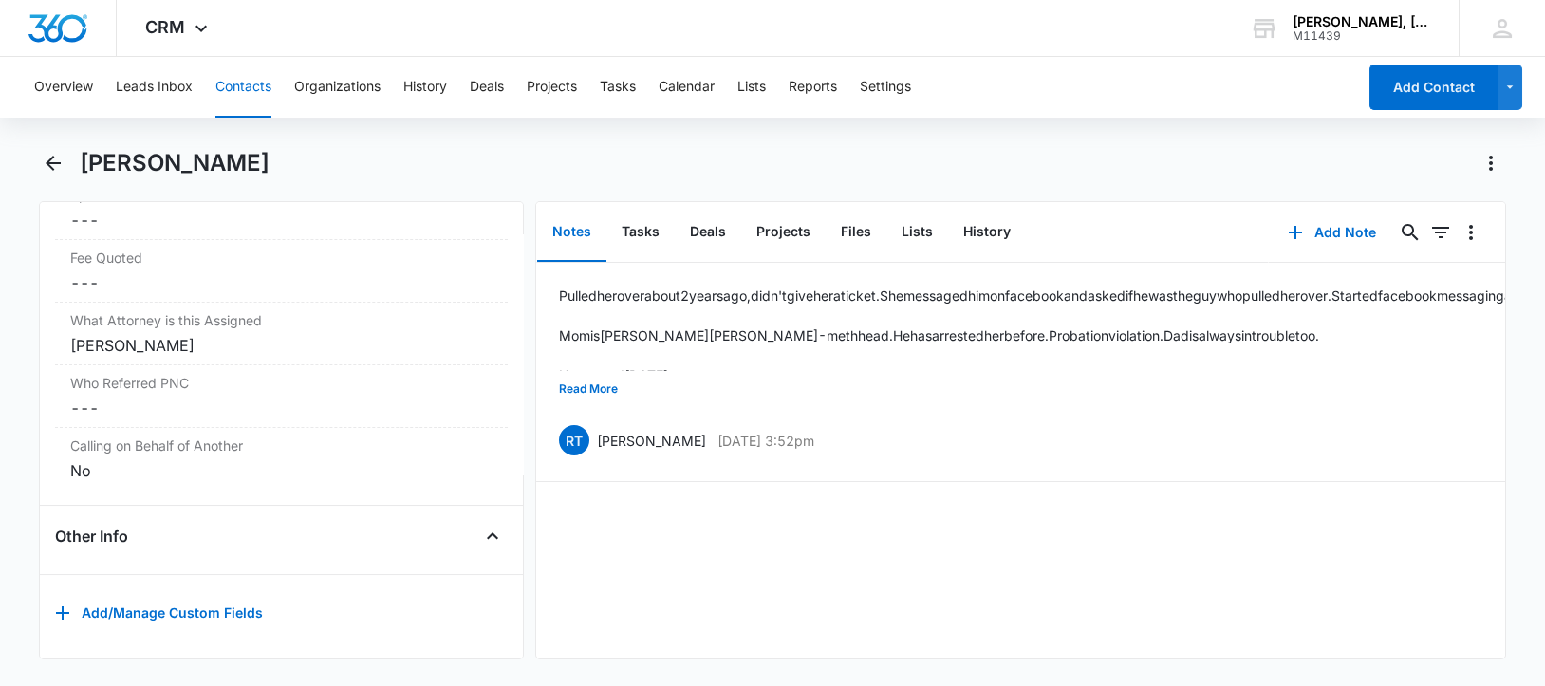
scroll to position [1909, 0]
click at [578, 384] on button "Read More" at bounding box center [588, 389] width 59 height 36
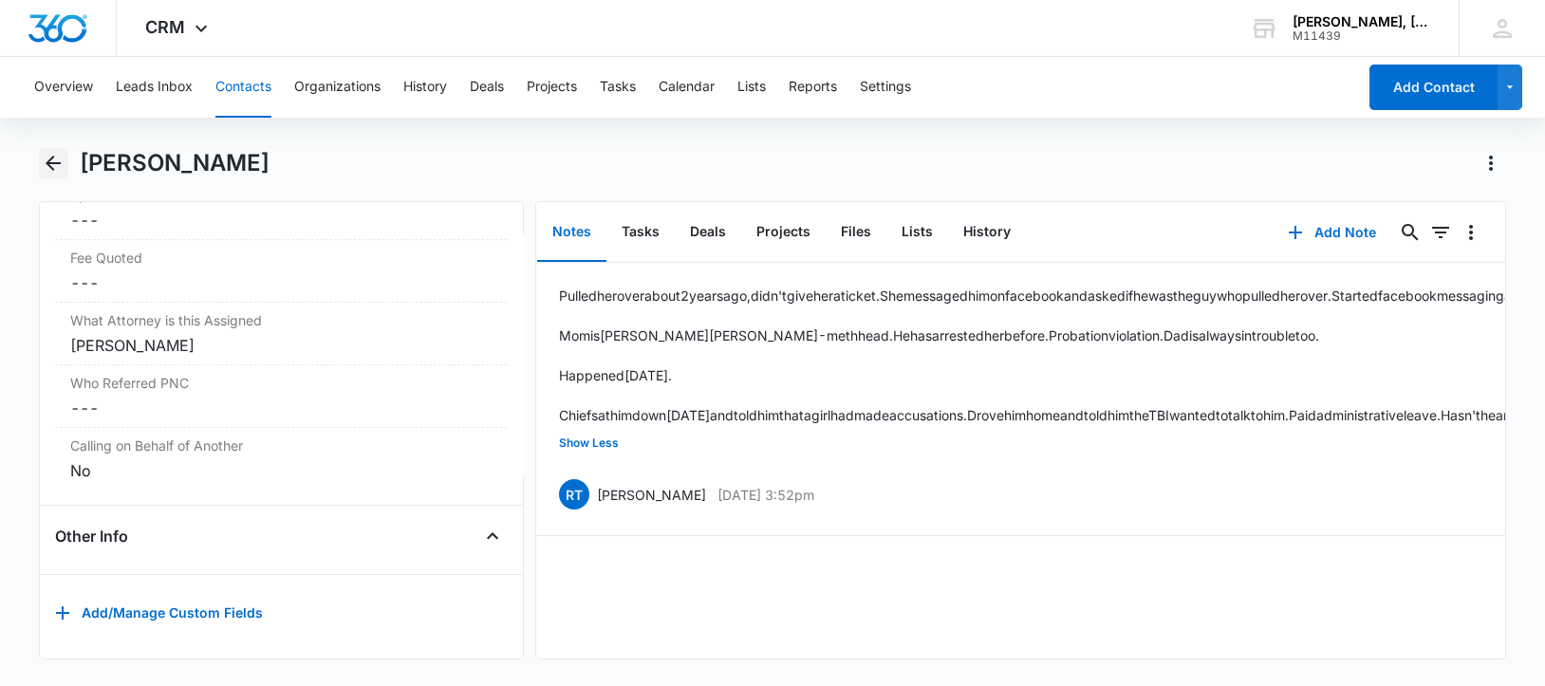
click at [48, 161] on icon "Back" at bounding box center [53, 163] width 15 height 15
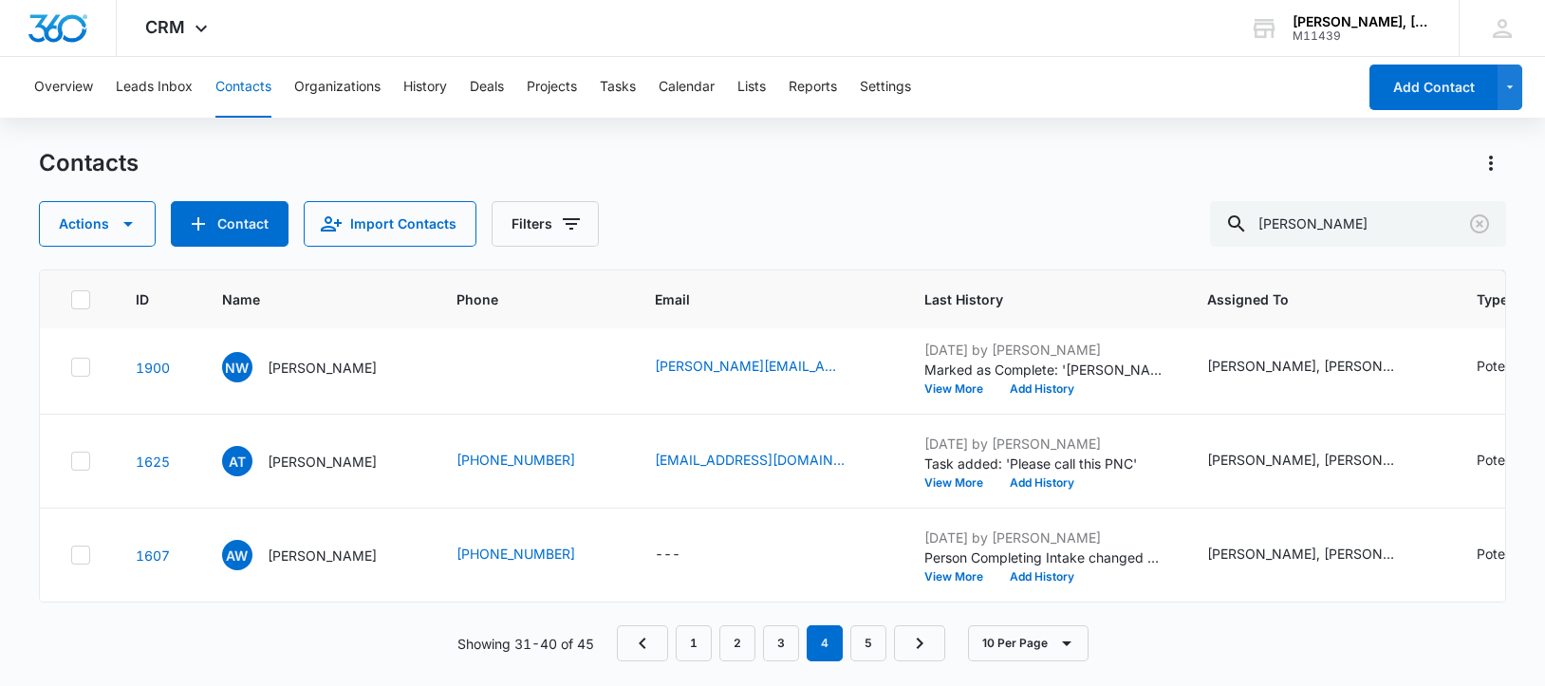
scroll to position [830, 0]
click at [305, 378] on p "[PERSON_NAME]" at bounding box center [322, 368] width 109 height 20
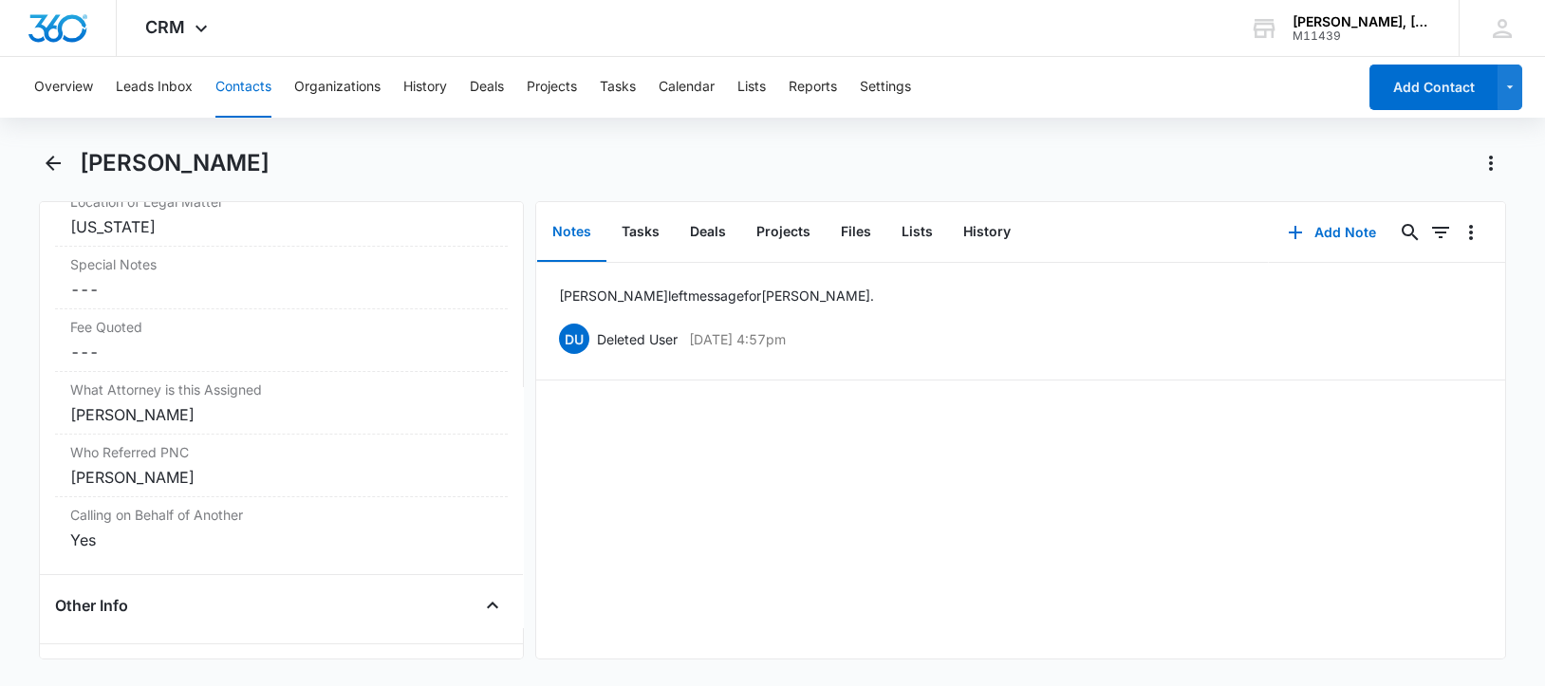
scroll to position [1779, 0]
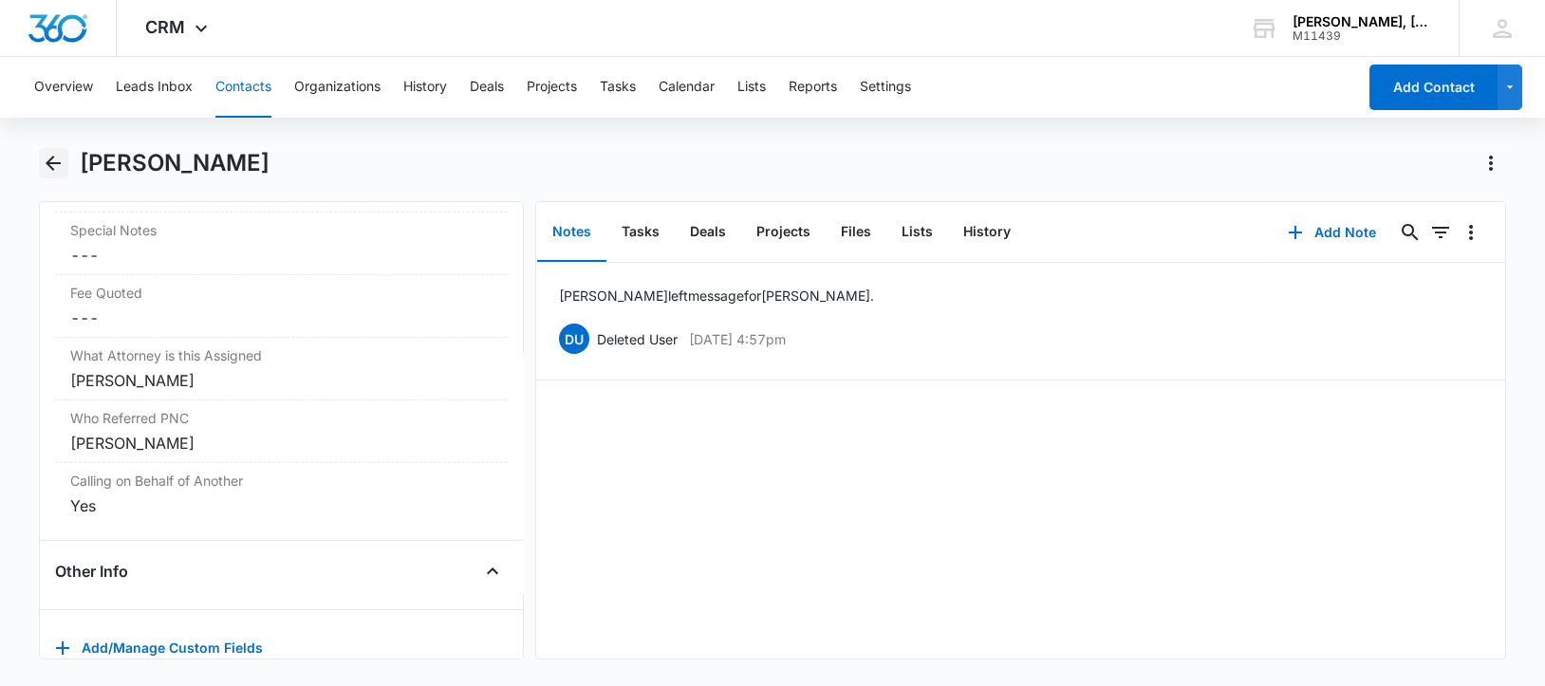
click at [52, 164] on icon "Back" at bounding box center [53, 163] width 23 height 23
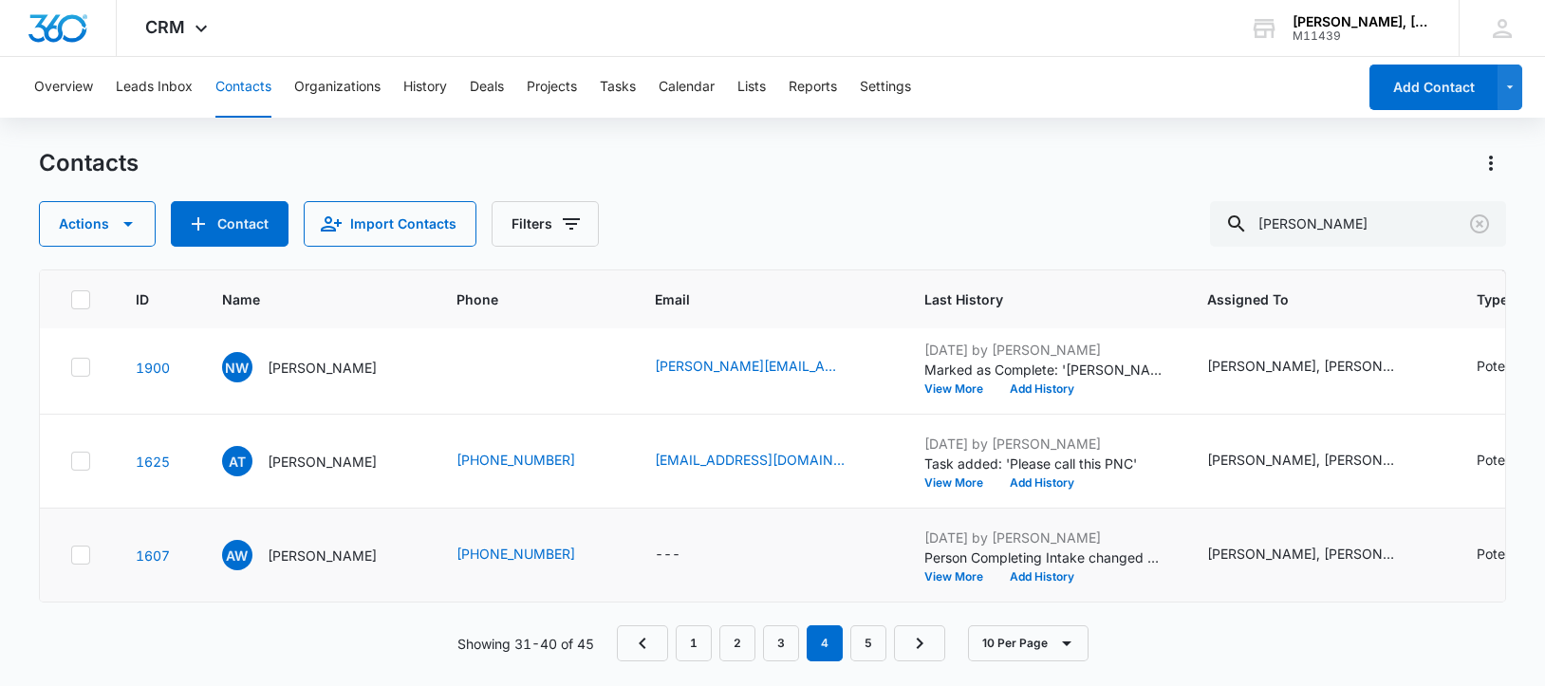
scroll to position [968, 0]
click at [869, 644] on link "5" at bounding box center [868, 643] width 36 height 36
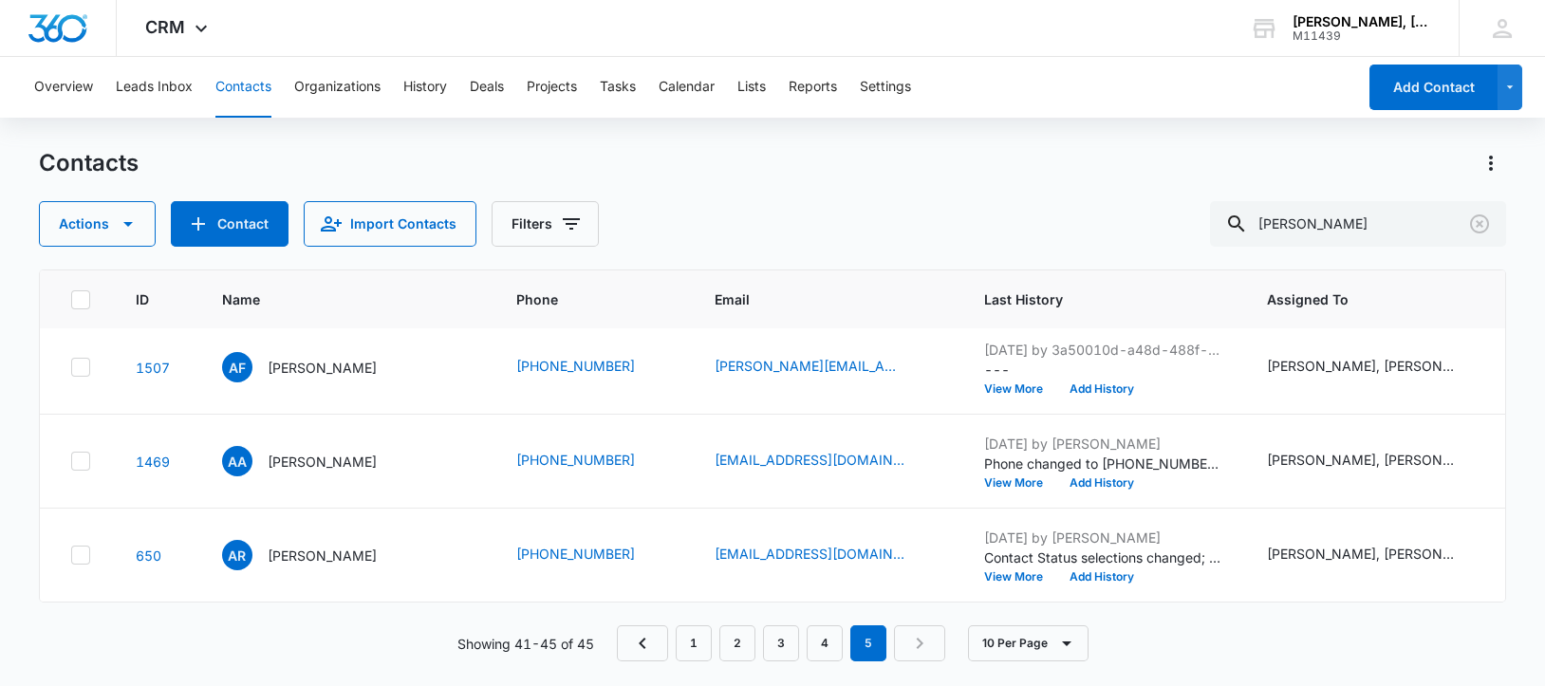
scroll to position [0, 0]
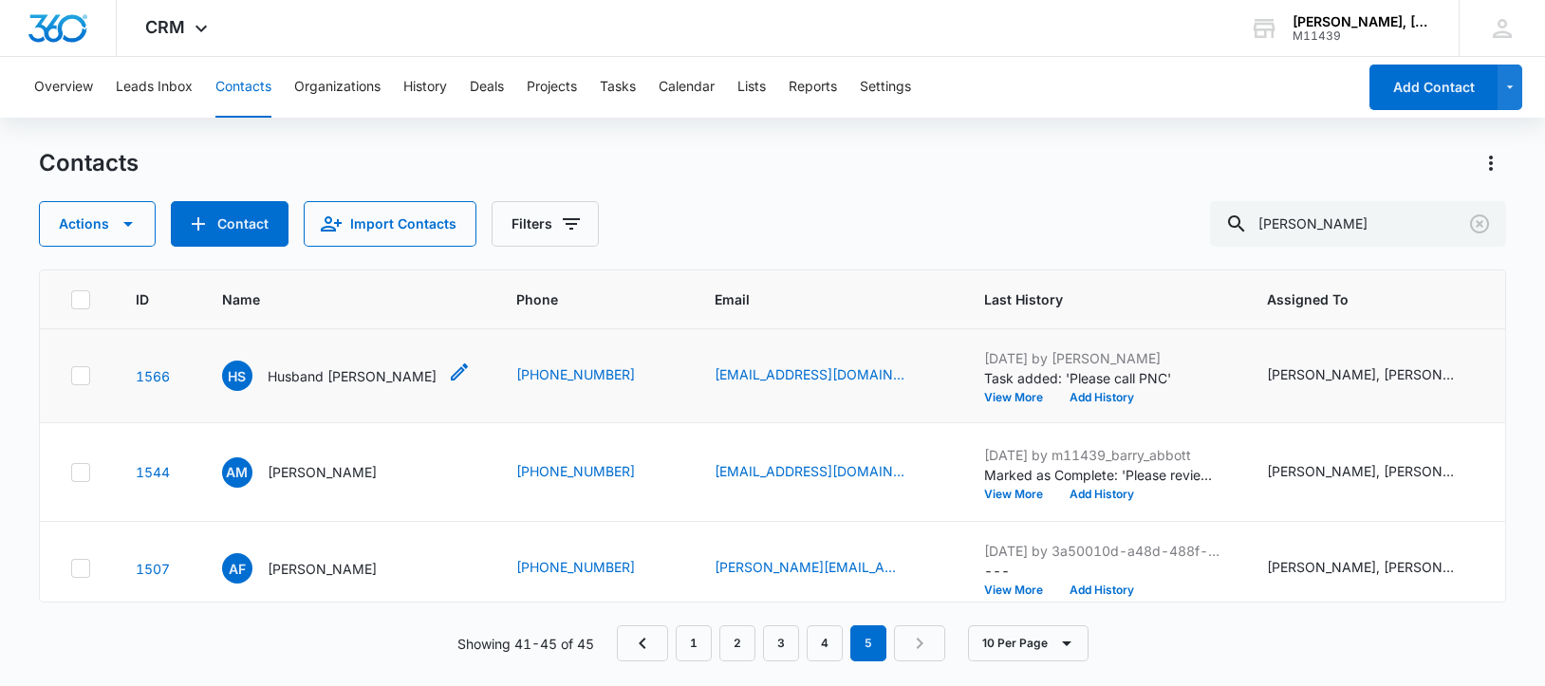
click at [331, 379] on p "Husband [PERSON_NAME]" at bounding box center [352, 376] width 169 height 20
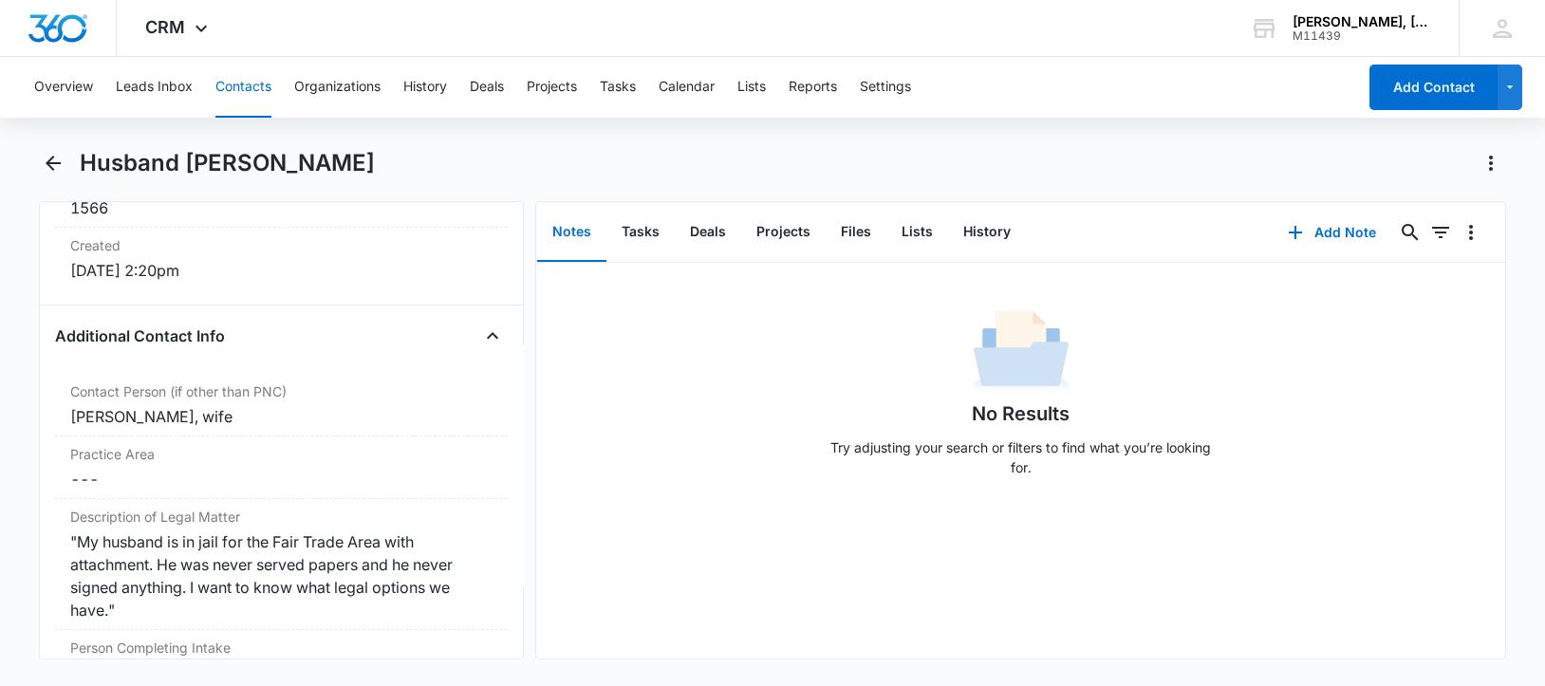
scroll to position [1424, 0]
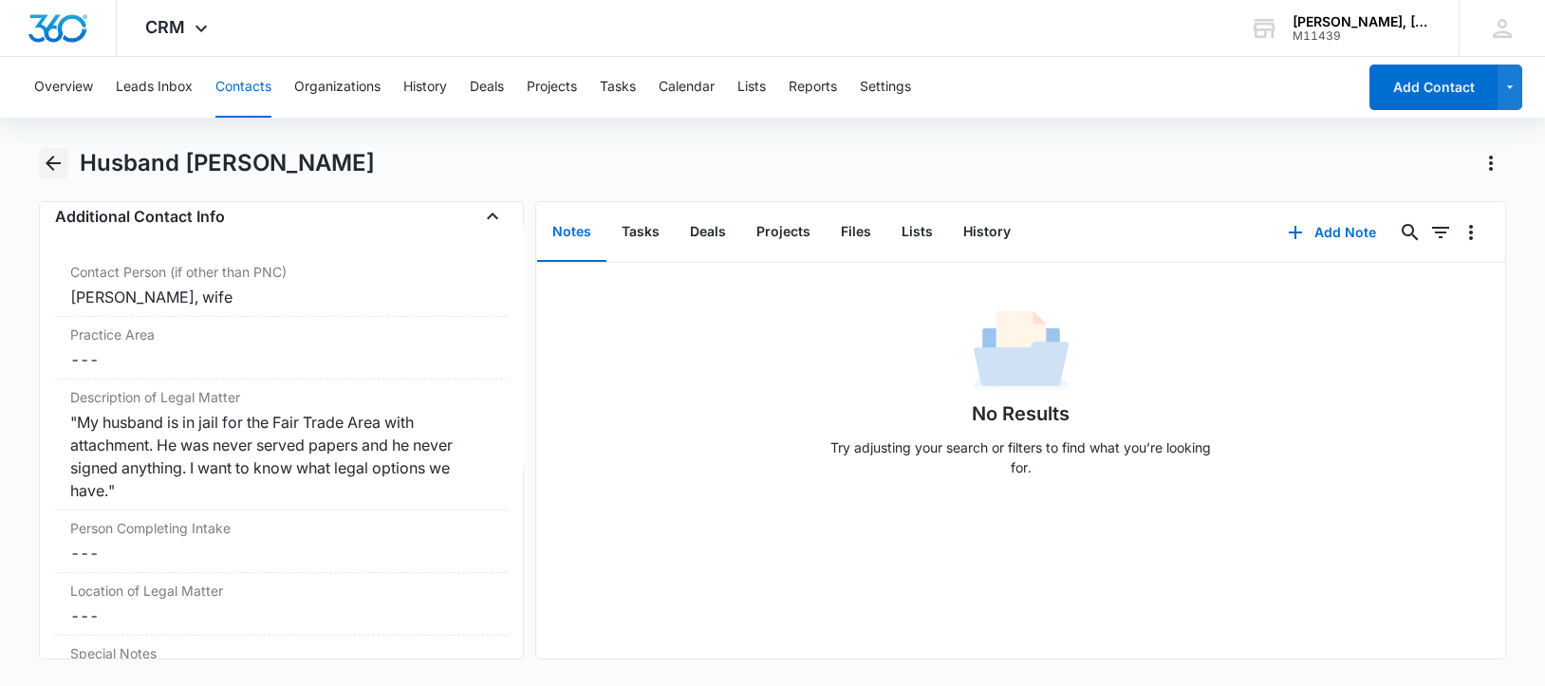
click at [54, 158] on icon "Back" at bounding box center [53, 163] width 23 height 23
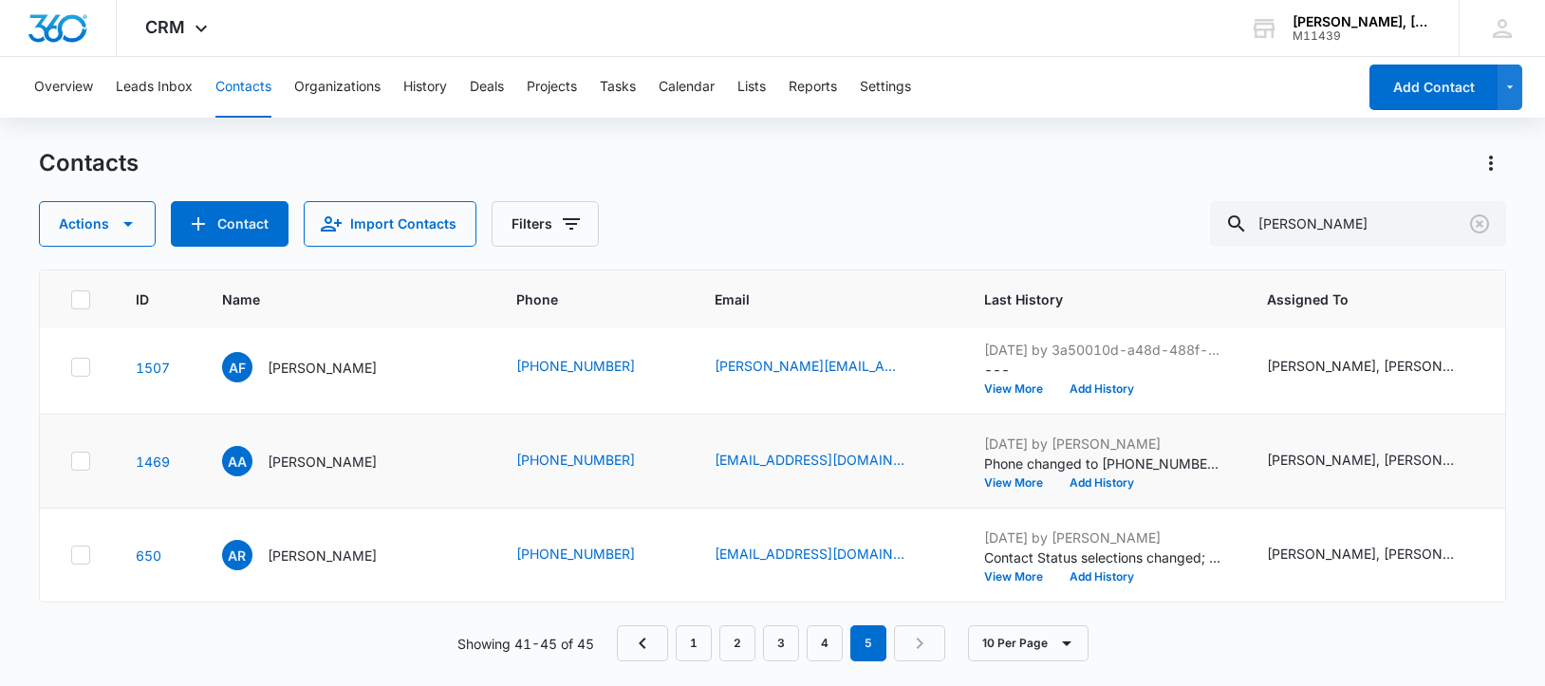
scroll to position [351, 0]
drag, startPoint x: 1280, startPoint y: 218, endPoint x: 1425, endPoint y: 228, distance: 144.6
click at [1425, 228] on input "[PERSON_NAME]" at bounding box center [1358, 224] width 296 height 46
drag, startPoint x: 1278, startPoint y: 224, endPoint x: 1445, endPoint y: 248, distance: 168.7
click at [1445, 248] on div "Contacts Actions Contact Import Contacts Filters [PERSON_NAME][GEOGRAPHIC_DATA]…" at bounding box center [773, 416] width 1468 height 536
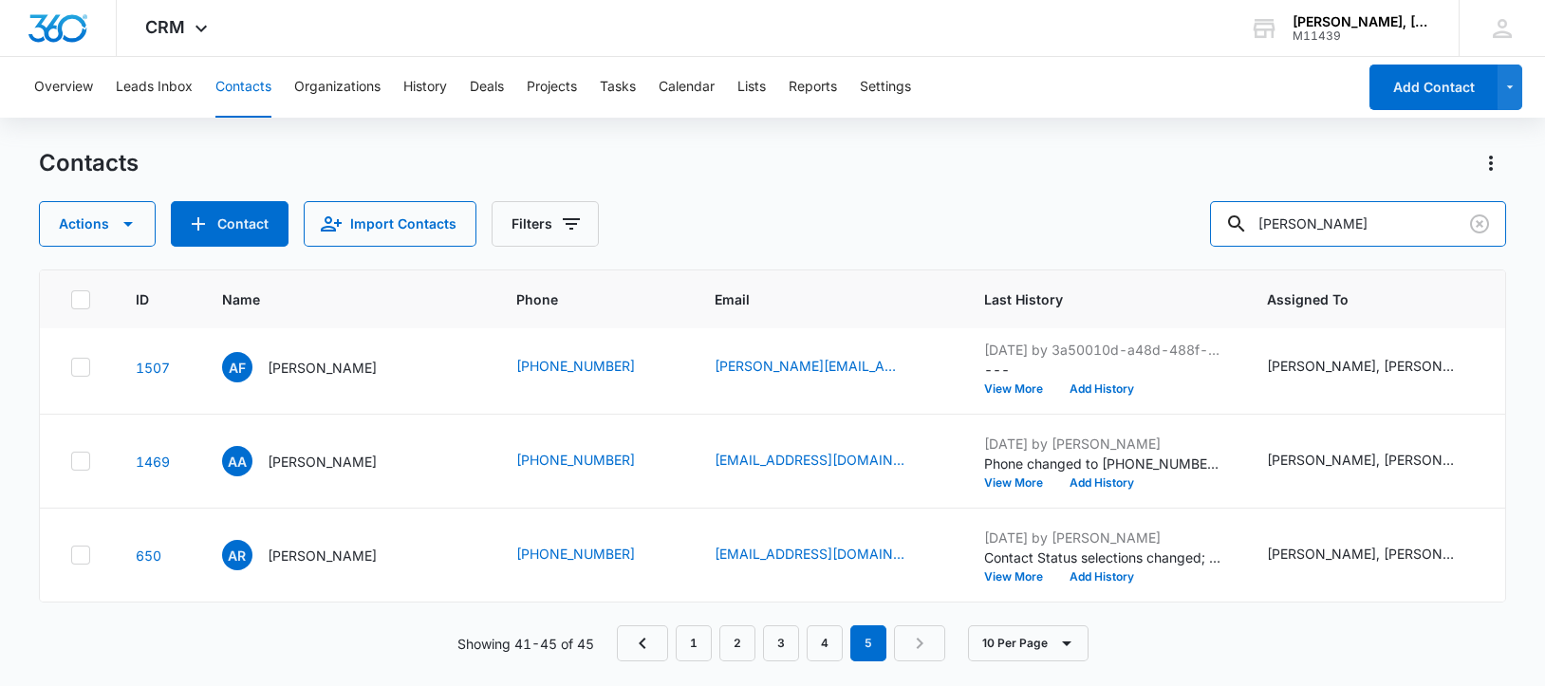
paste input "dre"
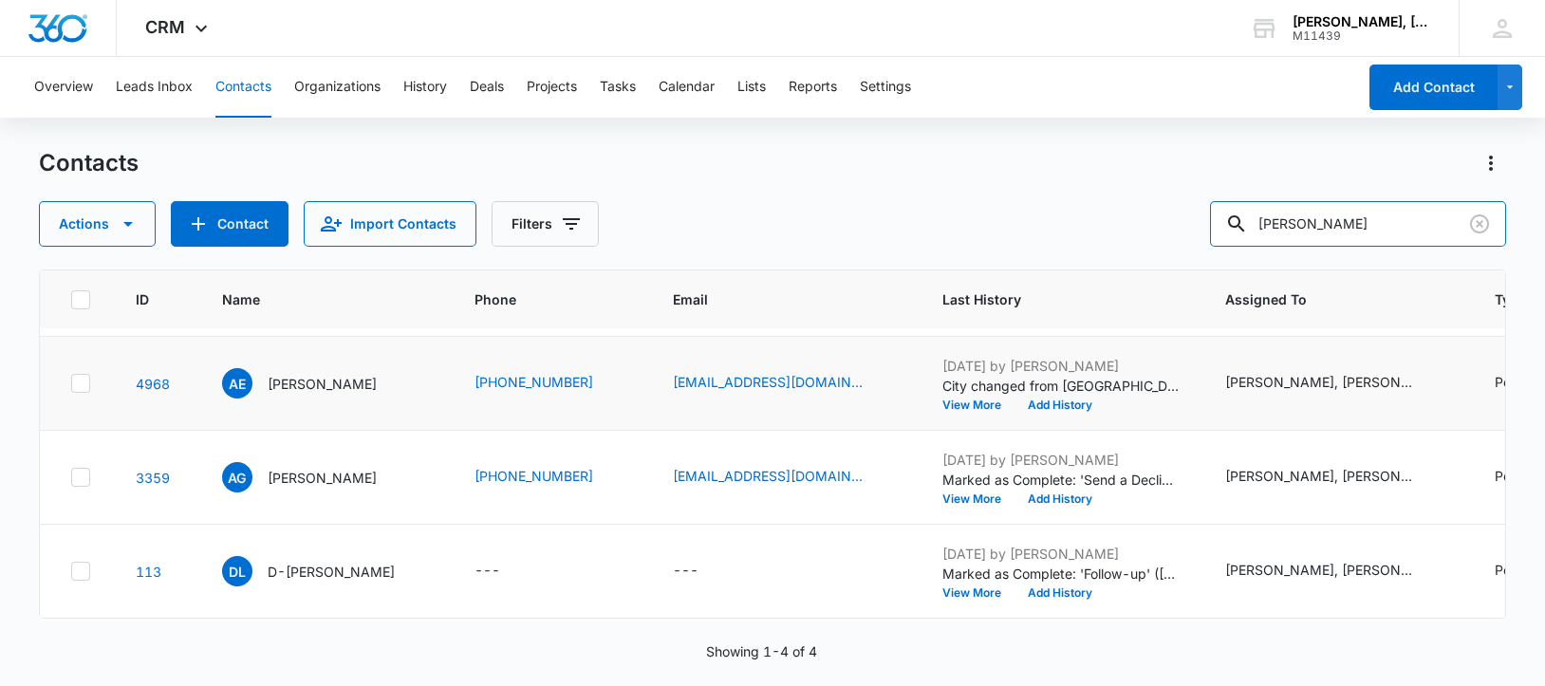
scroll to position [196, 0]
drag, startPoint x: 1279, startPoint y: 224, endPoint x: 1449, endPoint y: 228, distance: 169.9
click at [1449, 228] on input "[PERSON_NAME]" at bounding box center [1358, 224] width 296 height 46
paste input "[PERSON_NAME] [PERSON_NAME] [PERSON_NAME]"
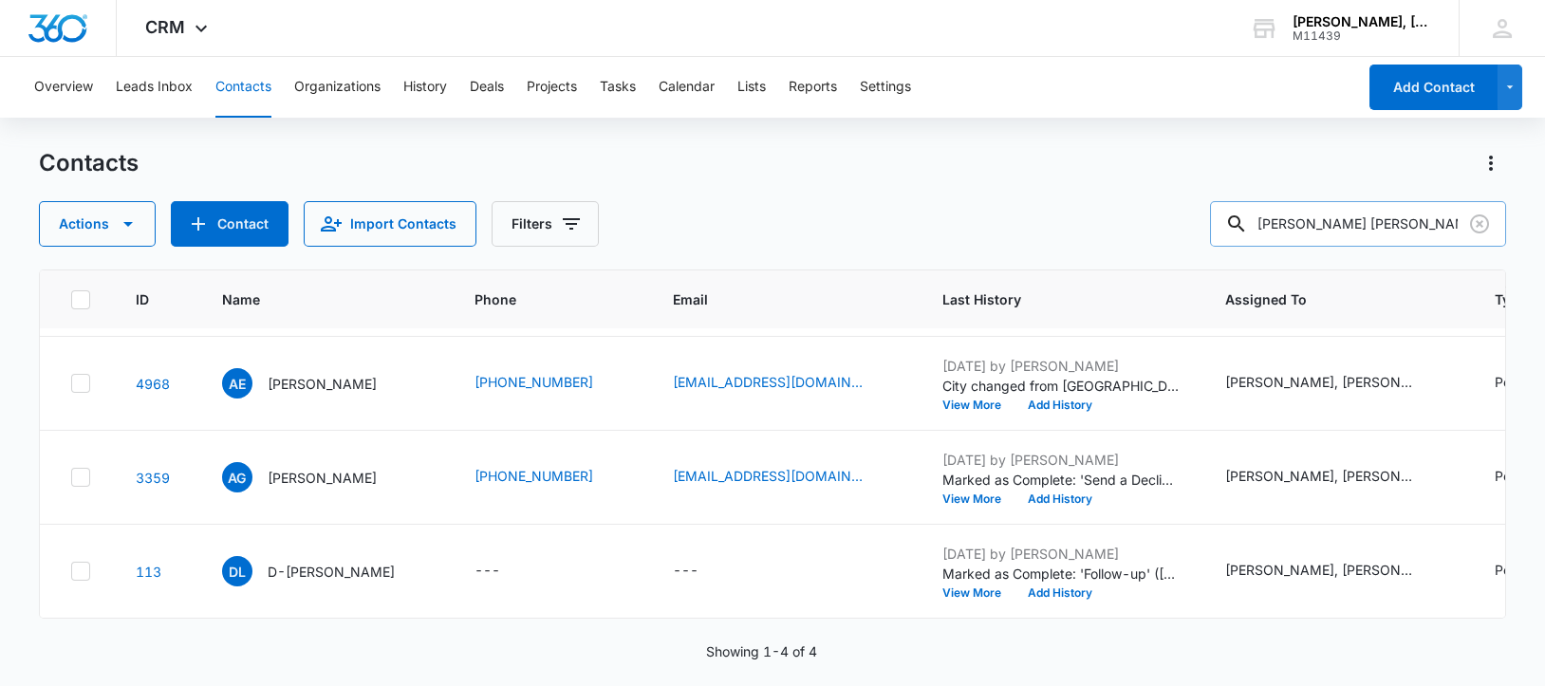
type input "[PERSON_NAME] [PERSON_NAME] [PERSON_NAME]"
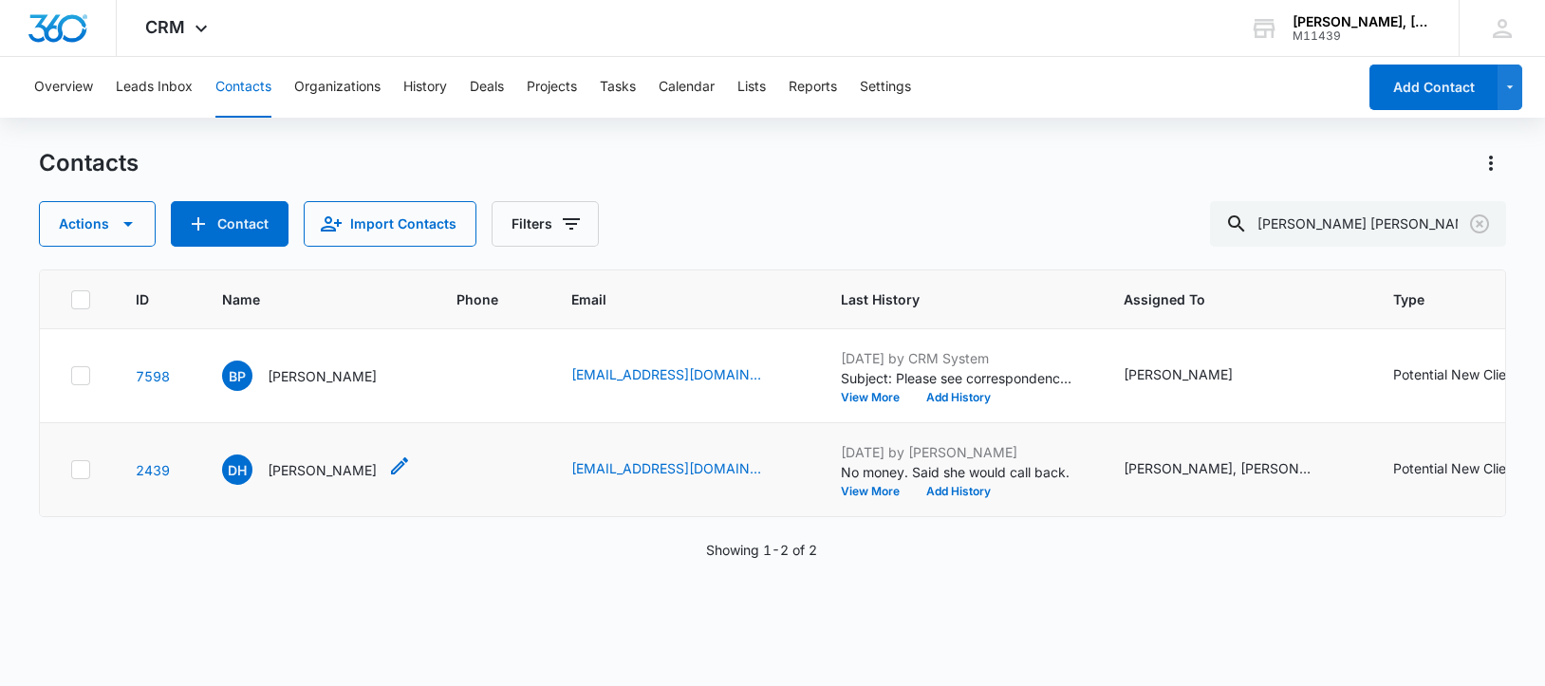
scroll to position [0, 0]
click at [284, 480] on p "[PERSON_NAME]" at bounding box center [322, 470] width 109 height 20
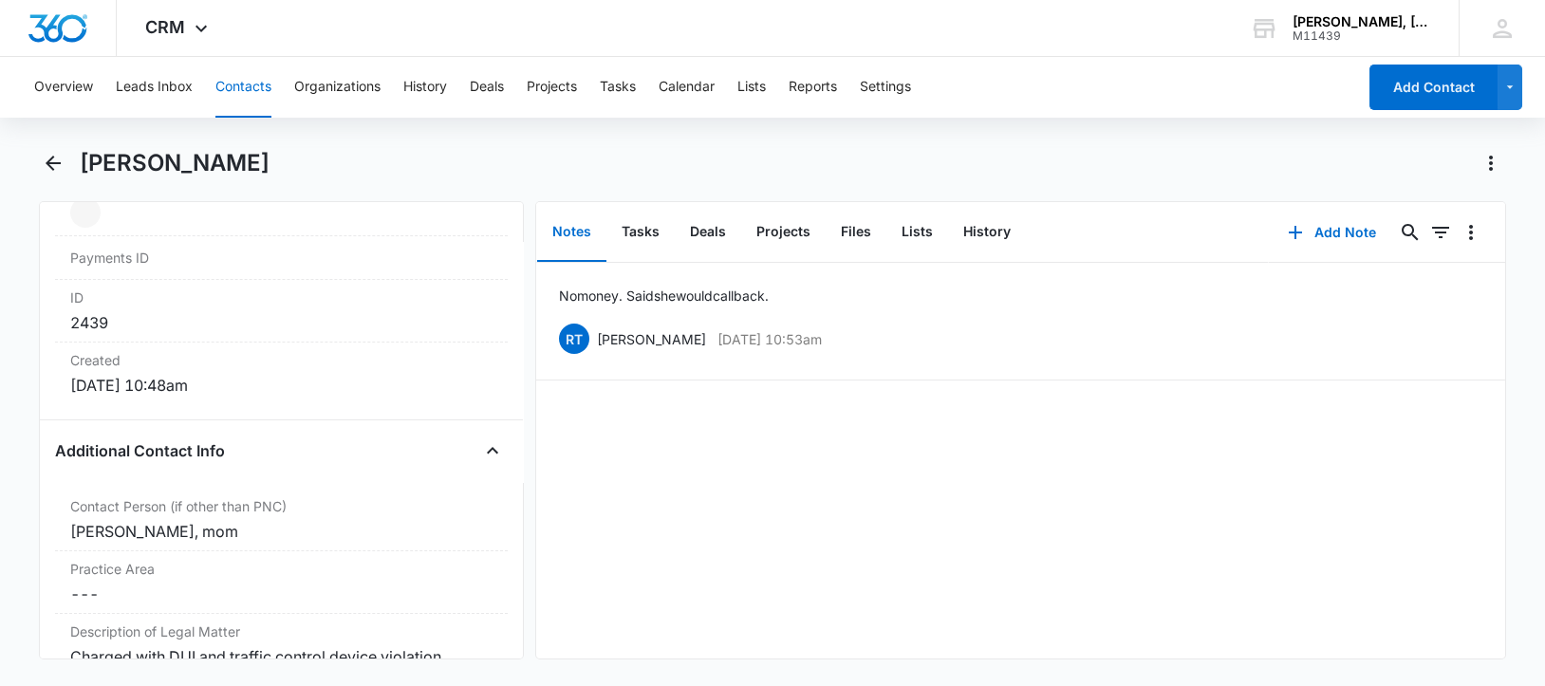
scroll to position [1304, 0]
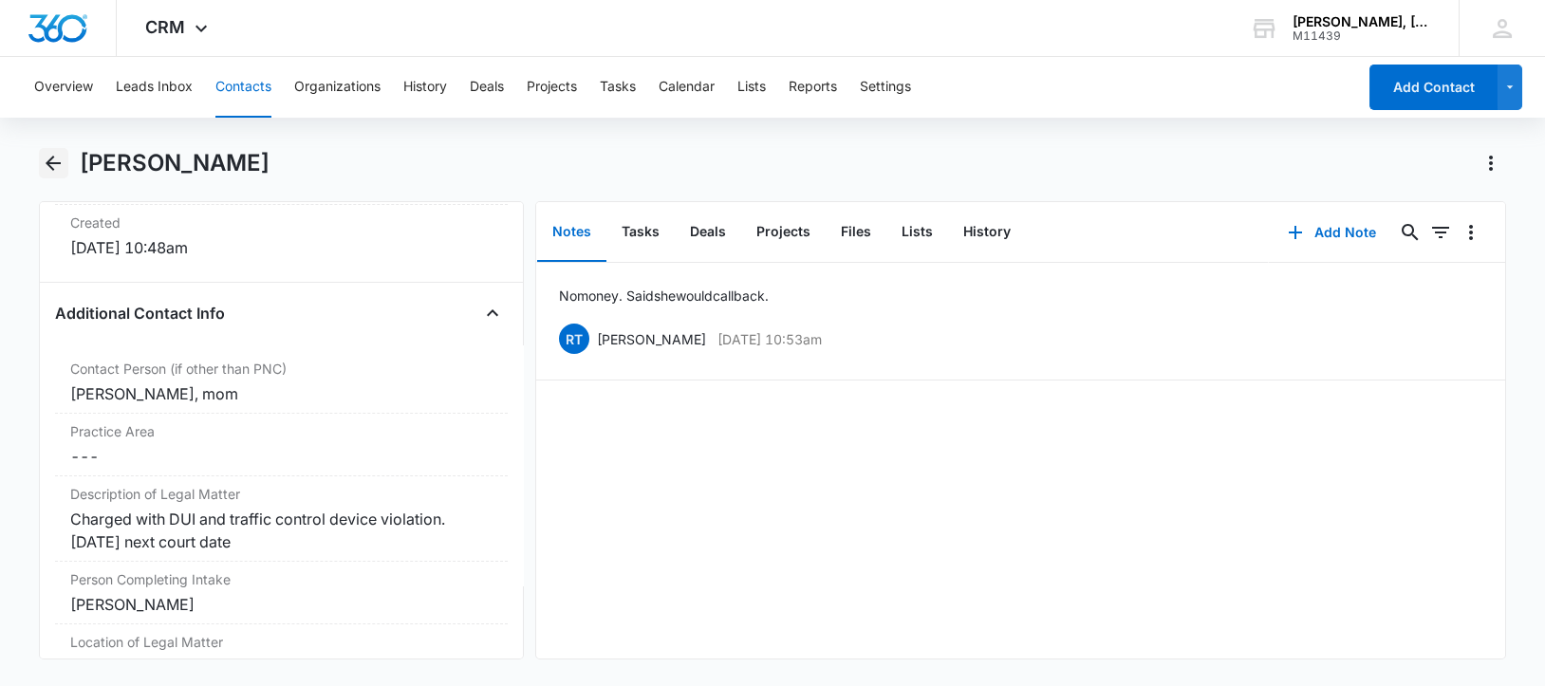
click at [51, 160] on icon "Back" at bounding box center [53, 163] width 23 height 23
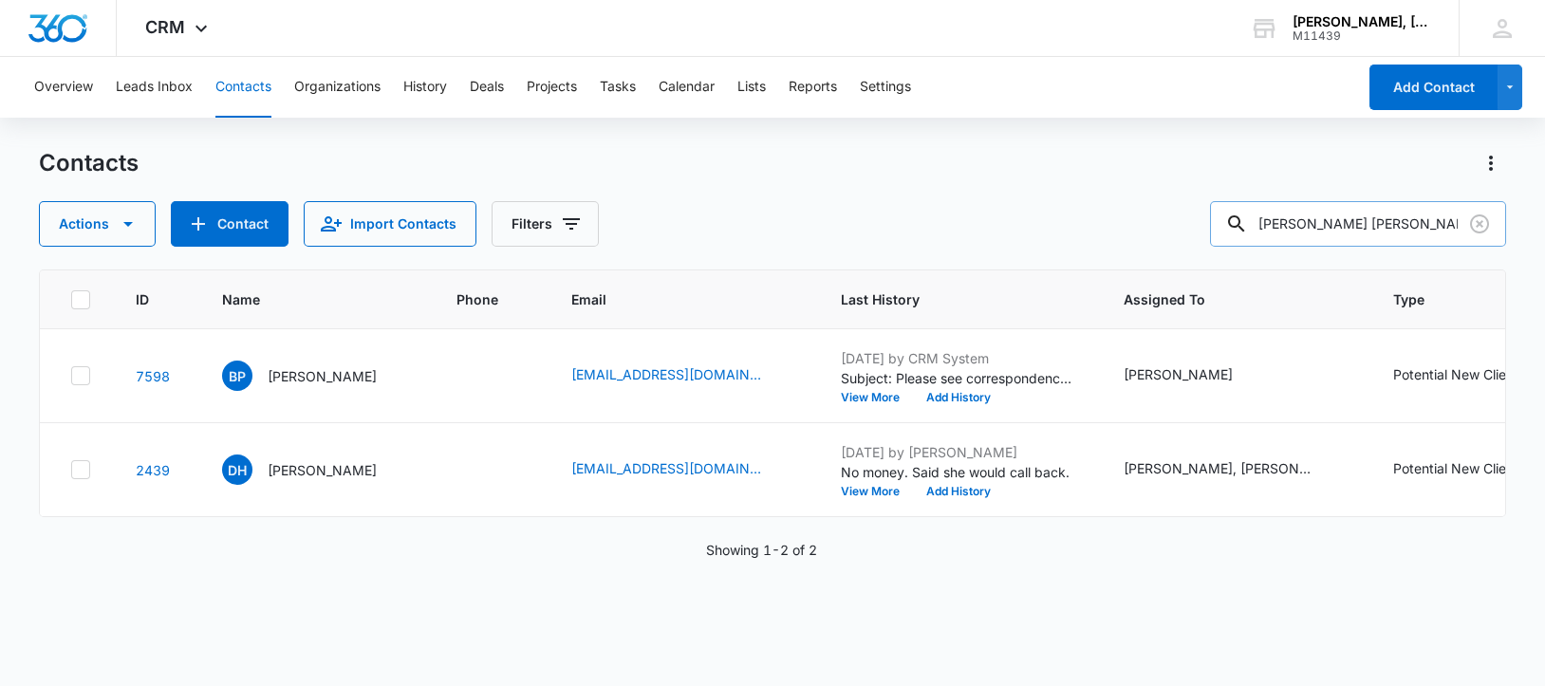
drag, startPoint x: 1316, startPoint y: 224, endPoint x: 1414, endPoint y: 224, distance: 97.8
click at [1414, 224] on input "[PERSON_NAME] [PERSON_NAME] [PERSON_NAME]" at bounding box center [1358, 224] width 296 height 46
drag, startPoint x: 1371, startPoint y: 230, endPoint x: 1260, endPoint y: 214, distance: 112.2
click at [1260, 214] on div "[PERSON_NAME]" at bounding box center [1358, 224] width 296 height 46
paste input "[PERSON_NAME]"
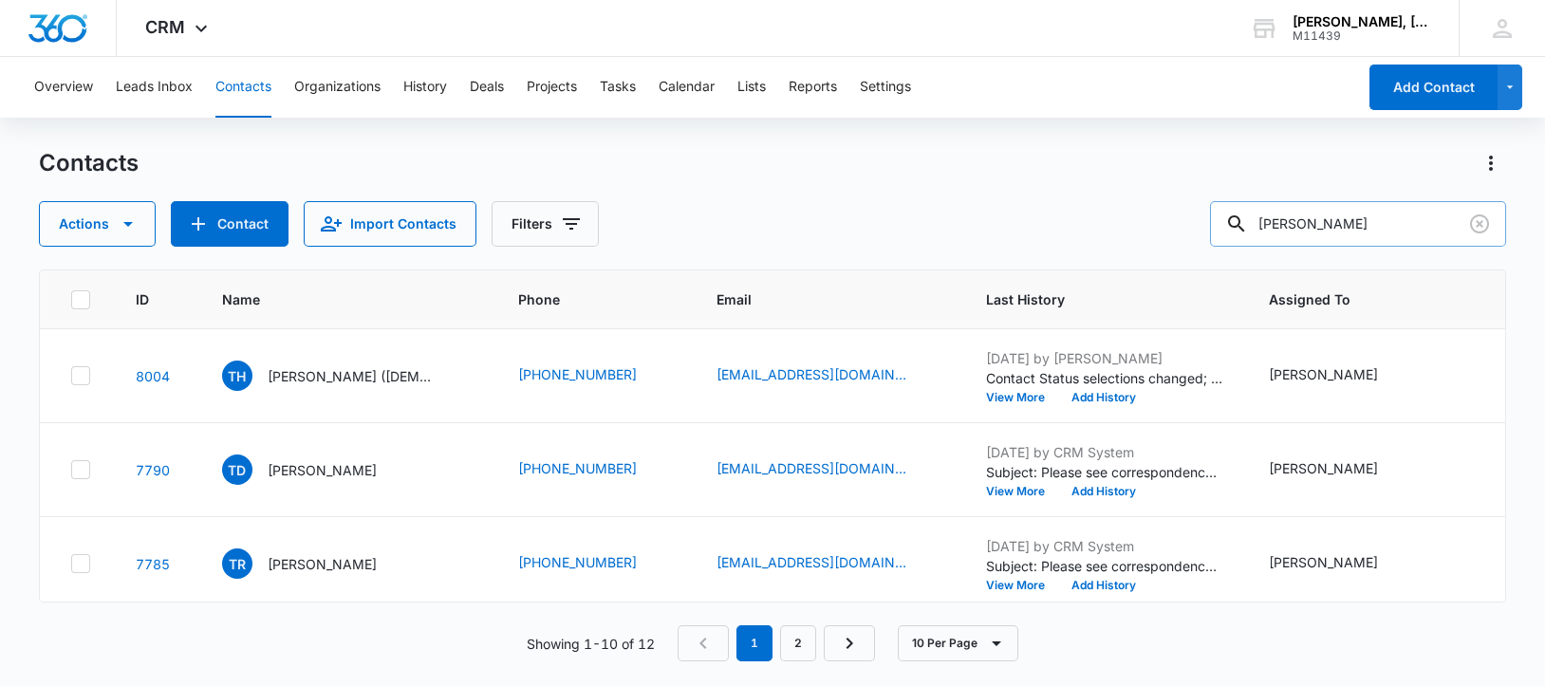
drag, startPoint x: 1408, startPoint y: 217, endPoint x: 1270, endPoint y: 213, distance: 138.6
click at [1270, 213] on div "[PERSON_NAME]" at bounding box center [1358, 224] width 296 height 46
paste input "[PERSON_NAME]"
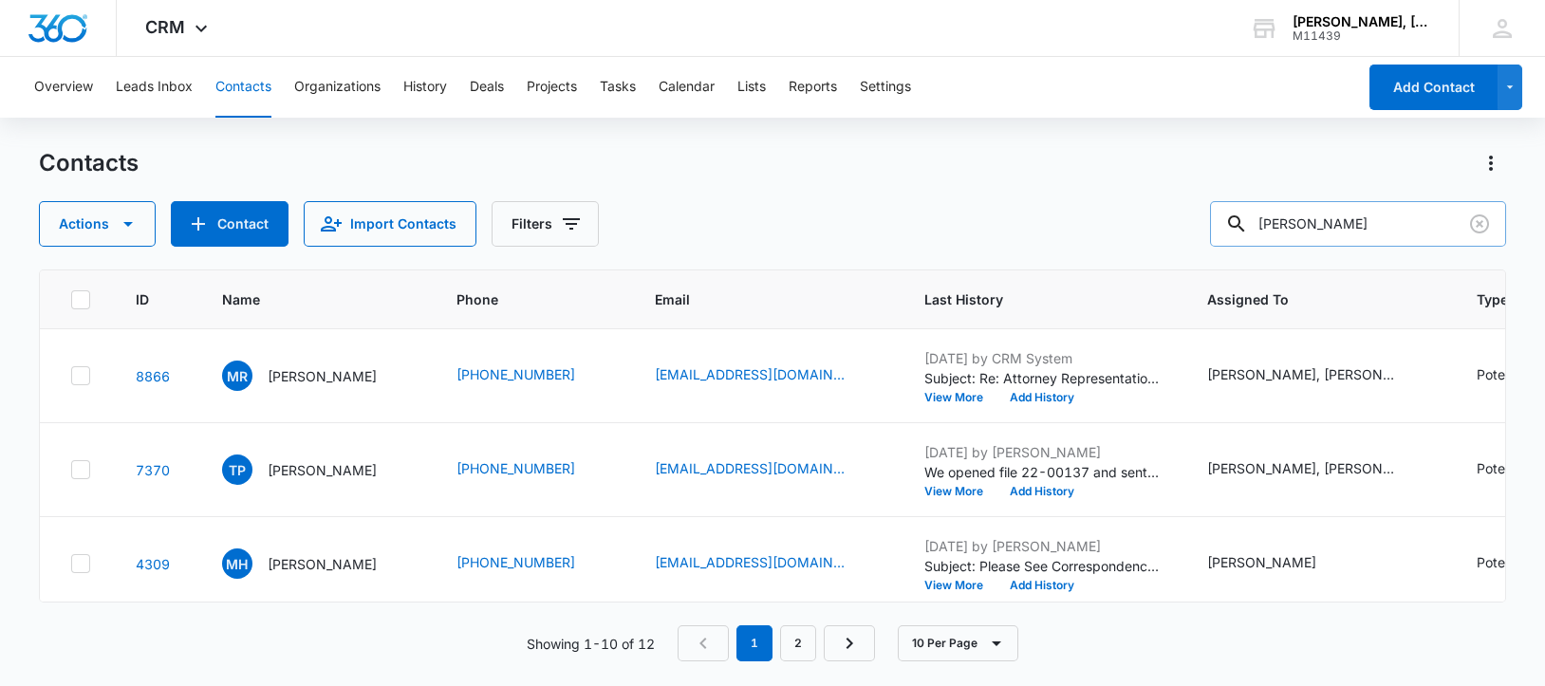
drag, startPoint x: 1409, startPoint y: 224, endPoint x: 1270, endPoint y: 231, distance: 139.7
click at [1270, 231] on div "[PERSON_NAME]" at bounding box center [1358, 224] width 296 height 46
paste input "[PERSON_NAME]"
type input "[PERSON_NAME]"
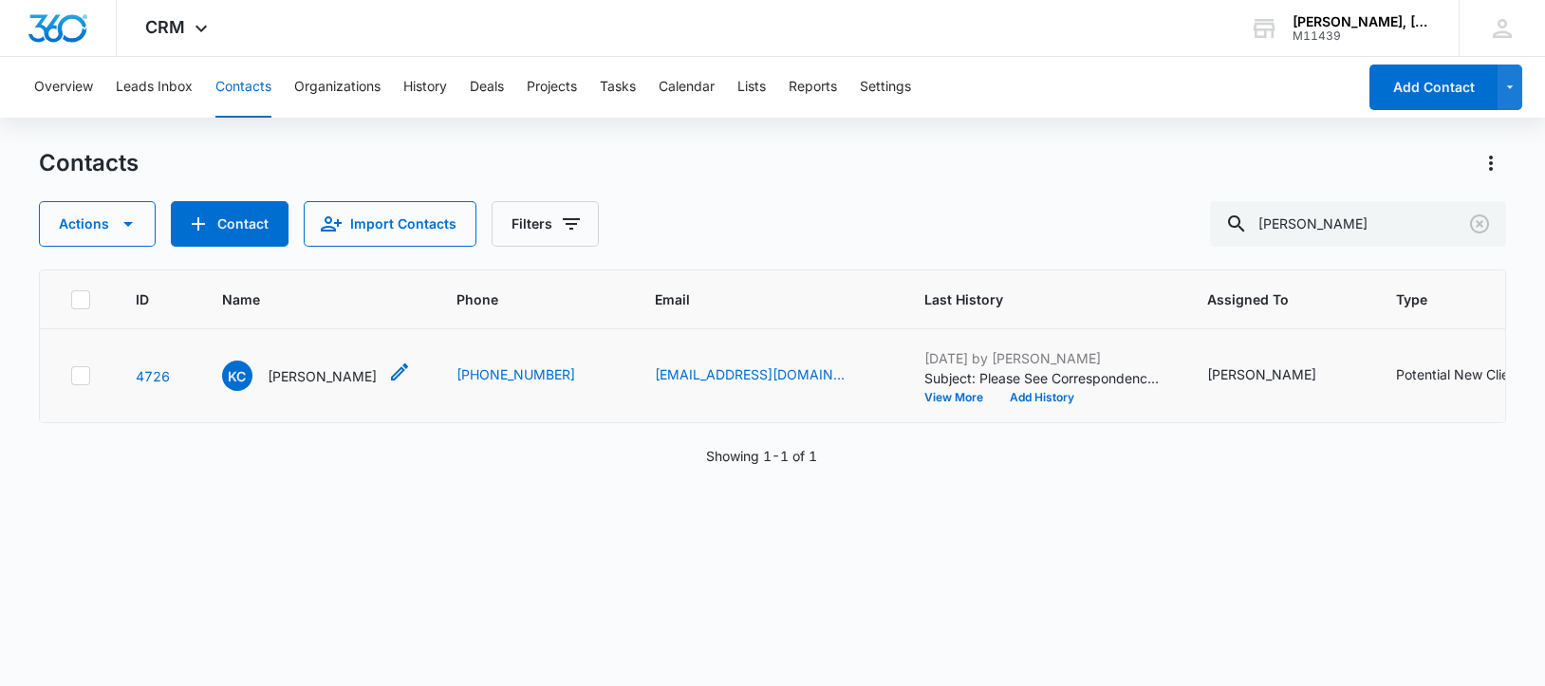
click at [314, 386] on p "[PERSON_NAME]" at bounding box center [322, 376] width 109 height 20
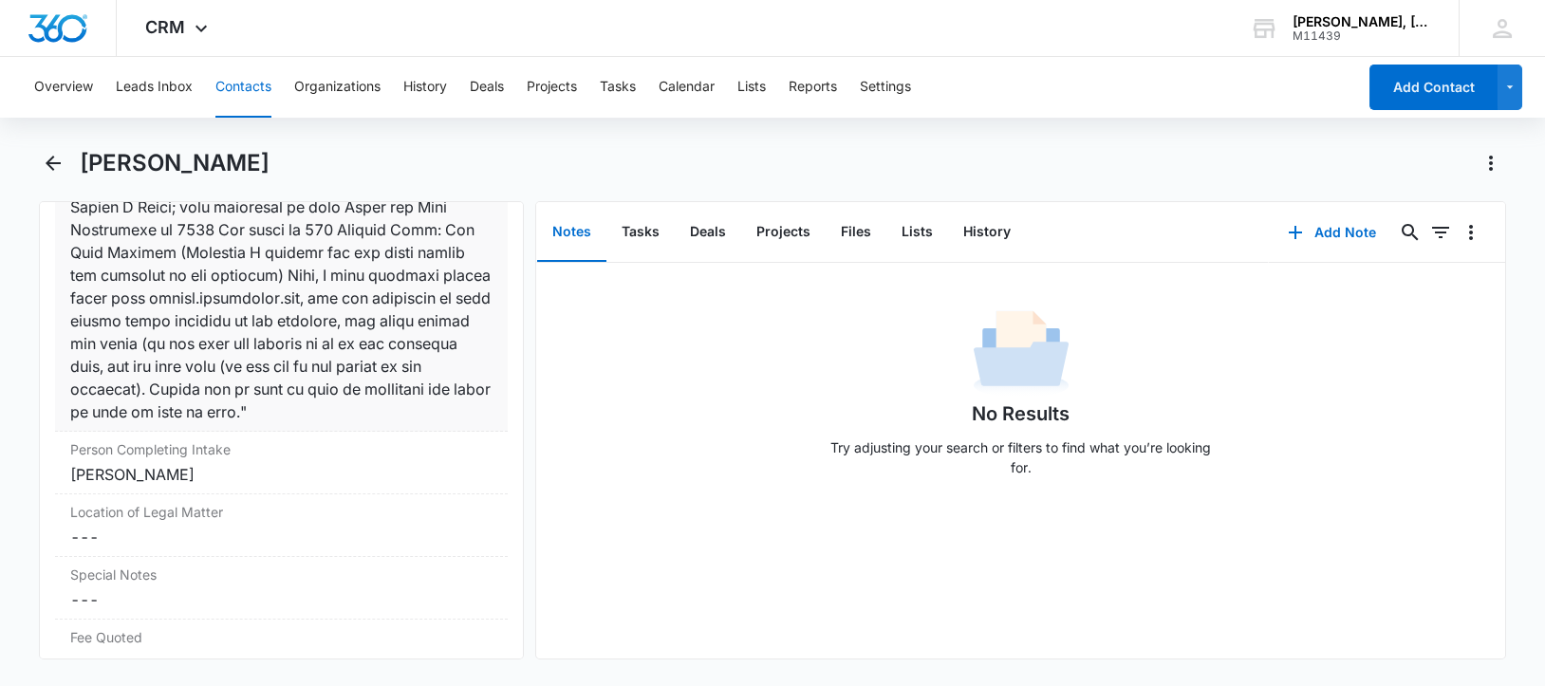
scroll to position [2965, 0]
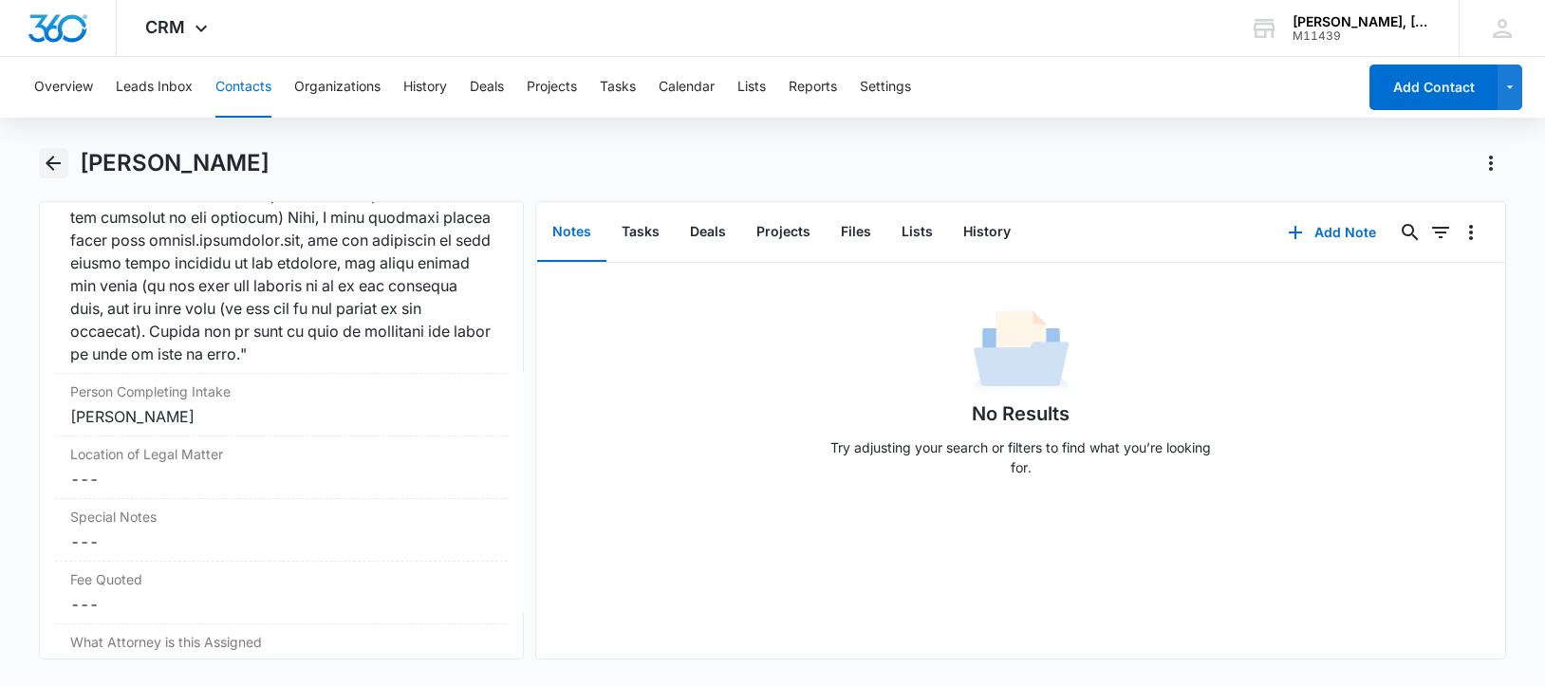
click at [54, 168] on icon "Back" at bounding box center [53, 163] width 23 height 23
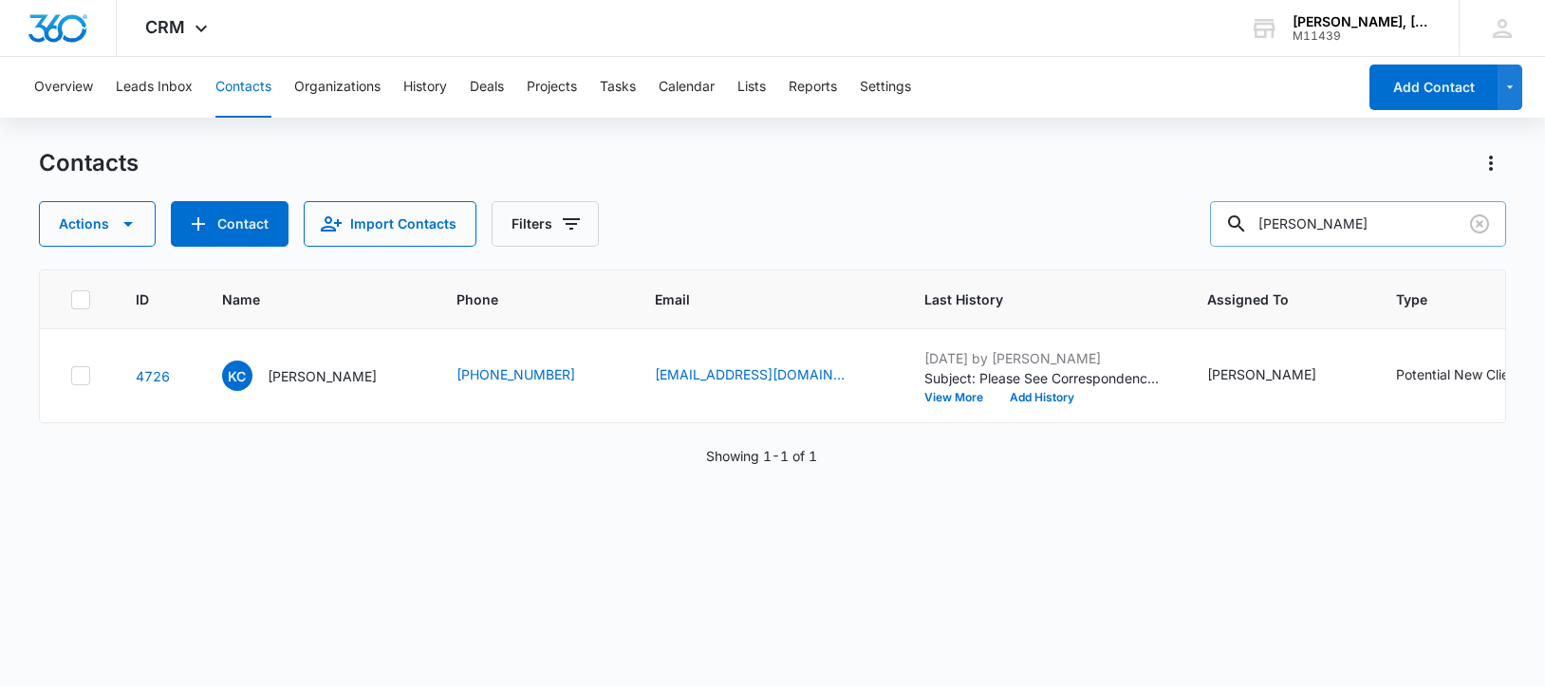
drag, startPoint x: 1360, startPoint y: 224, endPoint x: 1265, endPoint y: 218, distance: 95.1
click at [1265, 218] on div "[PERSON_NAME]" at bounding box center [1358, 224] width 296 height 46
paste input "[PERSON_NAME]"
type input "[PERSON_NAME]"
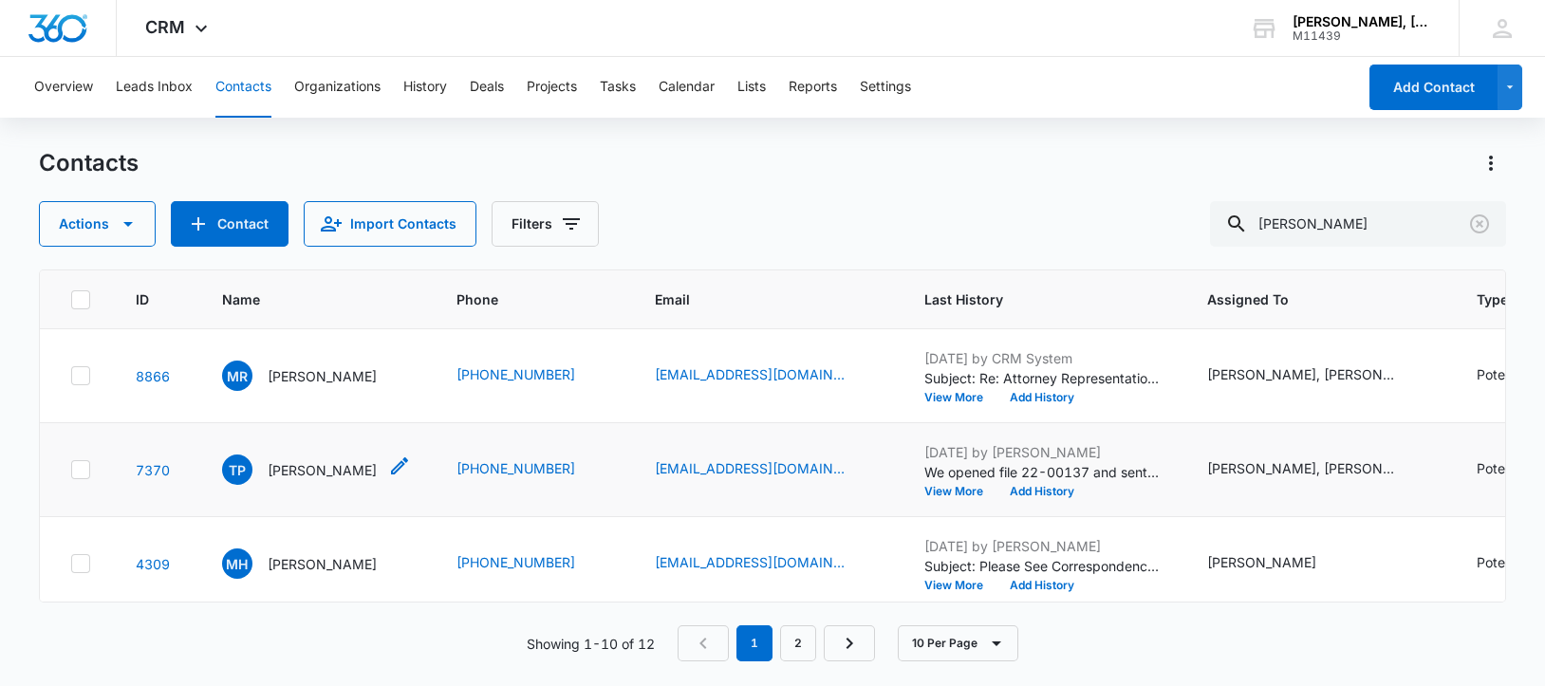
click at [316, 480] on p "[PERSON_NAME]" at bounding box center [322, 470] width 109 height 20
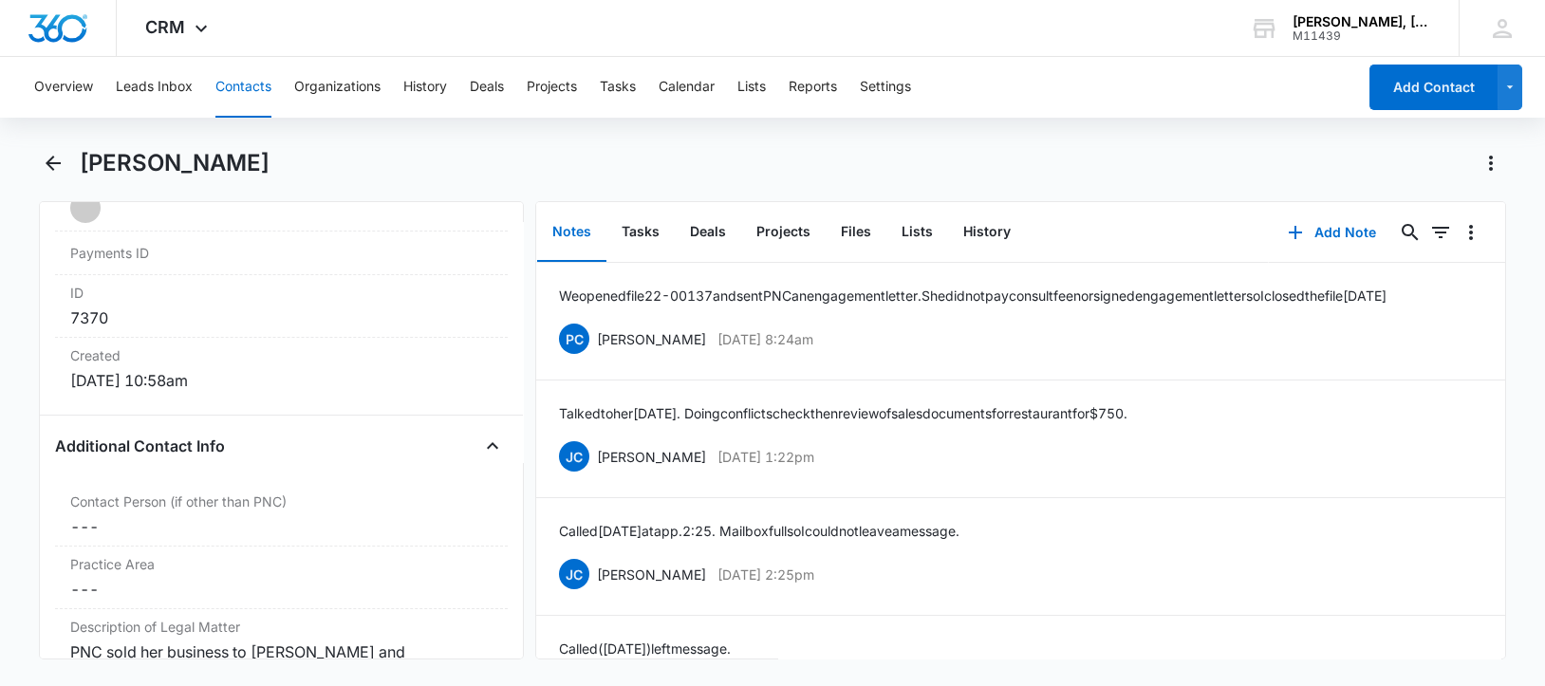
scroll to position [1424, 0]
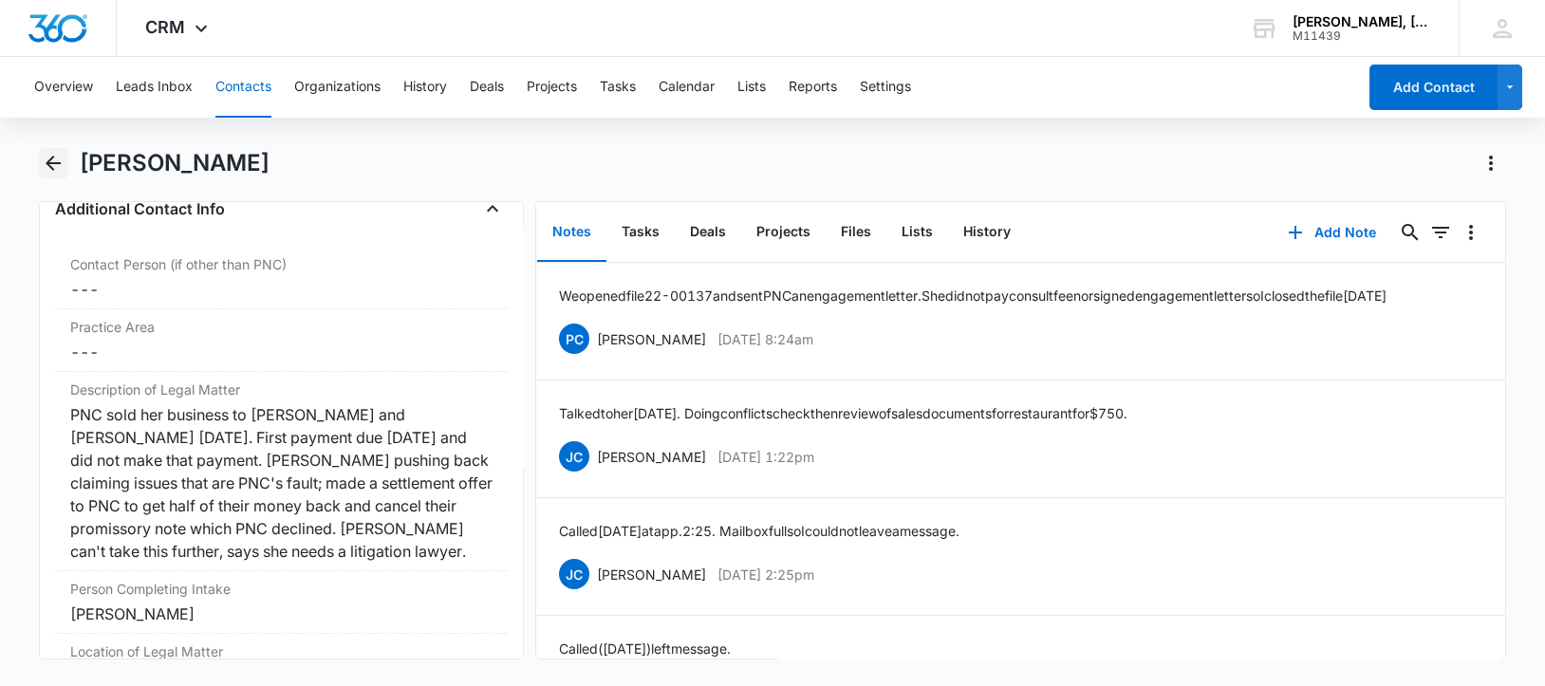
click at [52, 158] on icon "Back" at bounding box center [53, 163] width 15 height 15
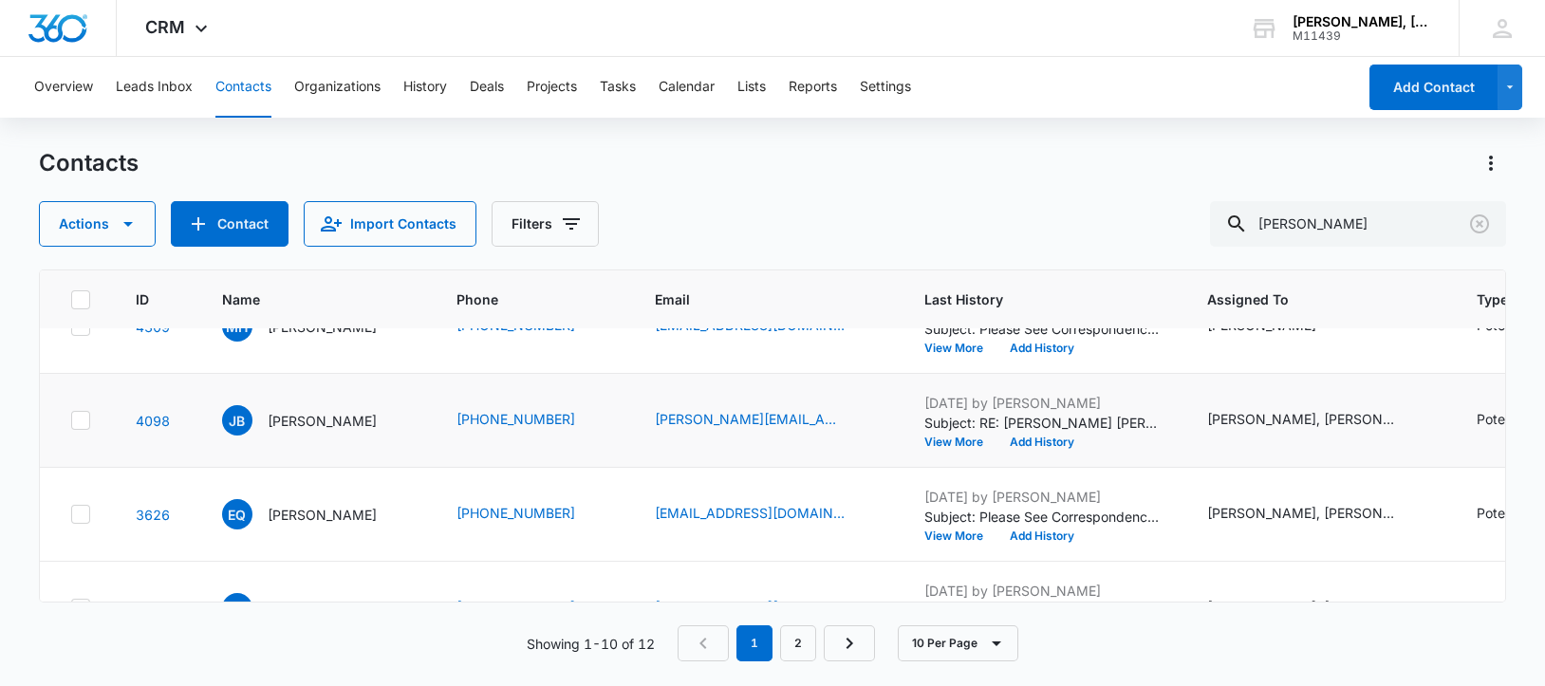
scroll to position [355, 0]
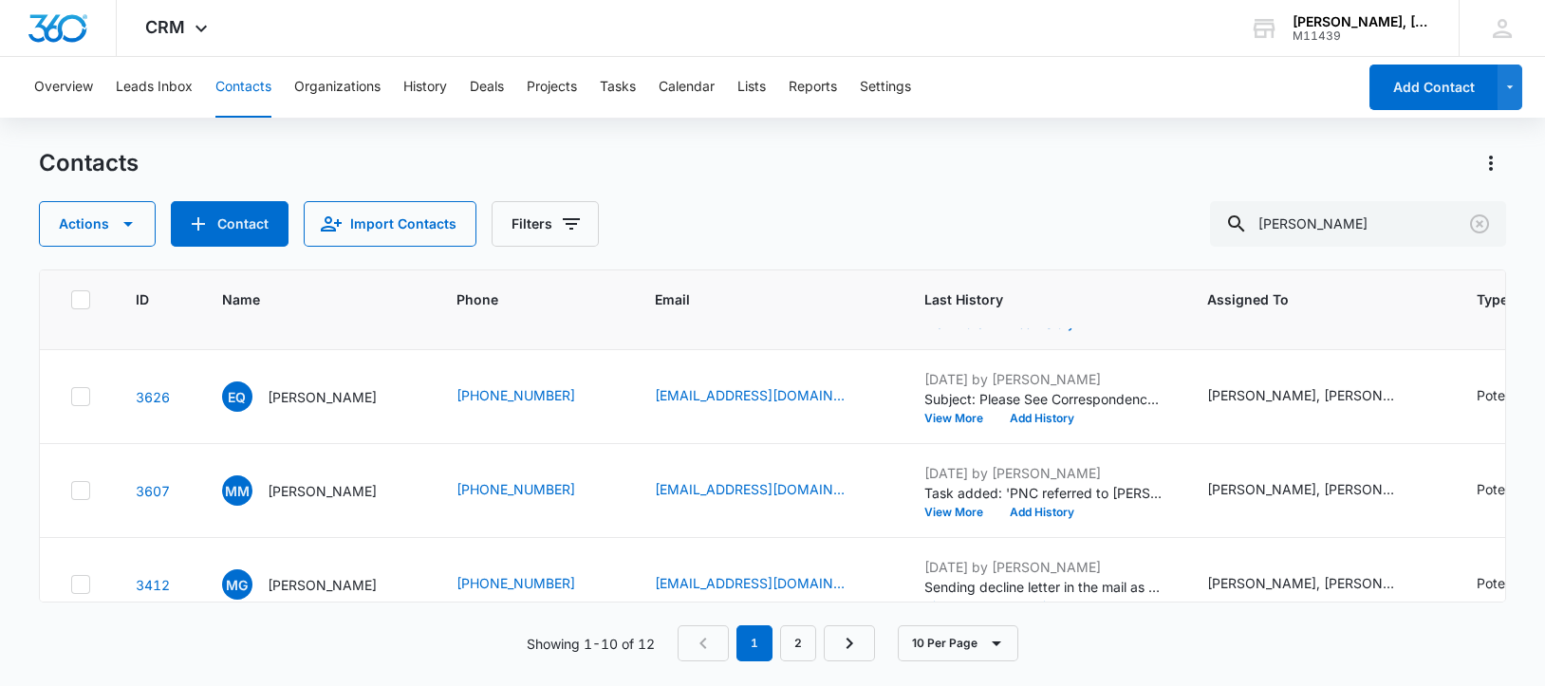
click at [291, 313] on p "[PERSON_NAME]" at bounding box center [322, 303] width 109 height 20
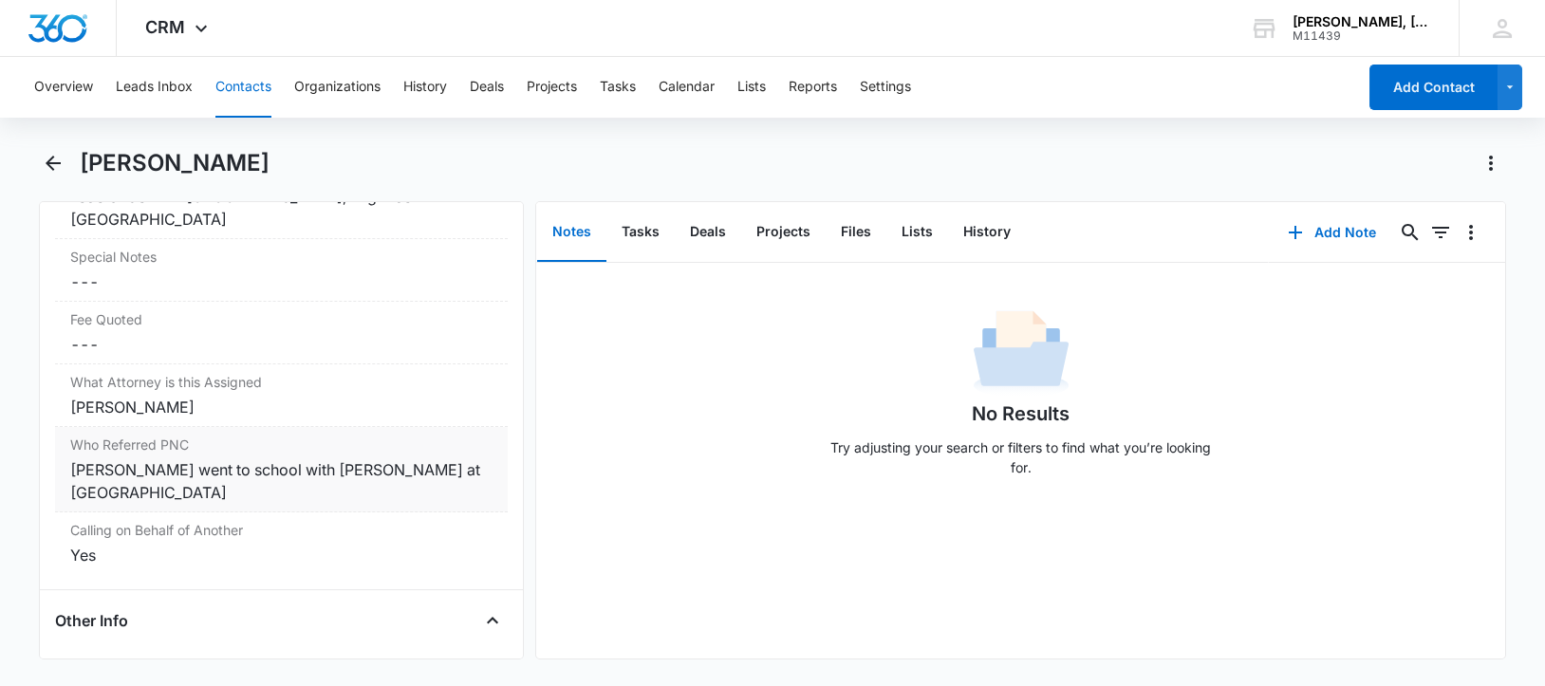
scroll to position [1986, 0]
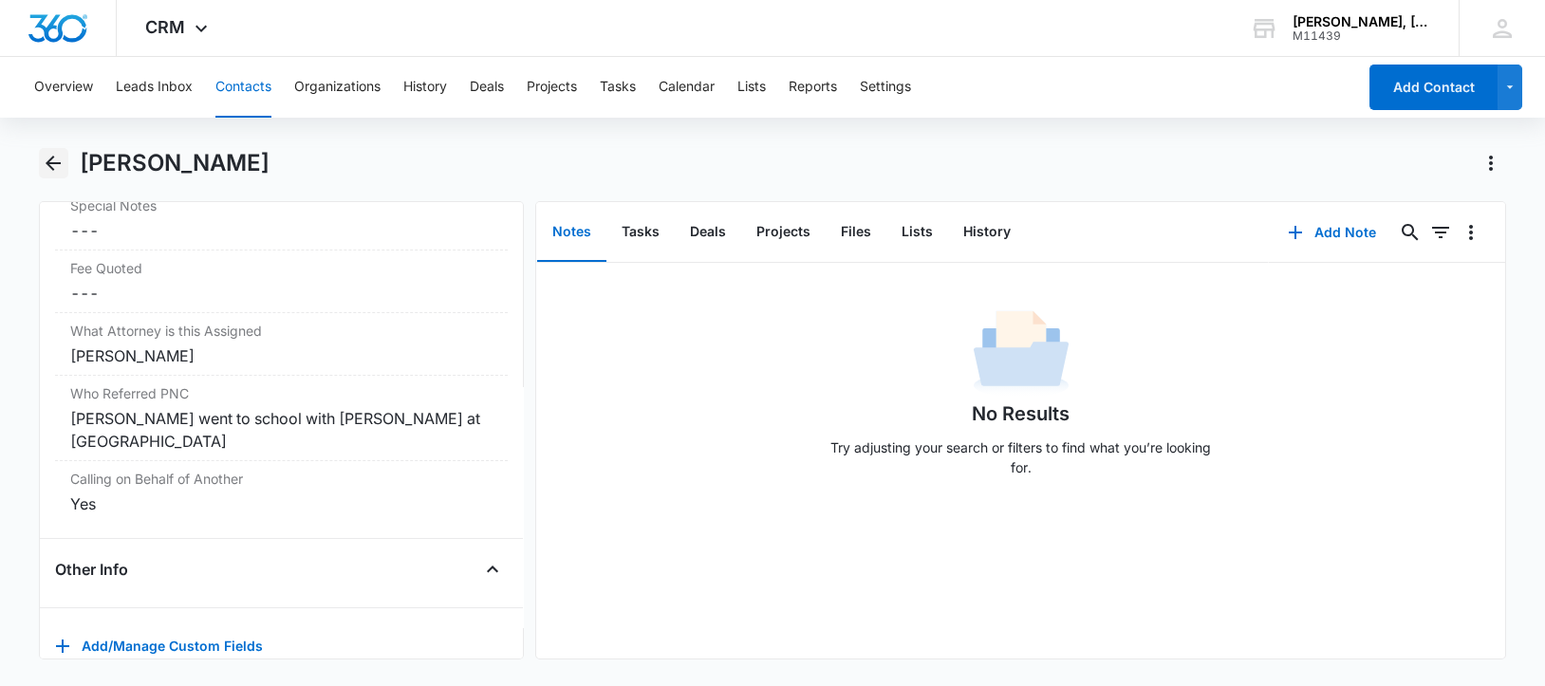
click at [48, 162] on icon "Back" at bounding box center [53, 163] width 15 height 15
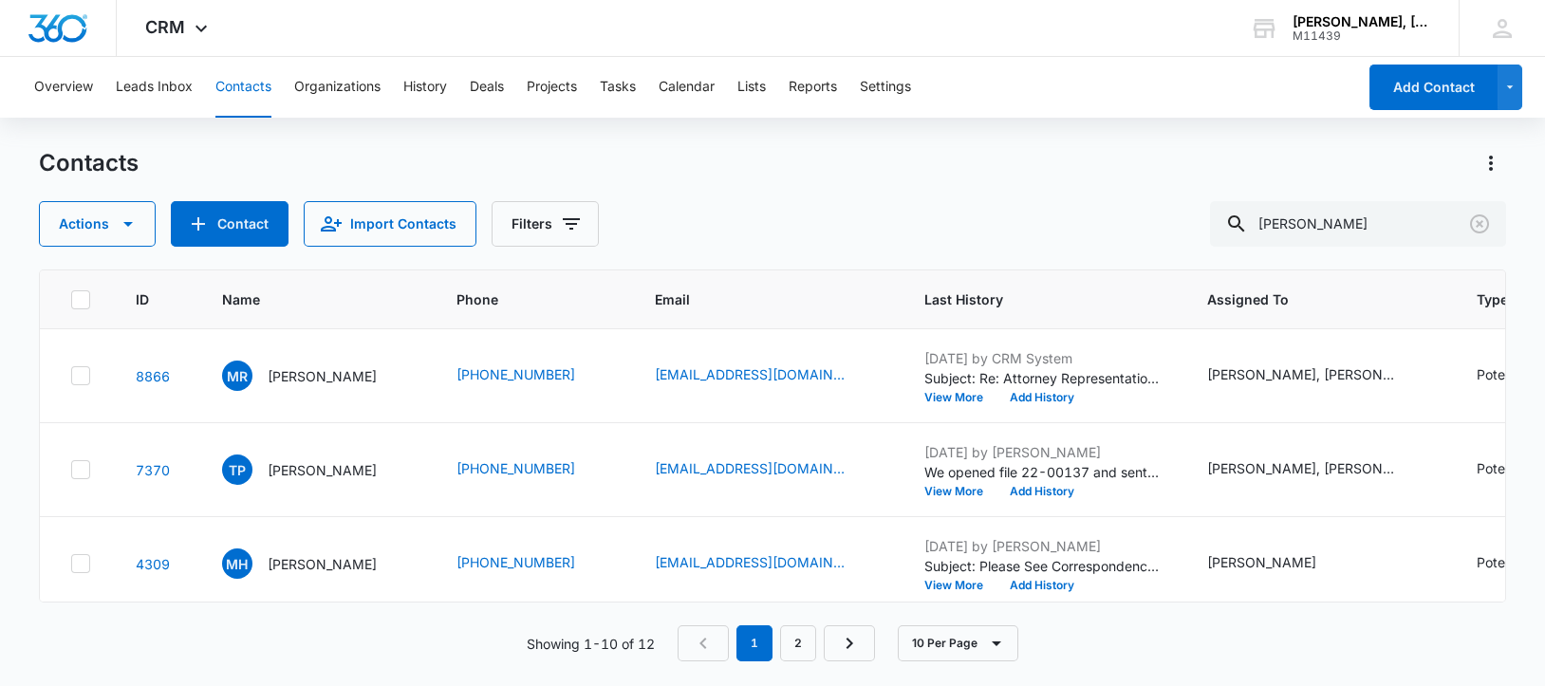
scroll to position [355, 0]
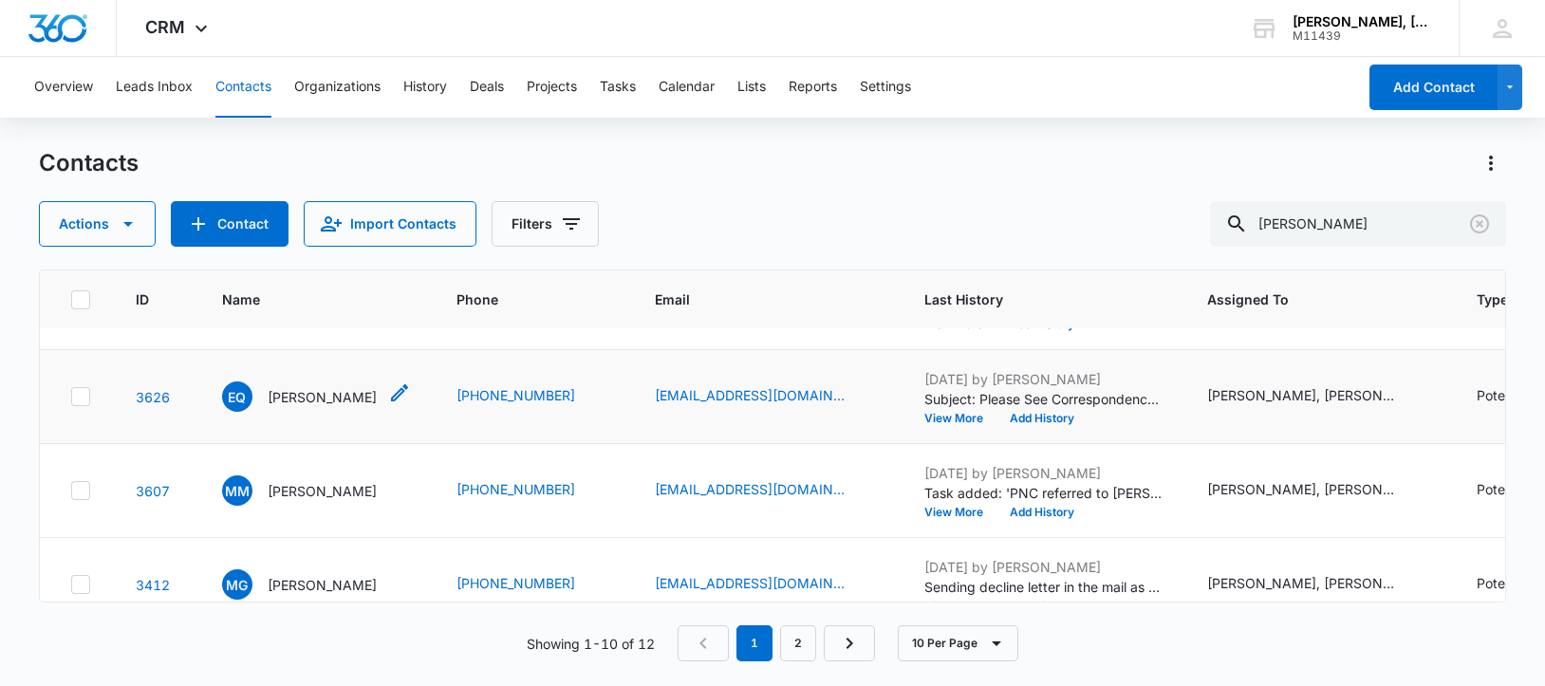
click at [308, 407] on p "[PERSON_NAME]" at bounding box center [322, 397] width 109 height 20
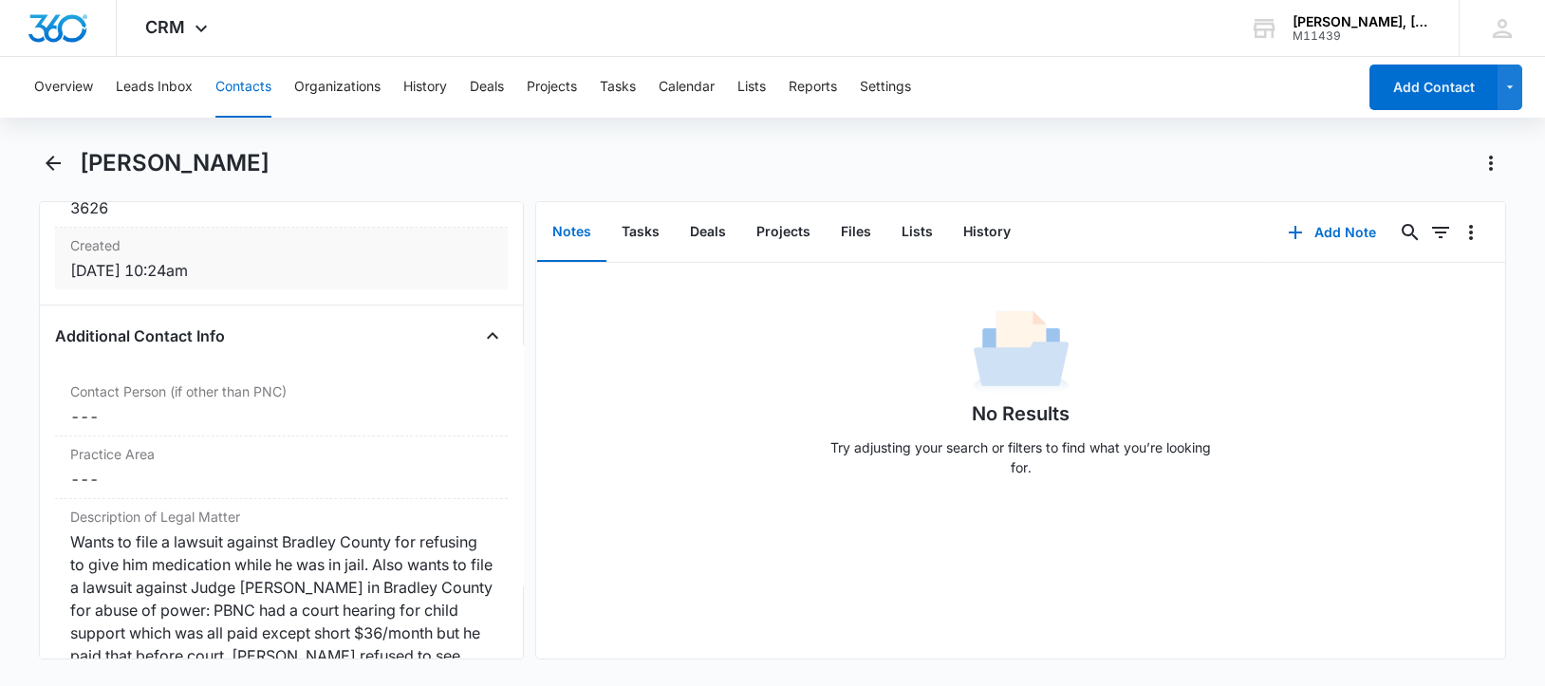
scroll to position [1424, 0]
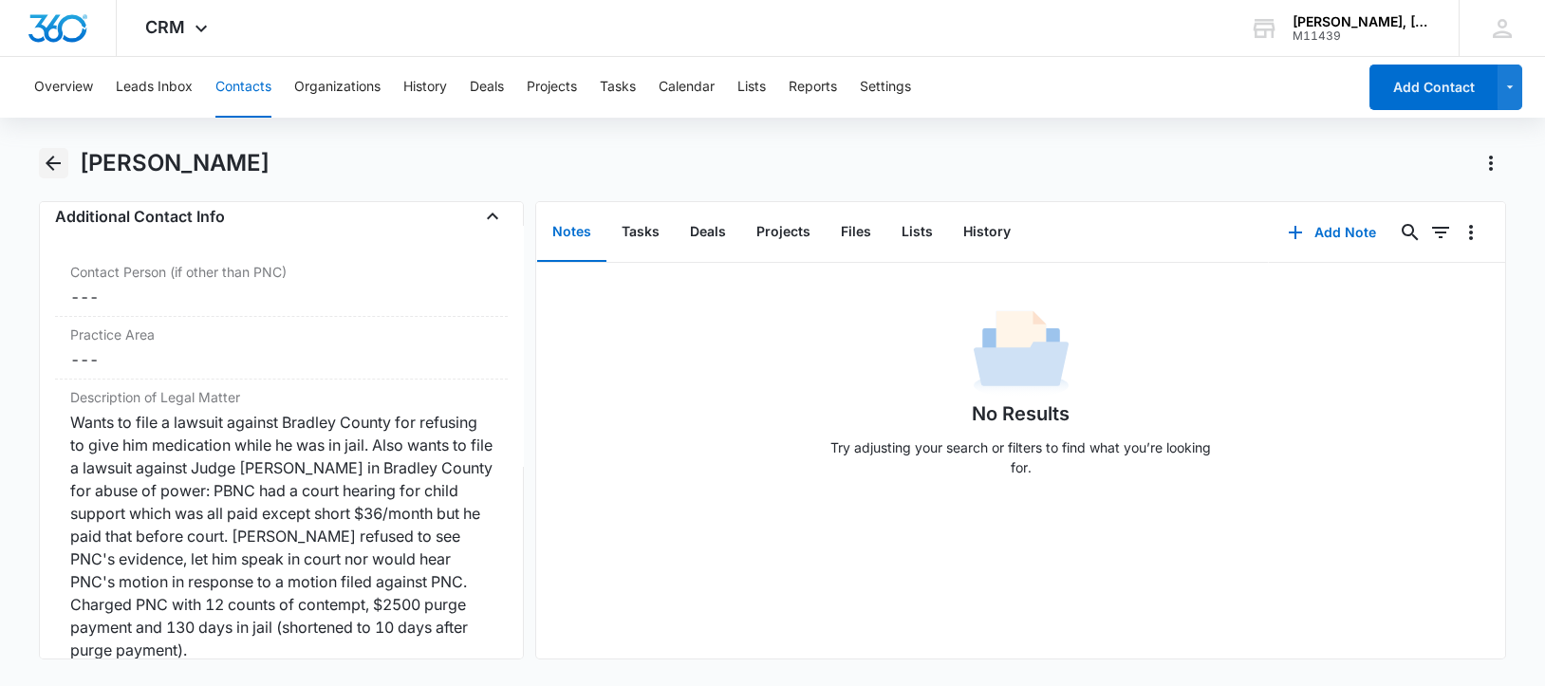
click at [57, 157] on icon "Back" at bounding box center [53, 163] width 23 height 23
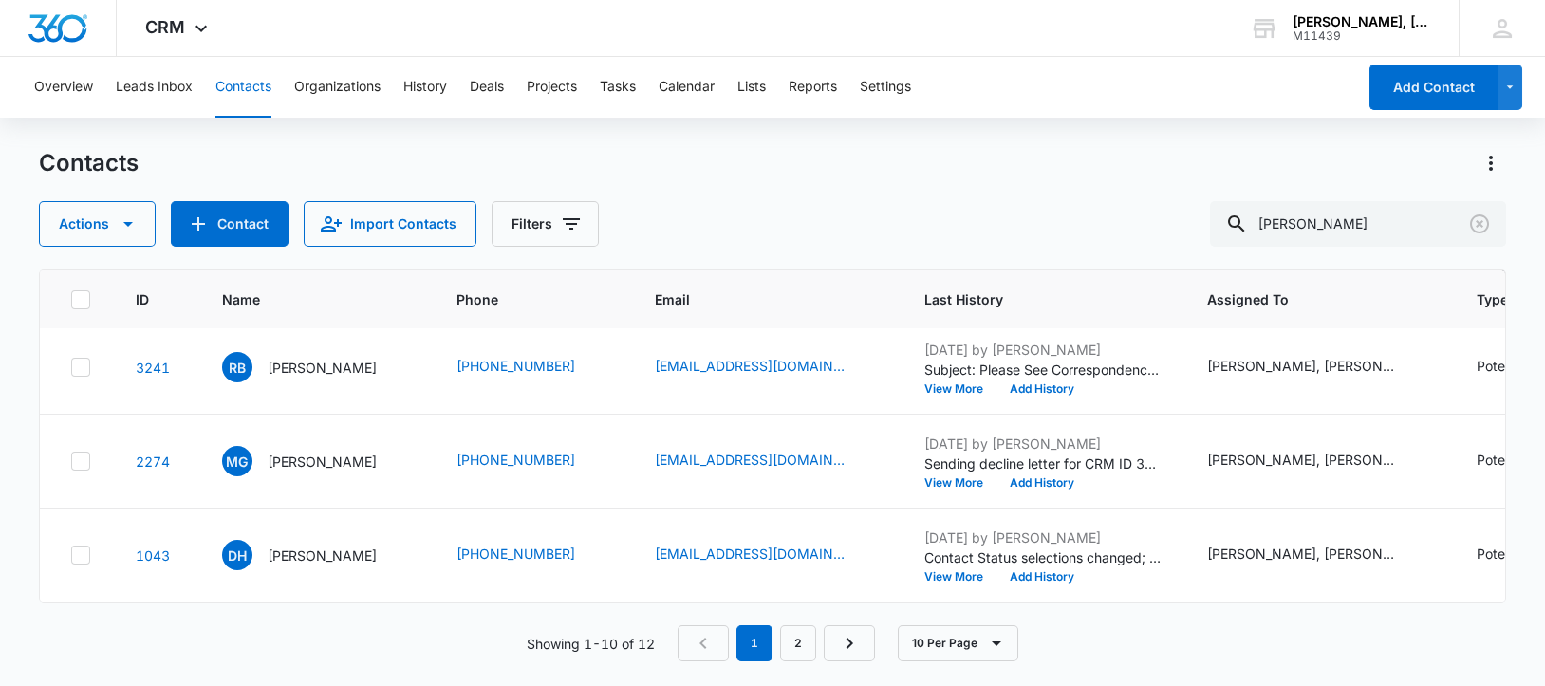
scroll to position [830, 0]
click at [290, 378] on p "[PERSON_NAME]" at bounding box center [322, 368] width 109 height 20
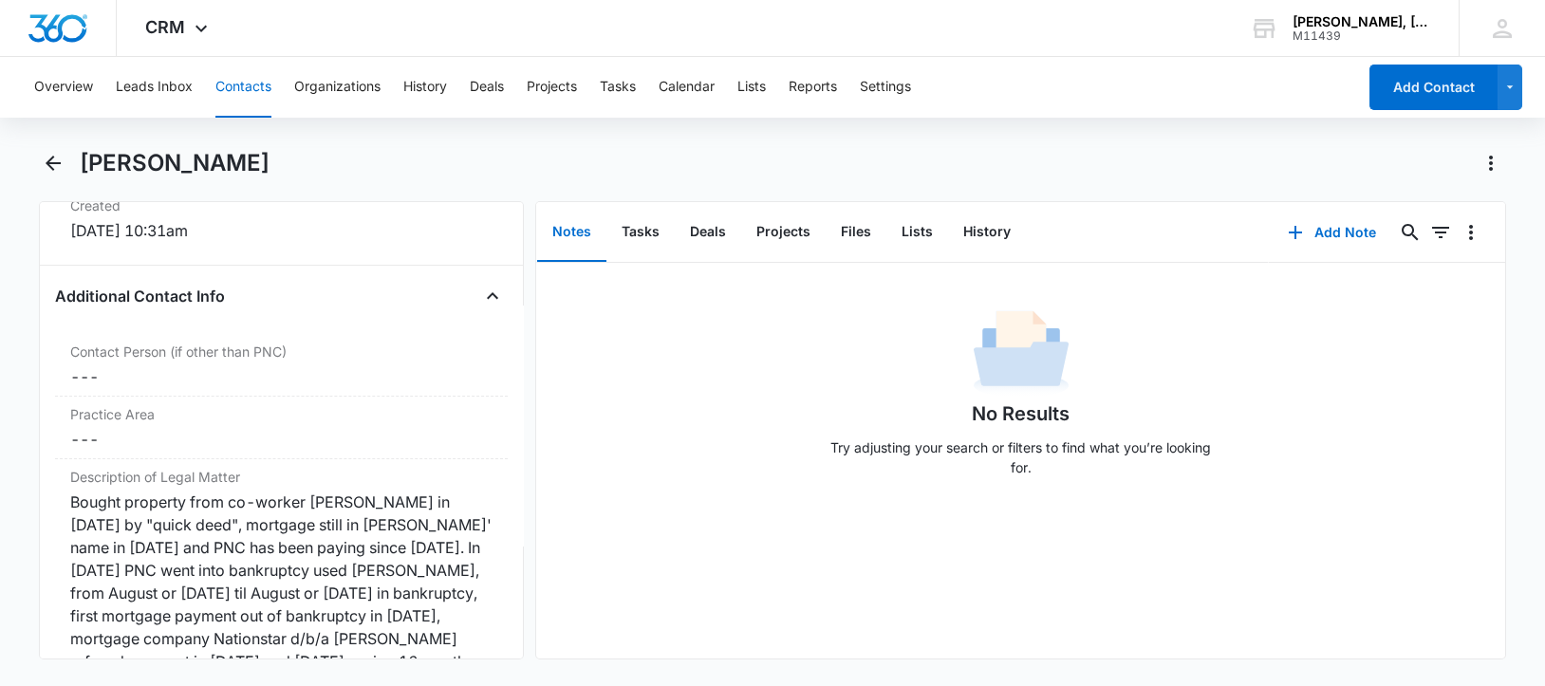
scroll to position [1424, 0]
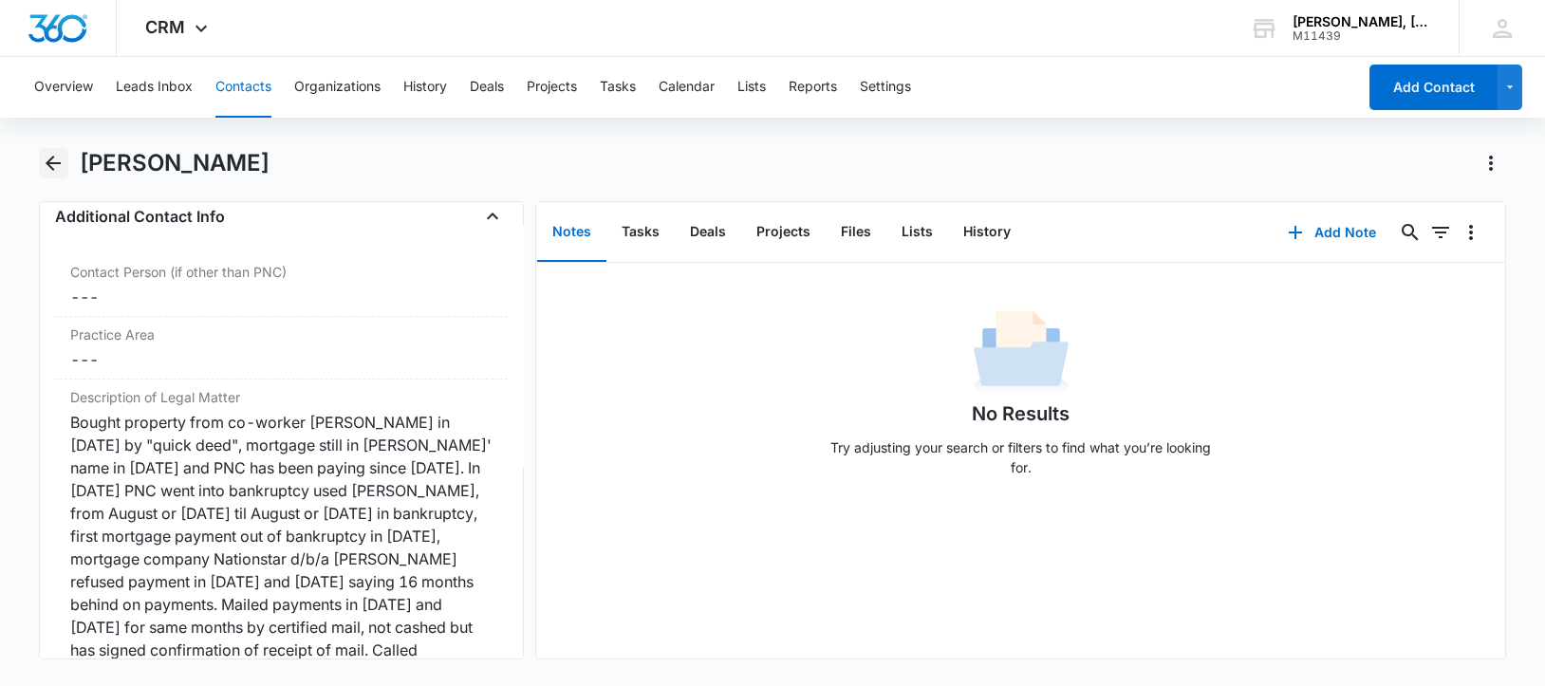
click at [50, 164] on icon "Back" at bounding box center [53, 163] width 23 height 23
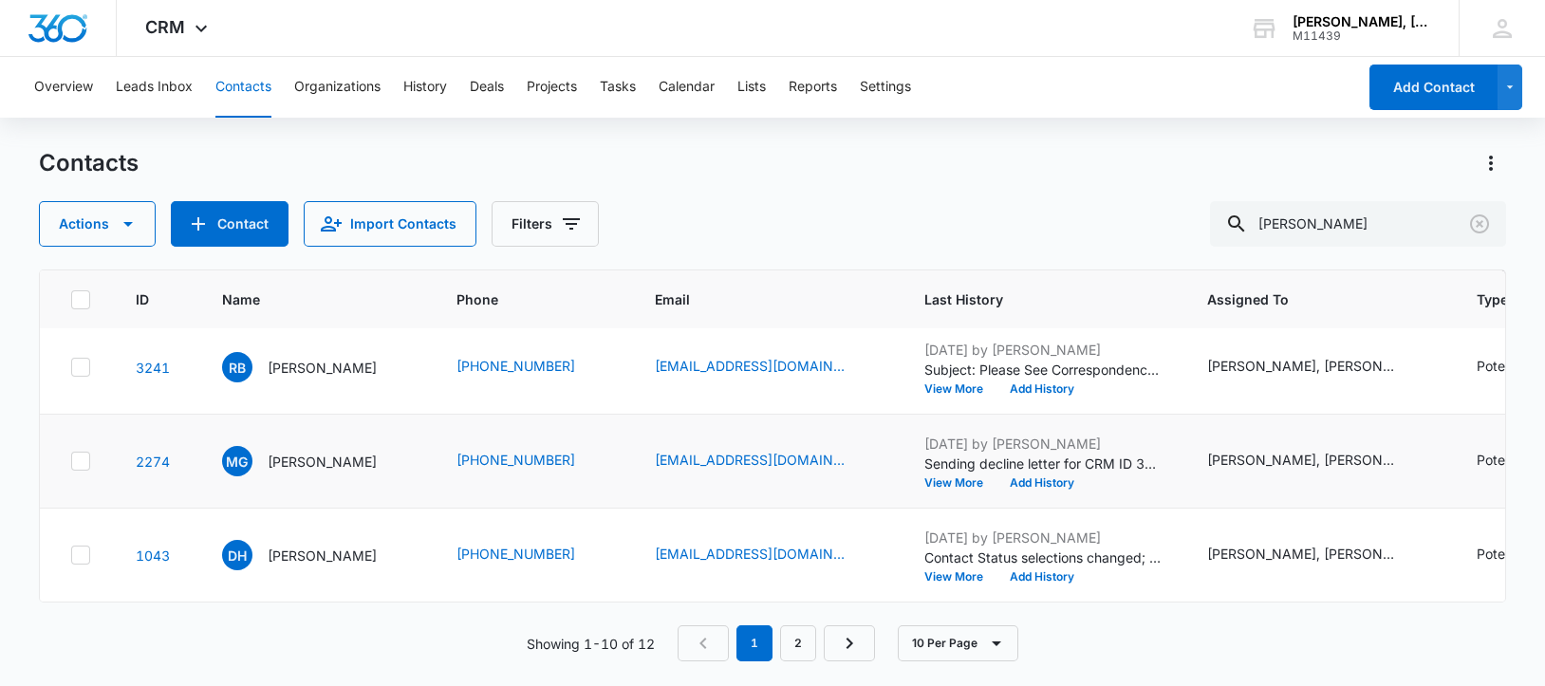
scroll to position [968, 0]
click at [289, 546] on p "[PERSON_NAME]" at bounding box center [322, 556] width 109 height 20
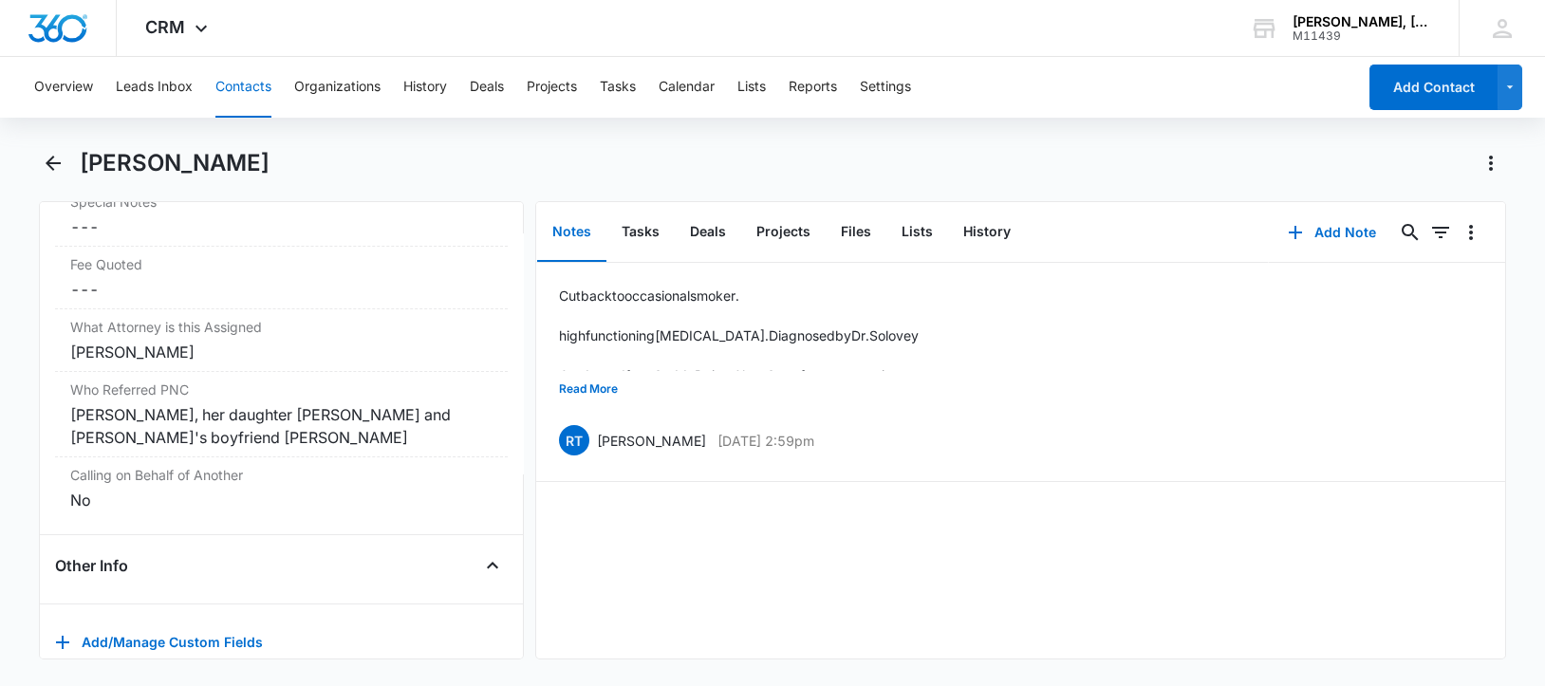
scroll to position [1940, 0]
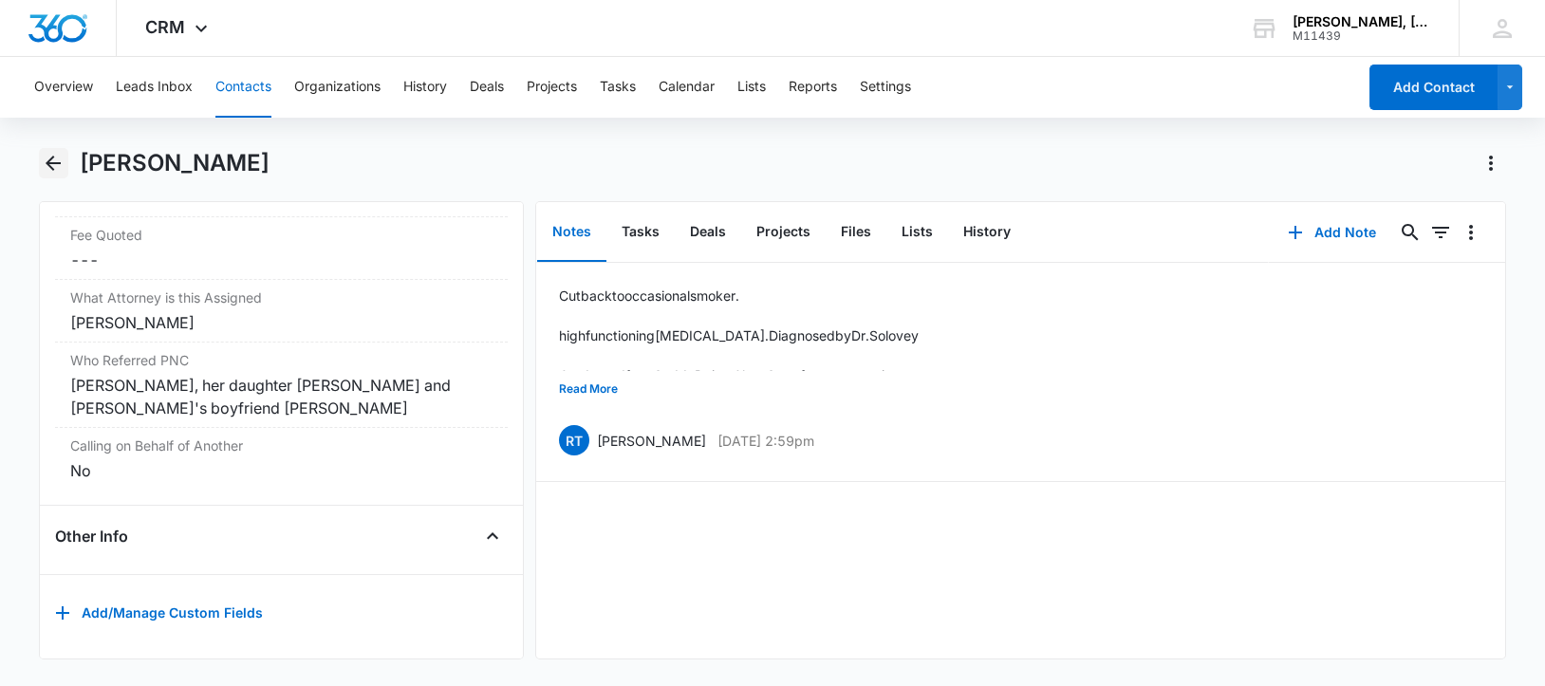
click at [57, 159] on icon "Back" at bounding box center [53, 163] width 23 height 23
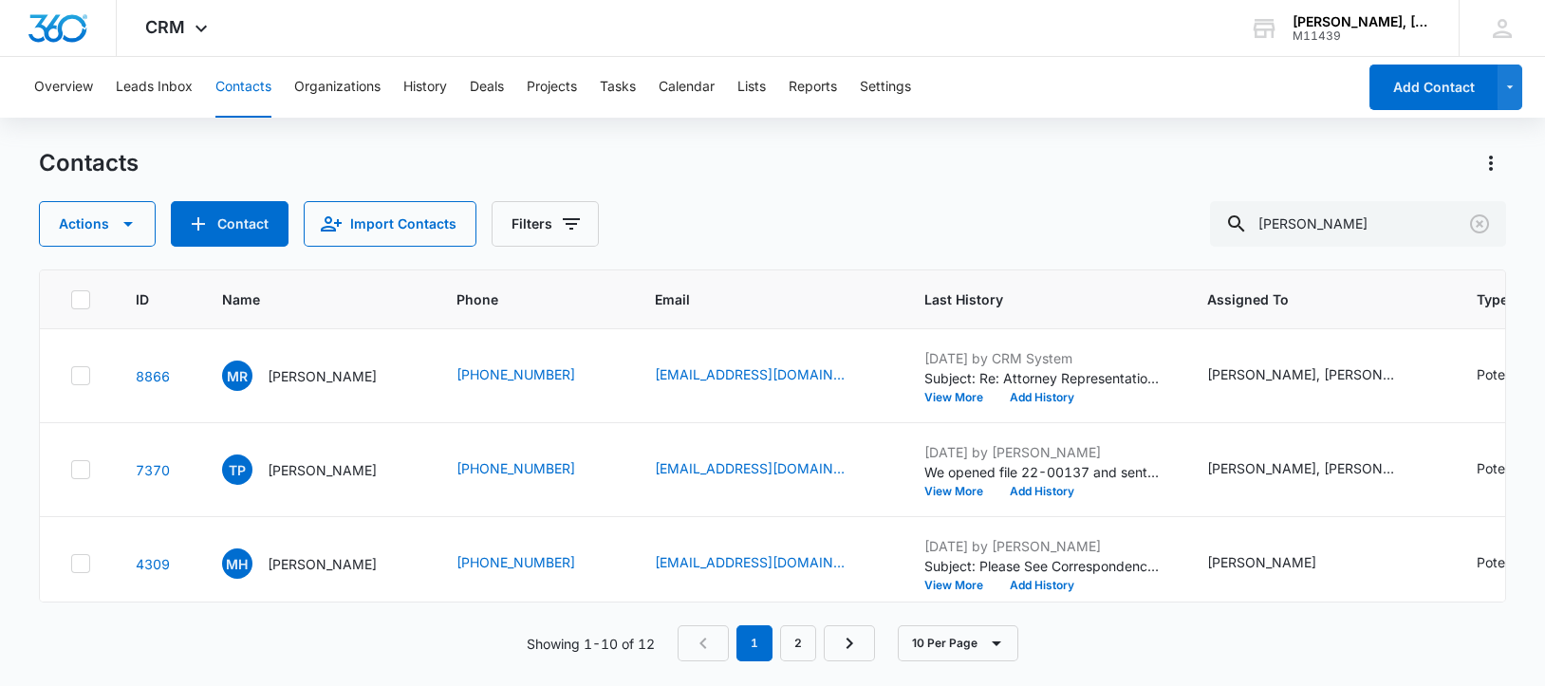
scroll to position [968, 0]
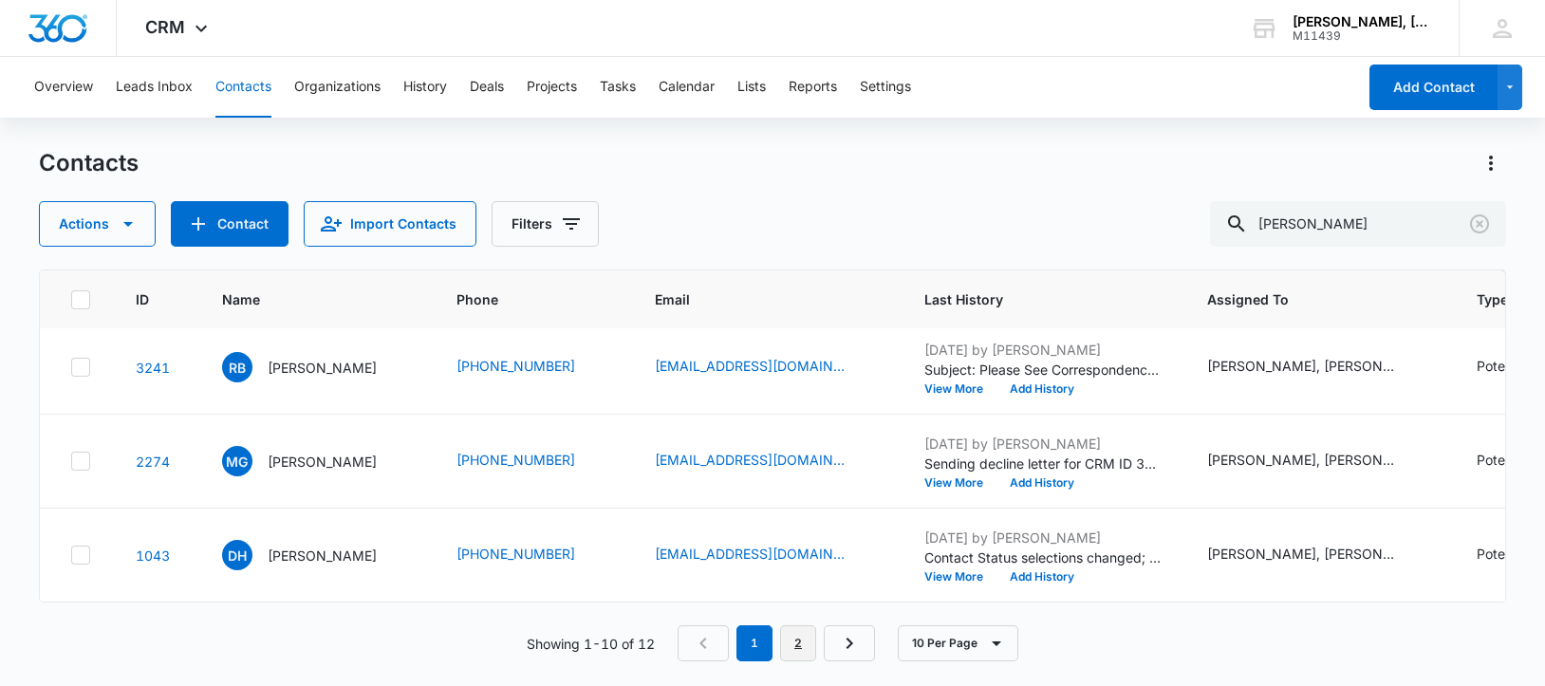
click at [798, 643] on link "2" at bounding box center [798, 643] width 36 height 36
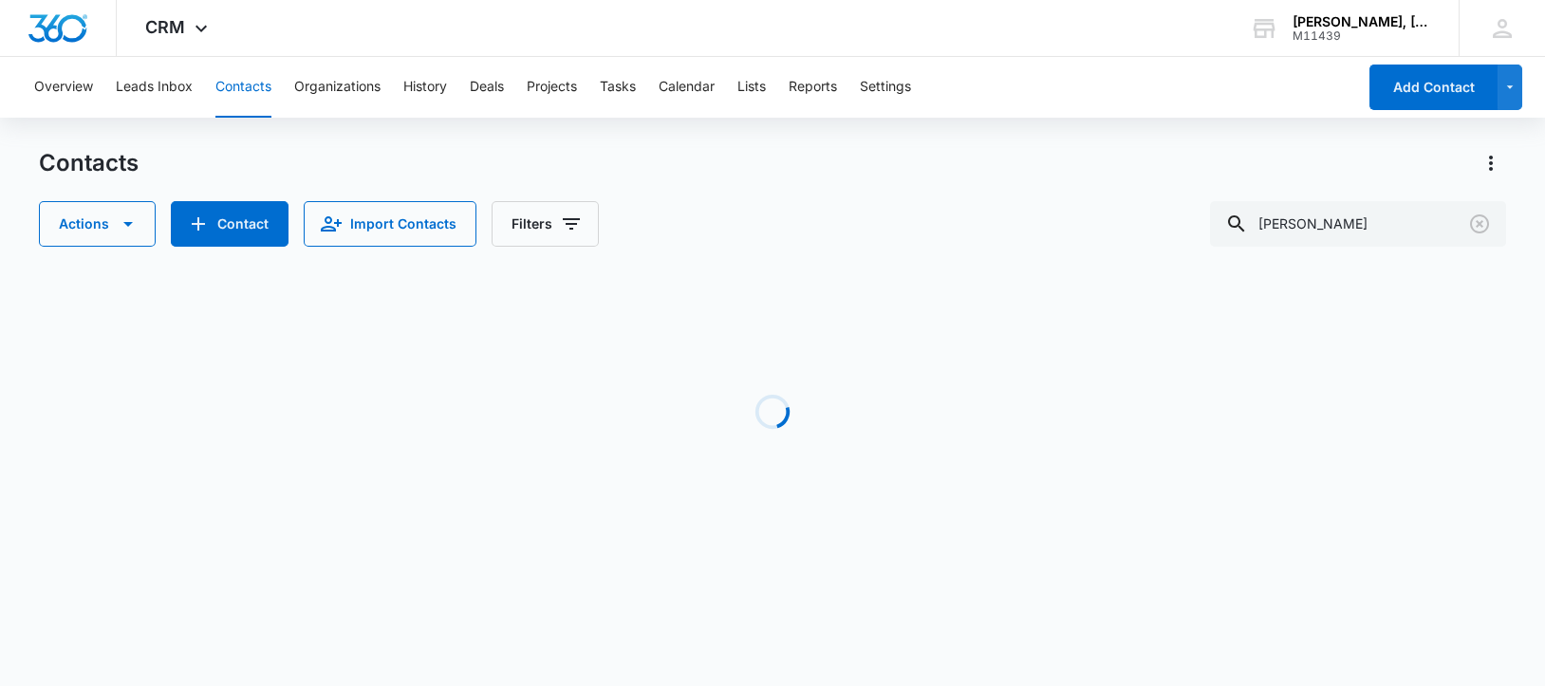
scroll to position [0, 0]
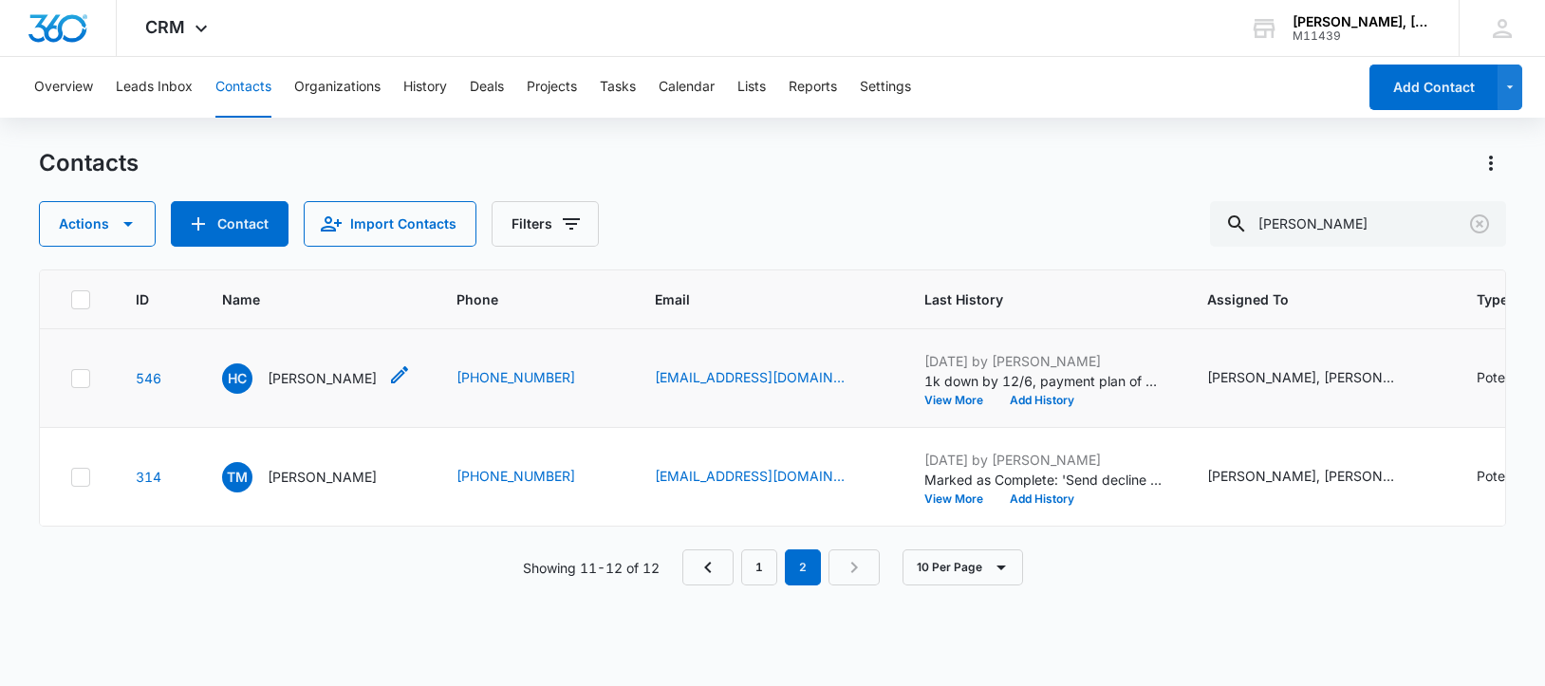
click at [298, 388] on p "[PERSON_NAME]" at bounding box center [322, 378] width 109 height 20
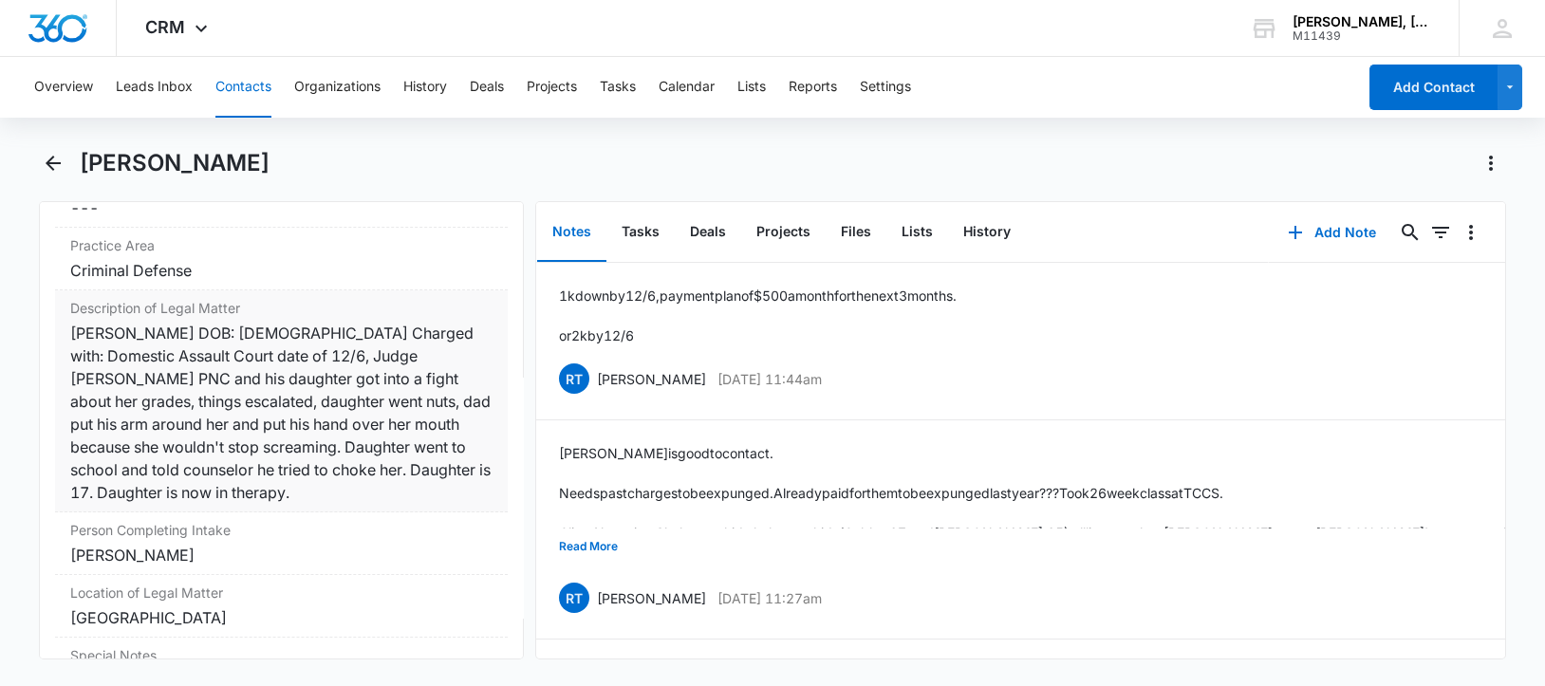
scroll to position [1511, 0]
click at [60, 167] on icon "Back" at bounding box center [53, 163] width 23 height 23
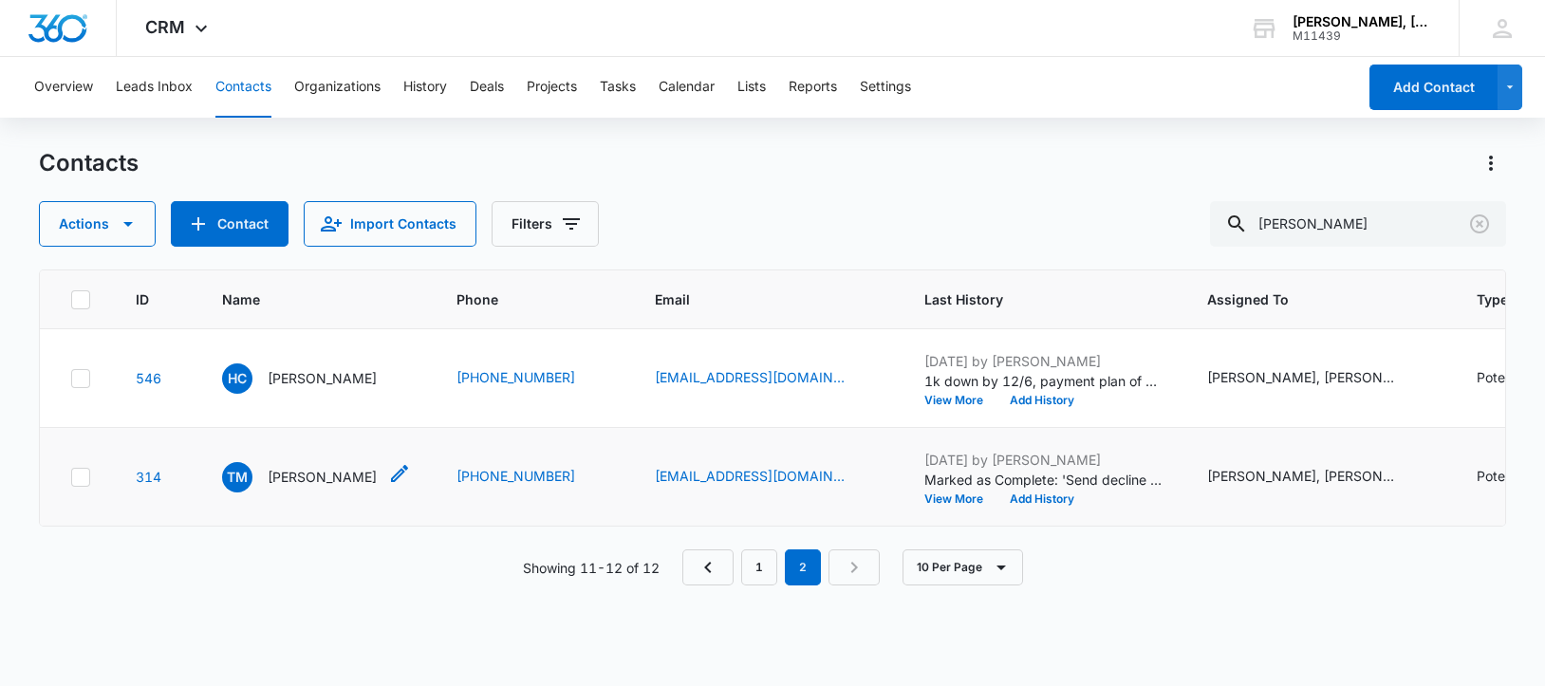
click at [321, 487] on p "[PERSON_NAME]" at bounding box center [322, 477] width 109 height 20
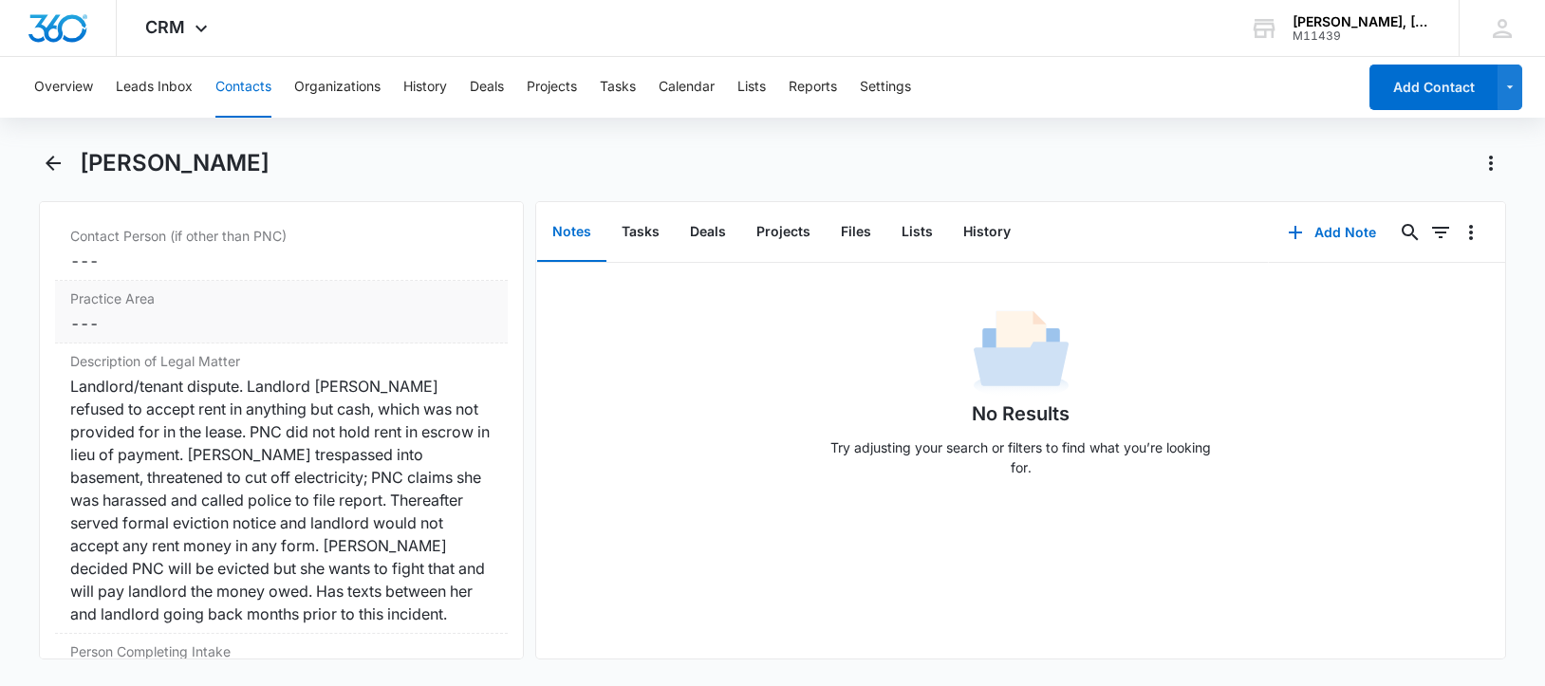
scroll to position [1424, 0]
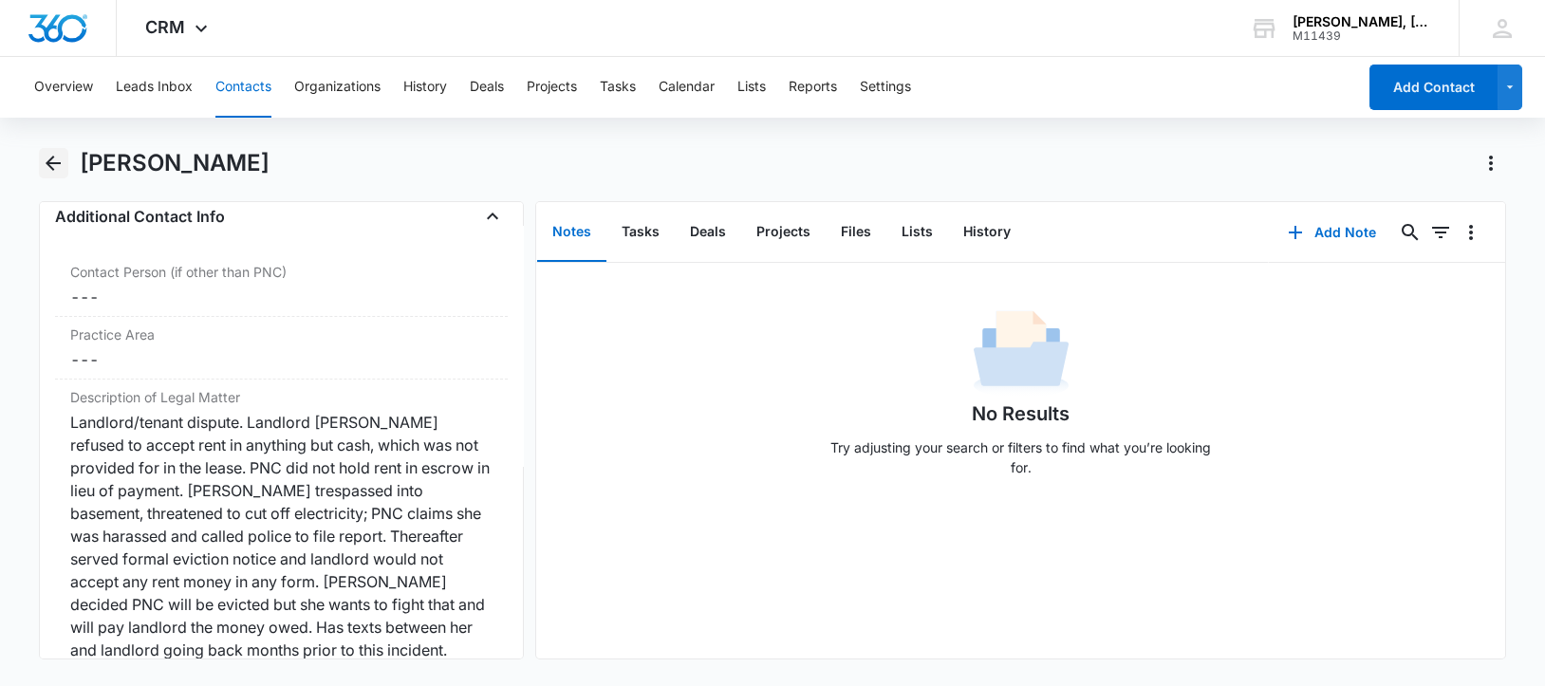
click at [52, 166] on icon "Back" at bounding box center [53, 163] width 23 height 23
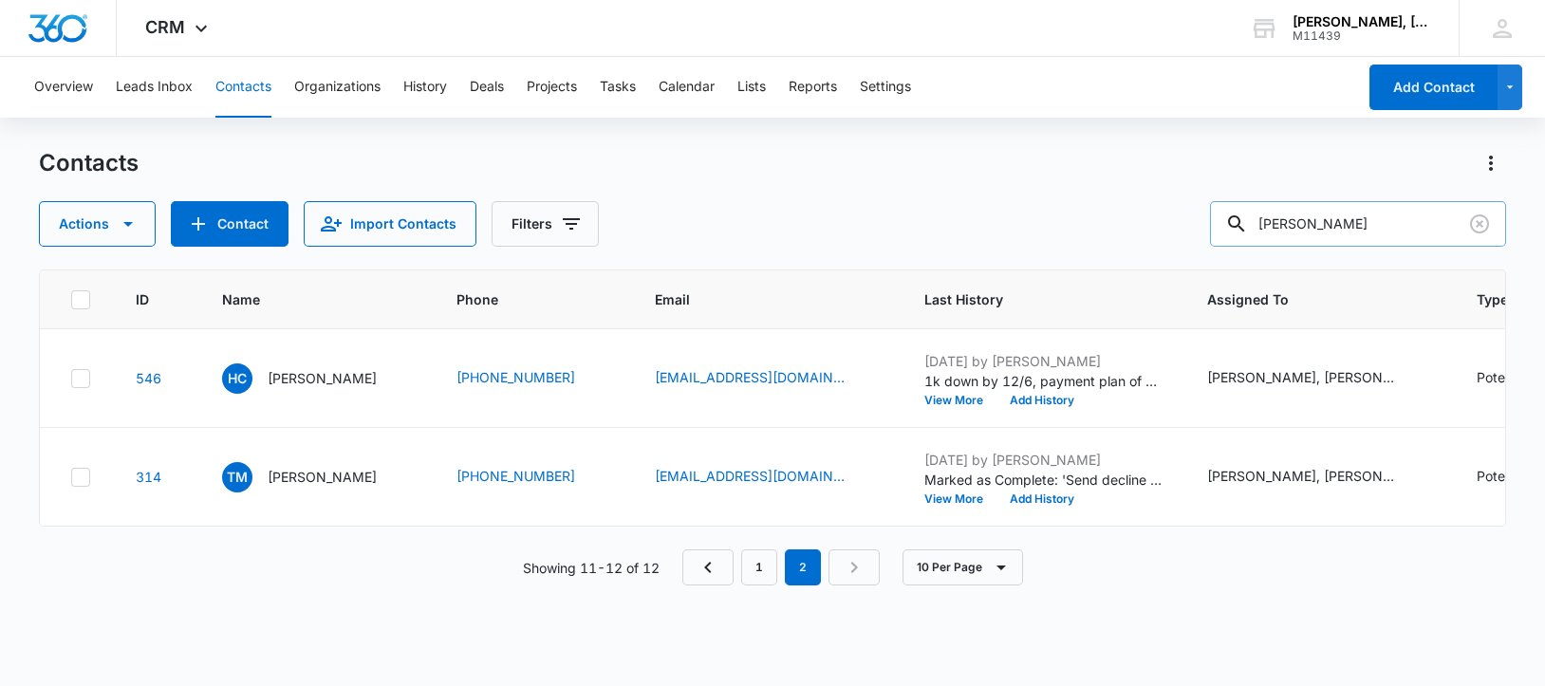
drag, startPoint x: 1416, startPoint y: 218, endPoint x: 1271, endPoint y: 239, distance: 146.7
click at [1271, 239] on div "[PERSON_NAME]" at bounding box center [1358, 224] width 296 height 46
paste input "[PERSON_NAME]"
type input "[PERSON_NAME]"
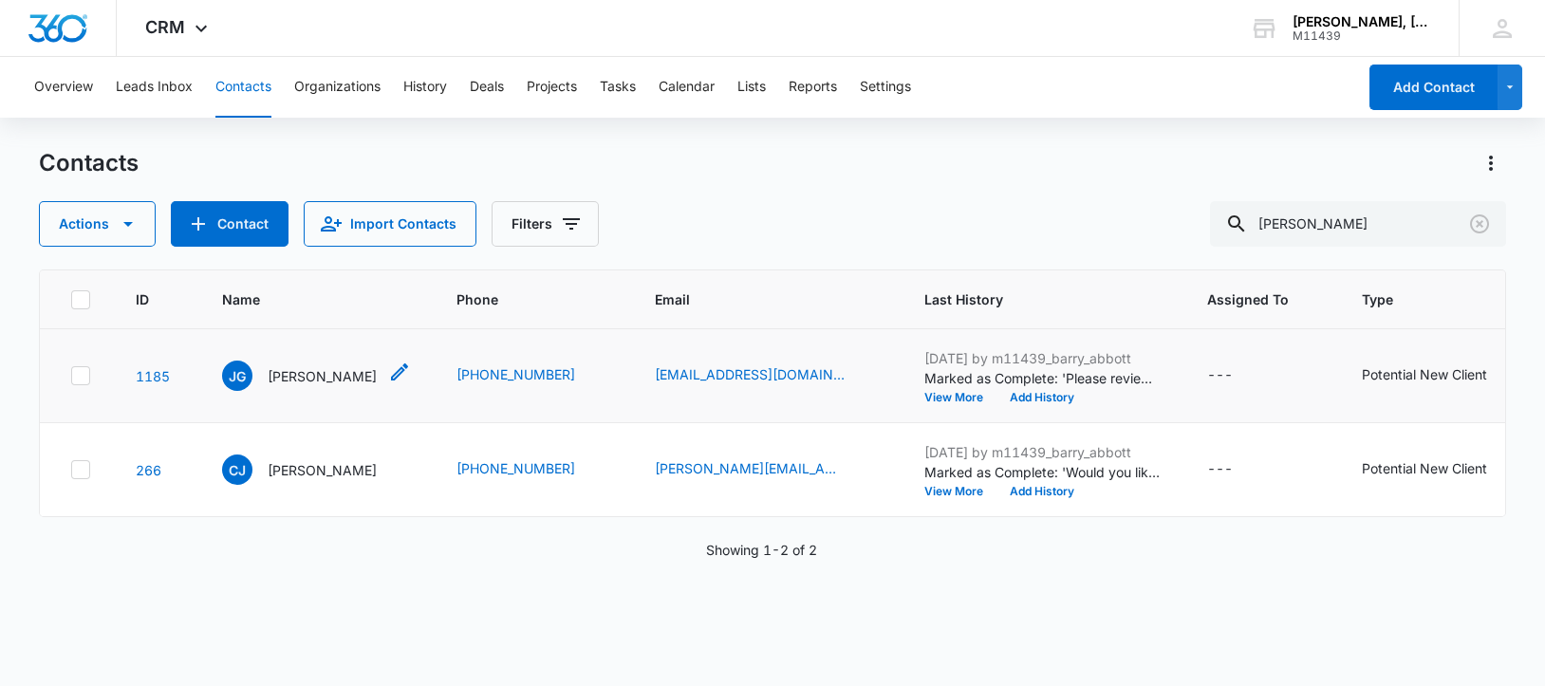
click at [317, 371] on p "[PERSON_NAME]" at bounding box center [322, 376] width 109 height 20
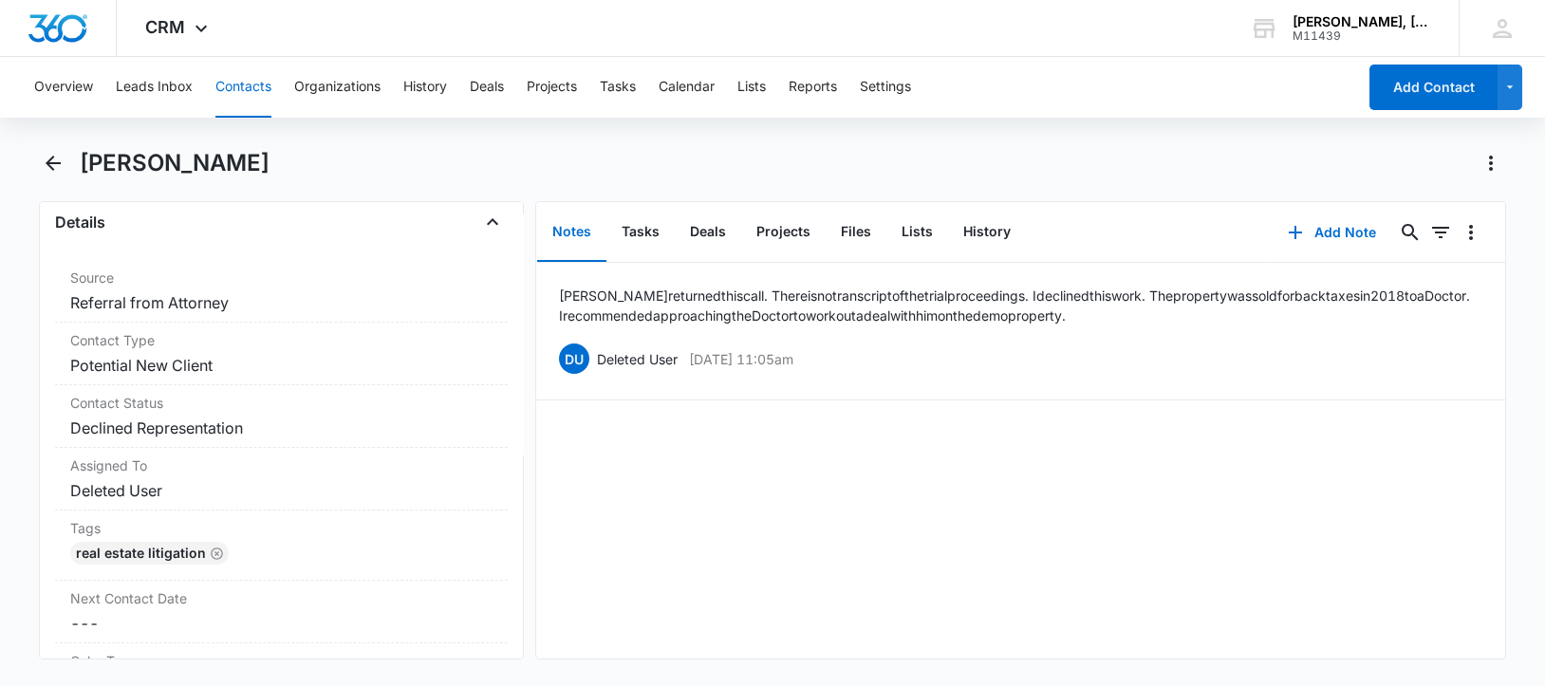
scroll to position [712, 0]
click at [52, 170] on icon "Back" at bounding box center [53, 163] width 23 height 23
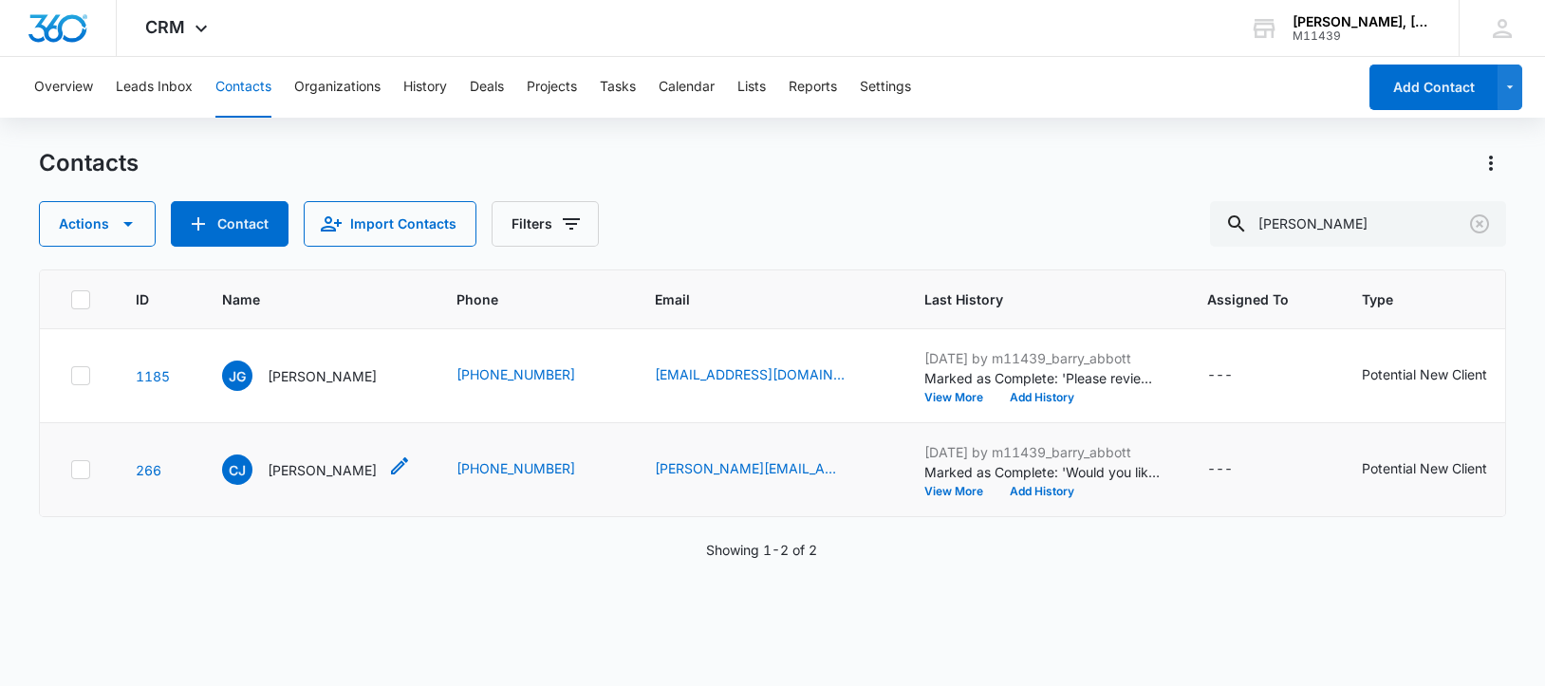
click at [330, 476] on p "[PERSON_NAME]" at bounding box center [322, 470] width 109 height 20
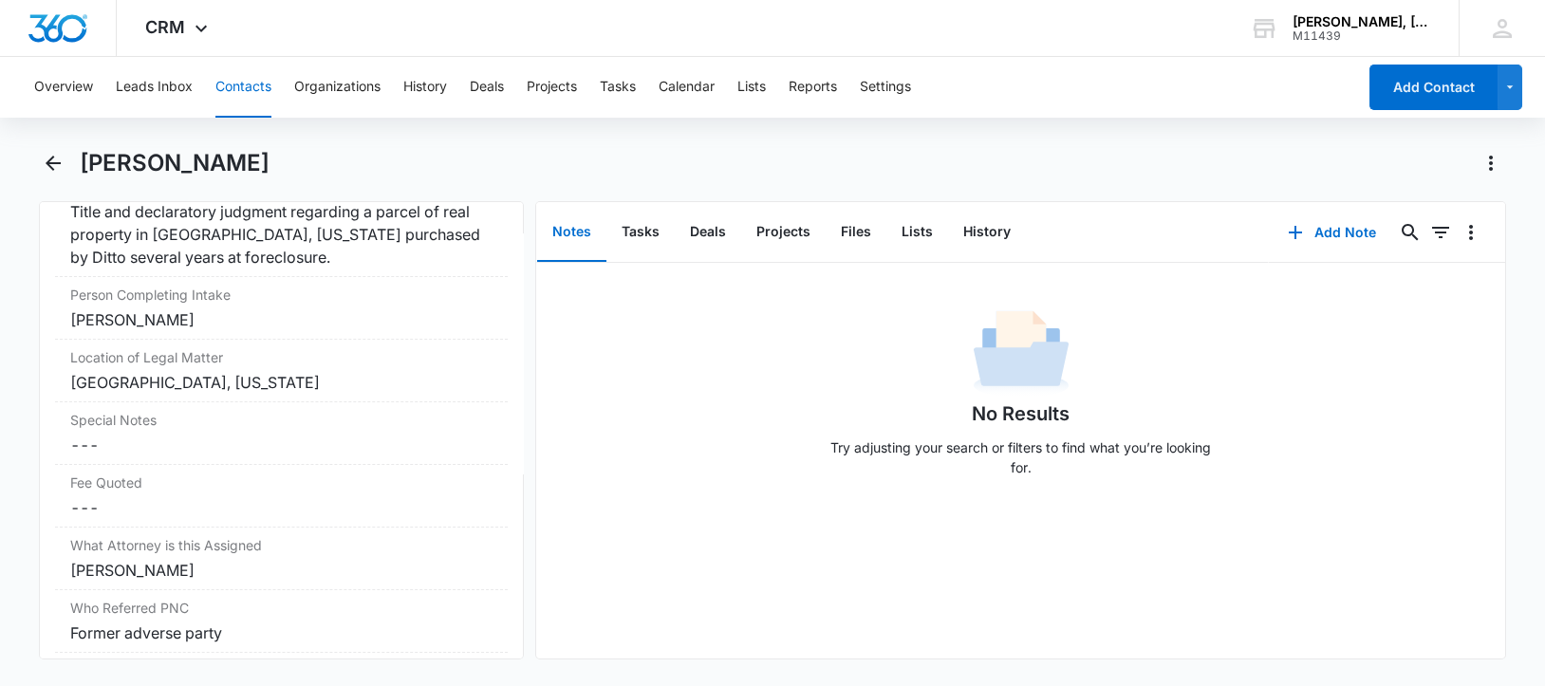
scroll to position [1893, 0]
